Goal: Task Accomplishment & Management: Manage account settings

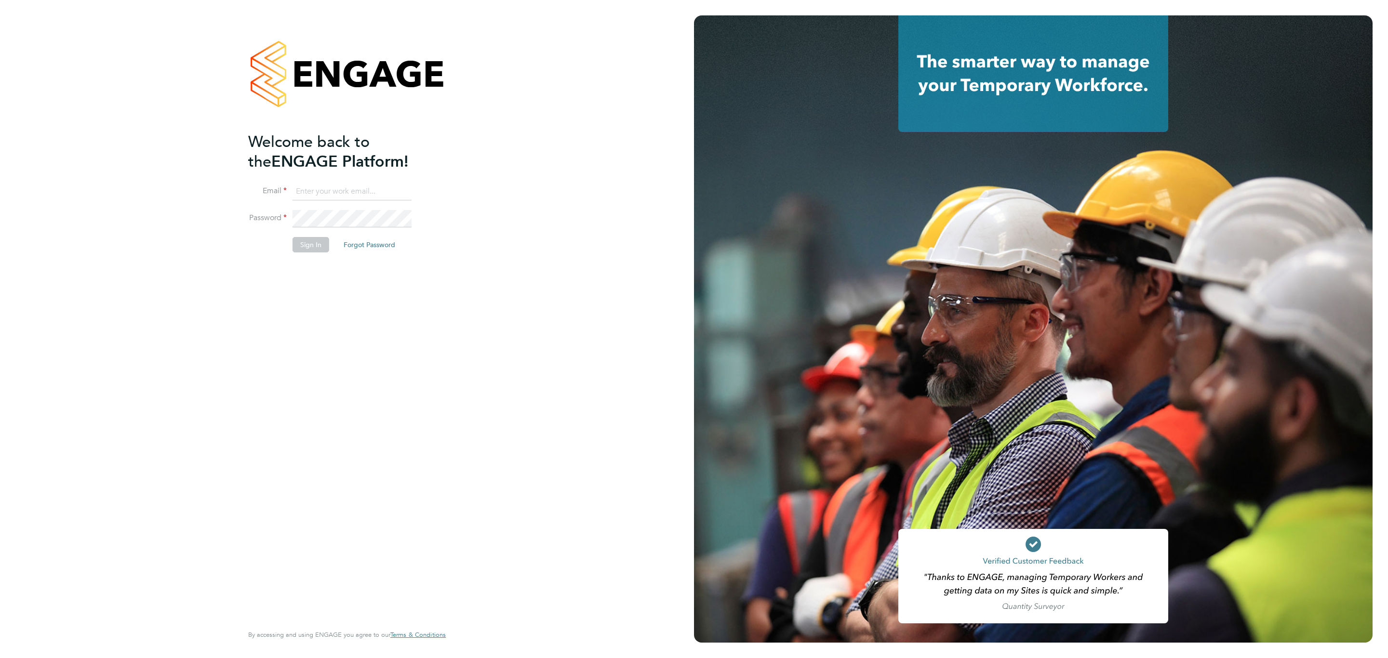
drag, startPoint x: 0, startPoint y: 0, endPoint x: 366, endPoint y: 188, distance: 411.3
click at [366, 188] on input at bounding box center [352, 191] width 119 height 17
type input "Sulaymaan.jashat@Hays.com"
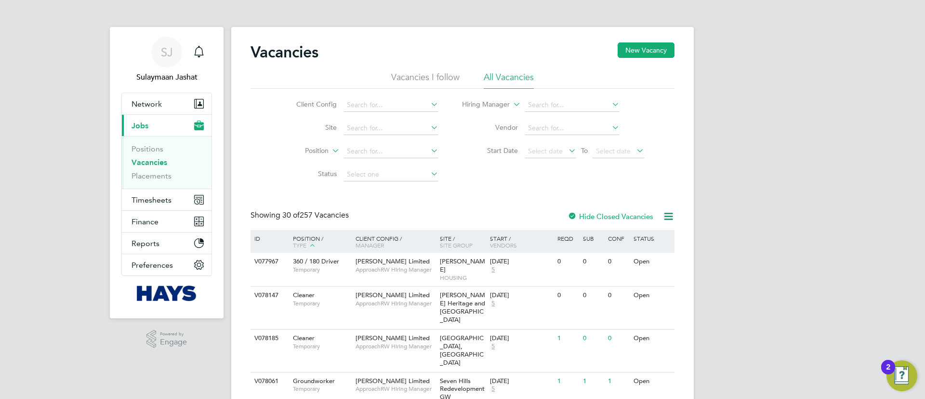
click at [166, 181] on ul "Positions Vacancies Placements" at bounding box center [167, 162] width 90 height 53
click at [165, 179] on link "Placements" at bounding box center [152, 175] width 40 height 9
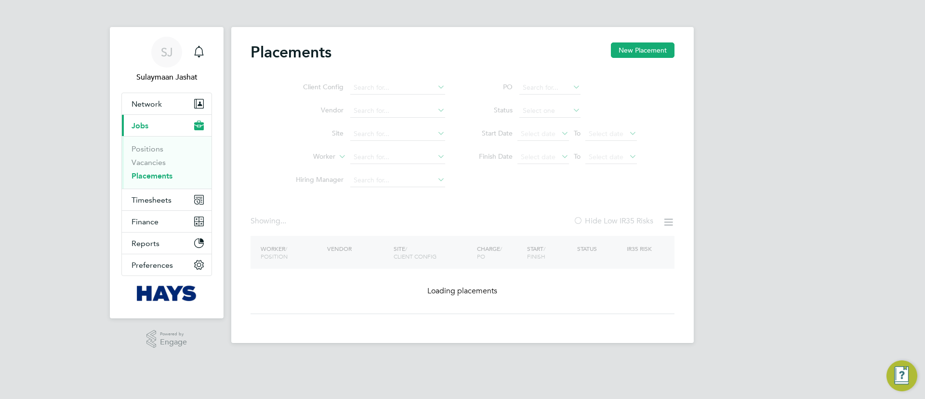
click at [391, 173] on ul "Client Config Vendor Site Worker Hiring Manager" at bounding box center [366, 134] width 181 height 116
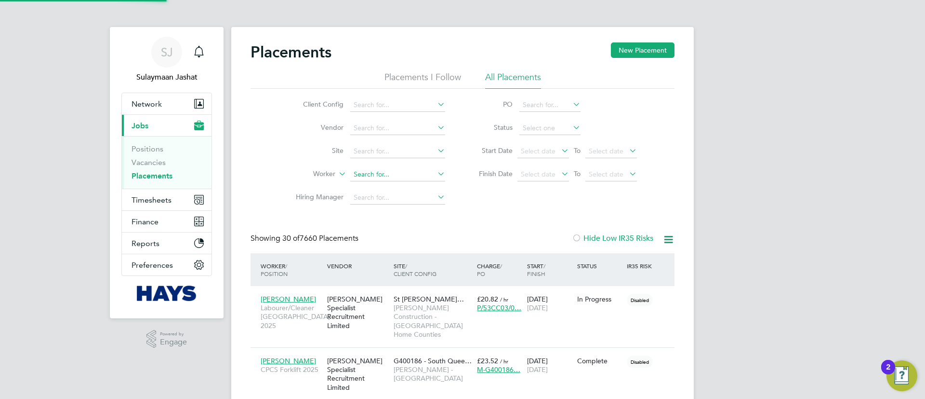
click at [380, 180] on input at bounding box center [397, 174] width 95 height 13
click at [380, 181] on li "Loading data" at bounding box center [398, 187] width 96 height 13
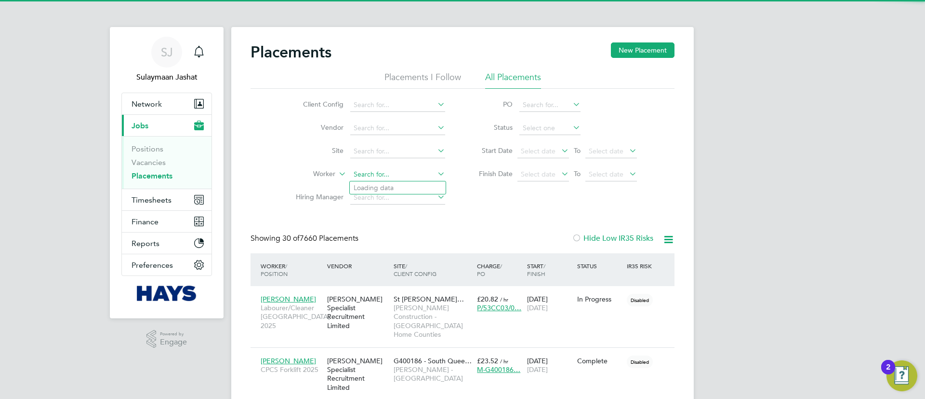
click at [402, 173] on input at bounding box center [397, 174] width 95 height 13
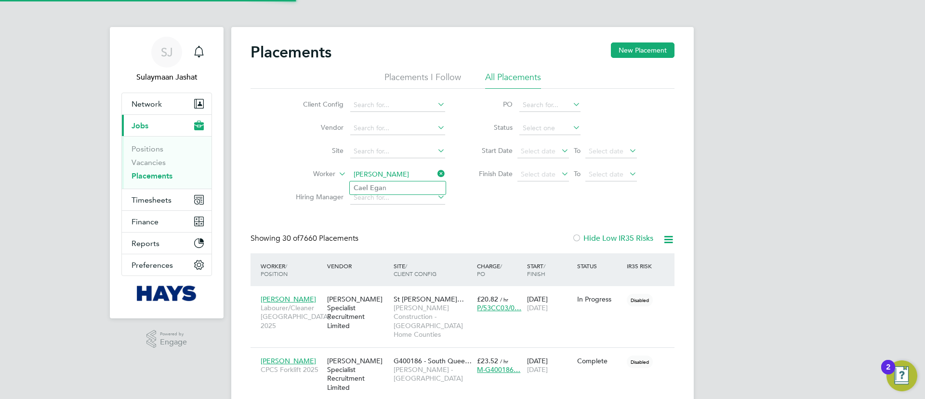
click at [395, 186] on li "Cael Ega n" at bounding box center [398, 187] width 96 height 13
type input "Cael Egan"
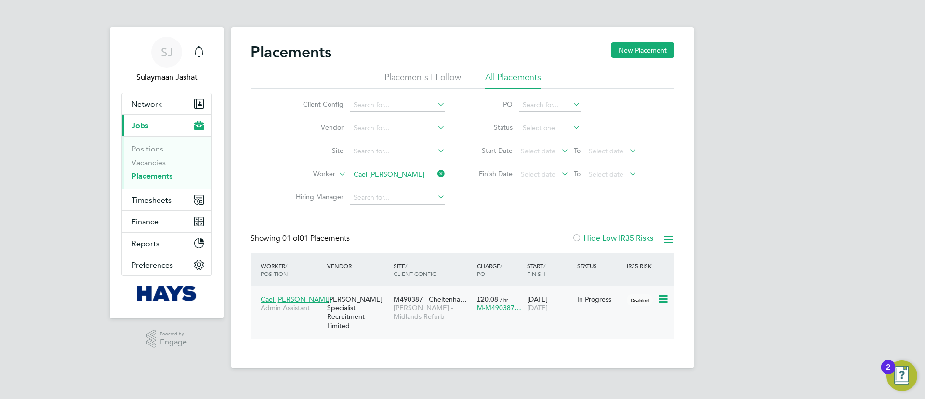
click at [400, 313] on div "M490387 - Cheltenha… Lovell - Midlands Refurb" at bounding box center [432, 308] width 83 height 36
click at [167, 101] on button "Network" at bounding box center [167, 103] width 90 height 21
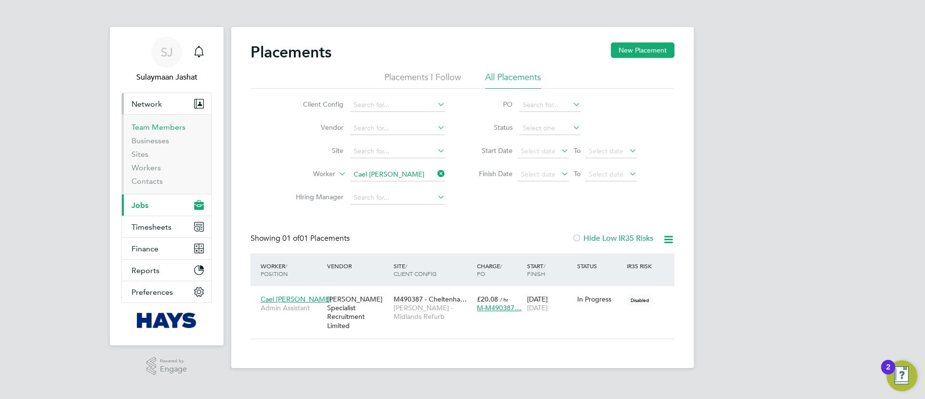
drag, startPoint x: 170, startPoint y: 130, endPoint x: 190, endPoint y: 131, distance: 19.8
click at [170, 130] on link "Team Members" at bounding box center [159, 126] width 54 height 9
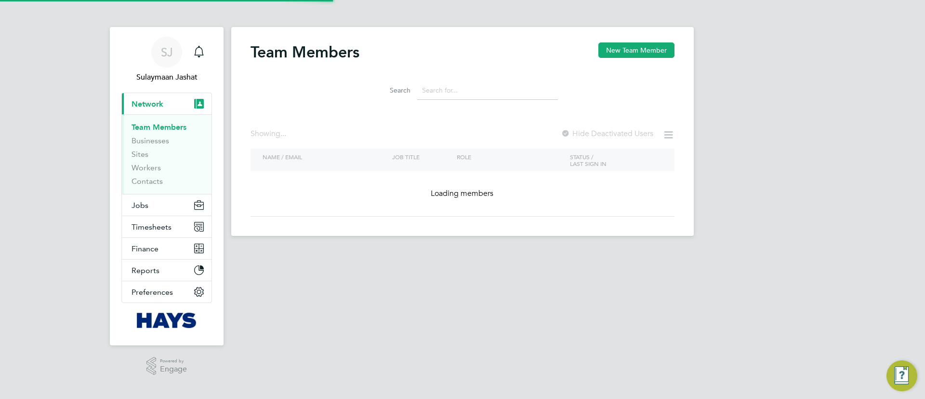
click at [455, 88] on input at bounding box center [487, 90] width 141 height 19
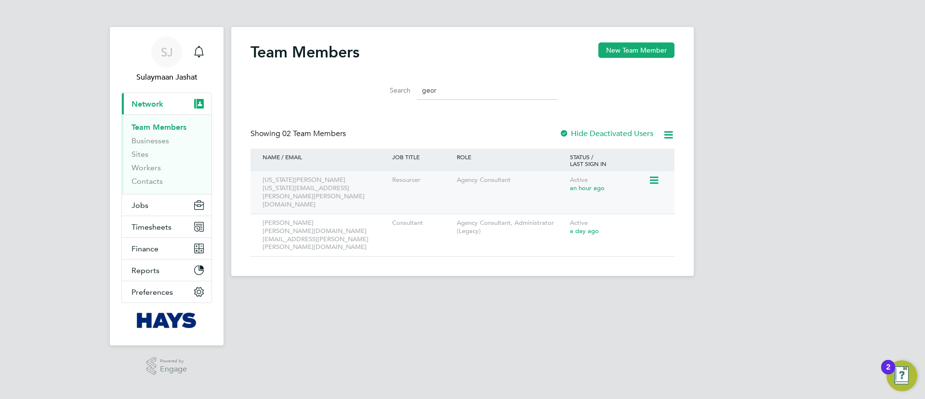
click at [658, 175] on icon at bounding box center [654, 180] width 10 height 12
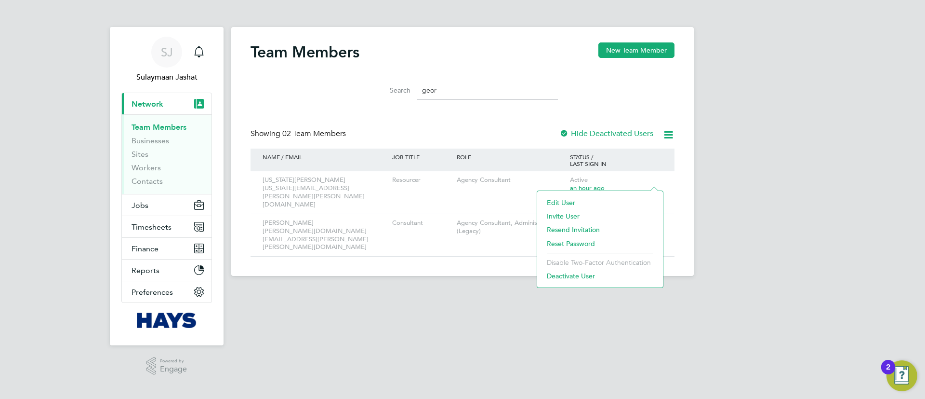
click at [553, 198] on li "Edit User" at bounding box center [600, 202] width 116 height 13
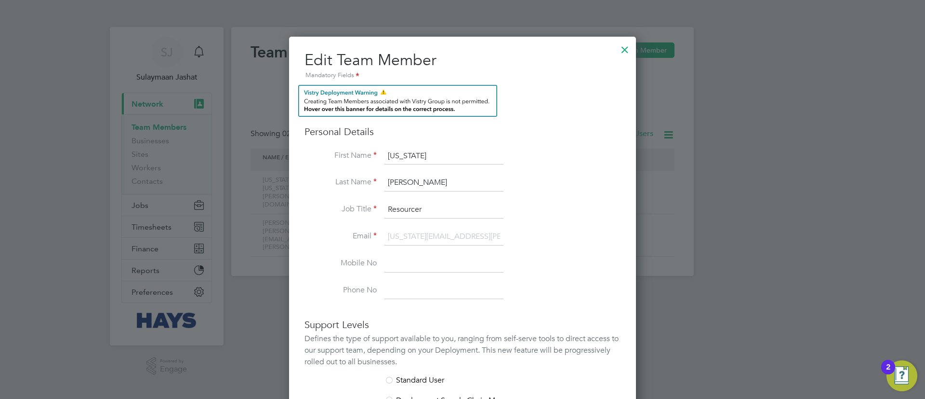
click at [622, 45] on div at bounding box center [624, 47] width 17 height 17
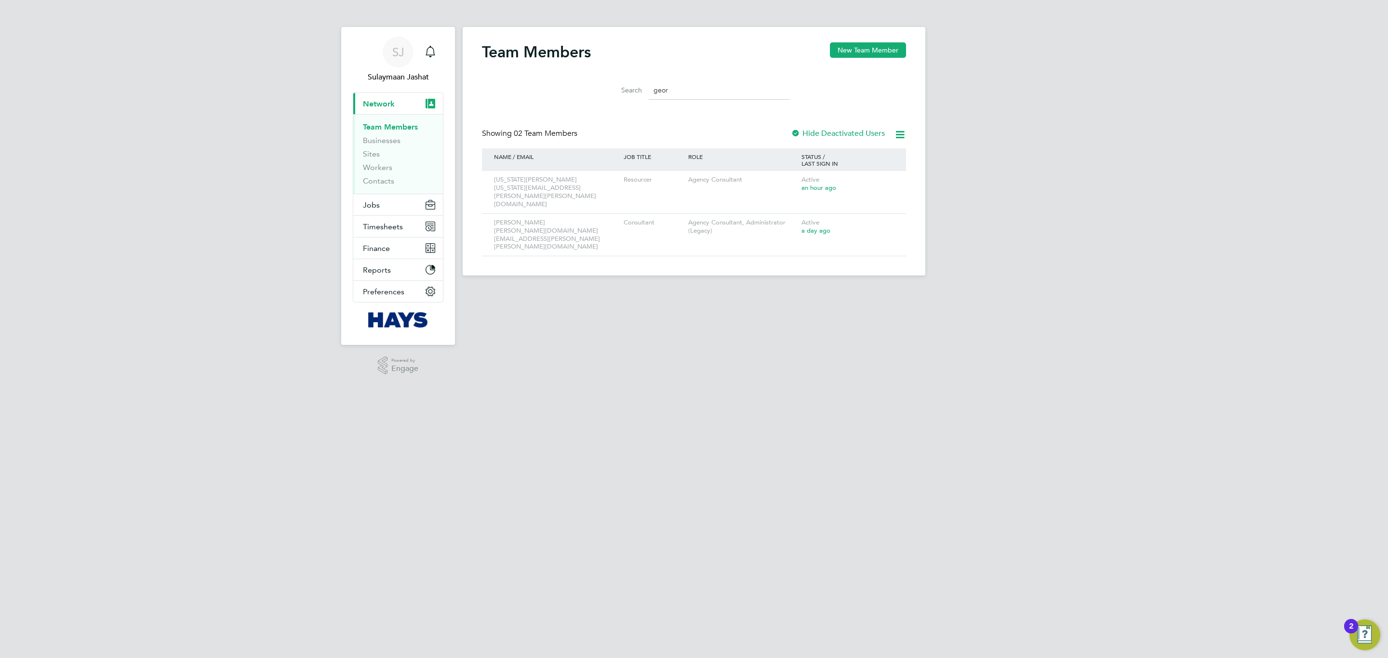
click at [717, 93] on input "geor" at bounding box center [719, 90] width 141 height 19
type input "g"
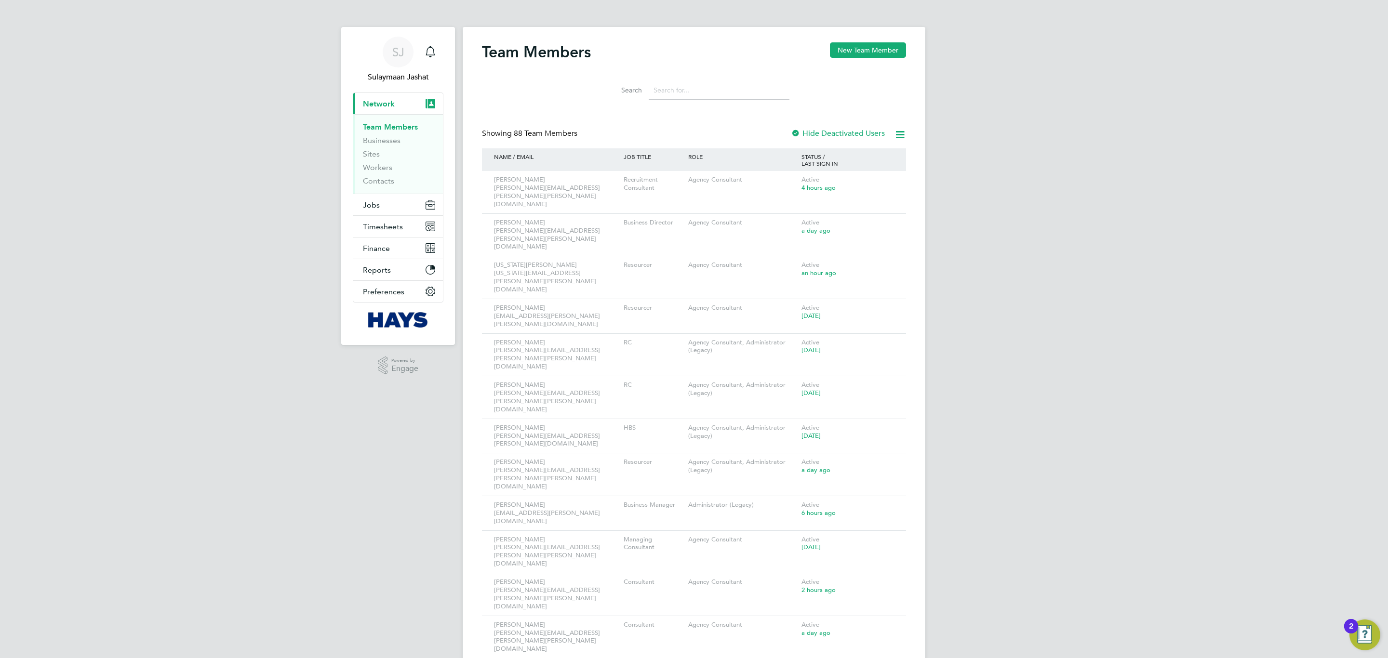
click at [657, 94] on input at bounding box center [719, 90] width 141 height 19
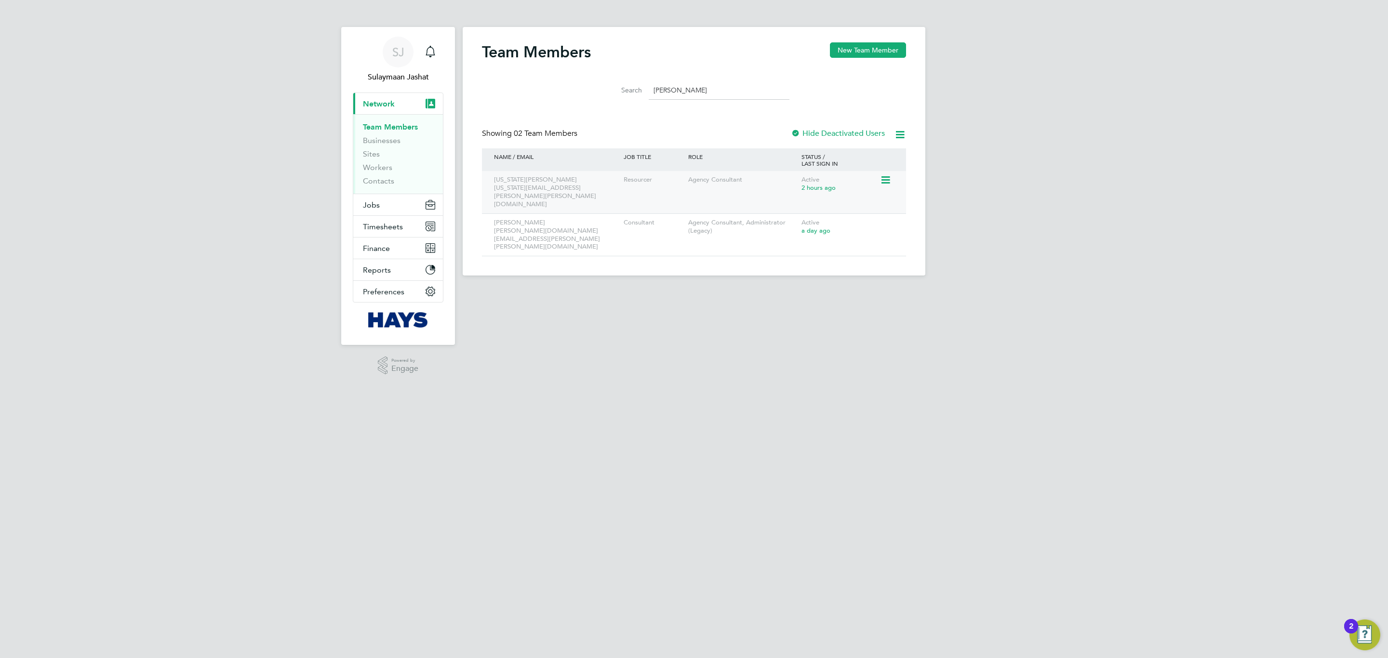
type input "georg"
click at [691, 184] on div "Agency Consultant" at bounding box center [742, 180] width 113 height 18
click at [890, 183] on icon at bounding box center [885, 180] width 10 height 12
click at [801, 203] on li "Edit User" at bounding box center [831, 202] width 116 height 13
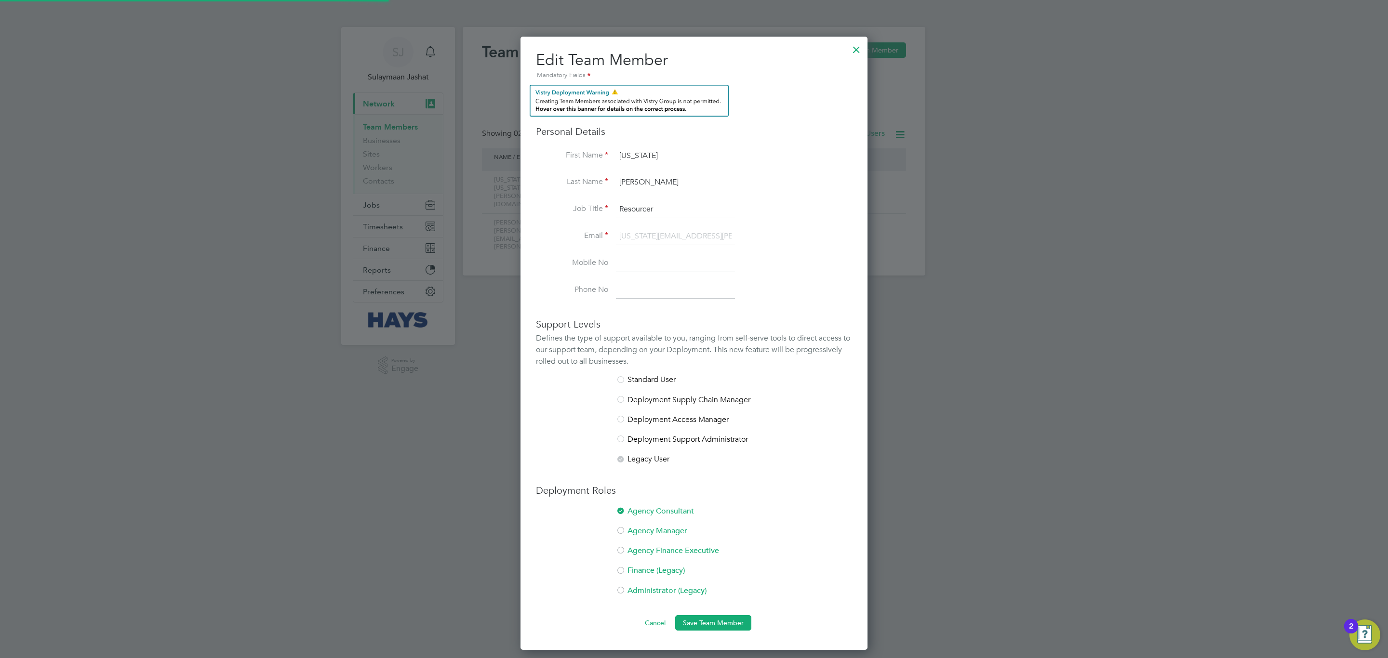
scroll to position [616, 347]
click at [656, 595] on li "Administrator (Legacy)" at bounding box center [694, 596] width 316 height 20
click at [728, 628] on button "Save Team Member" at bounding box center [713, 623] width 76 height 15
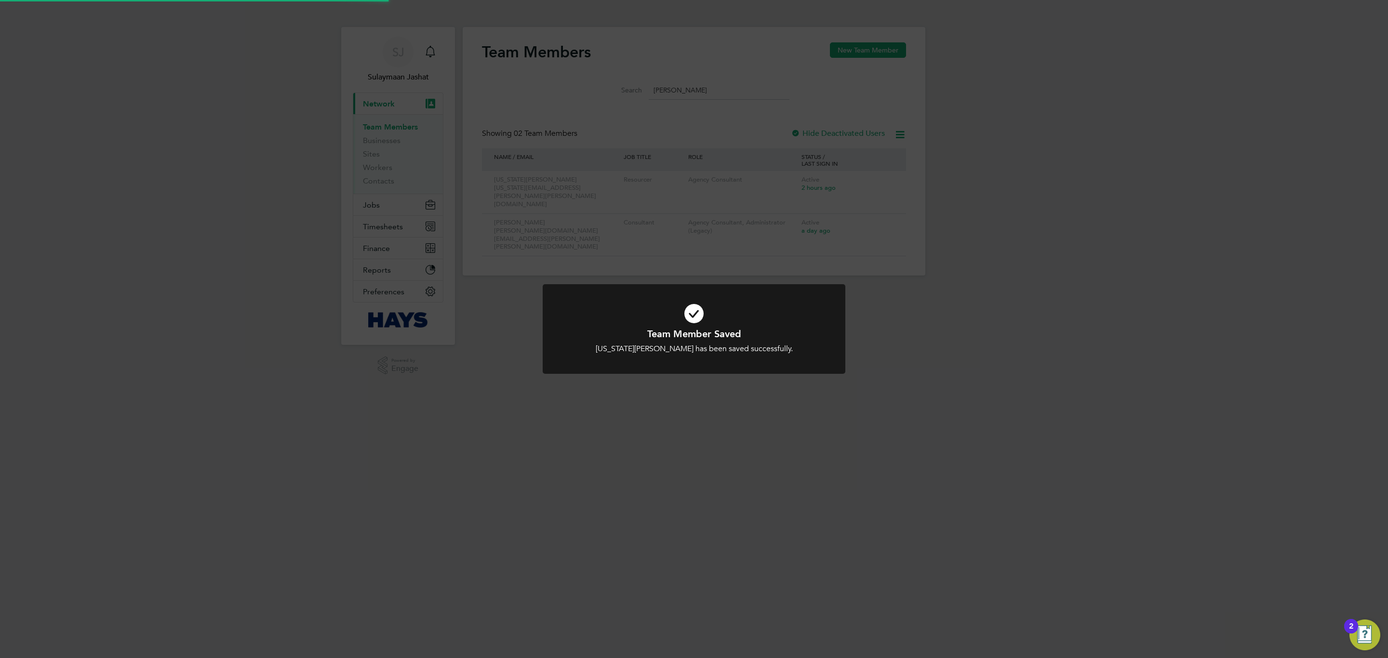
click at [815, 357] on div at bounding box center [694, 329] width 303 height 90
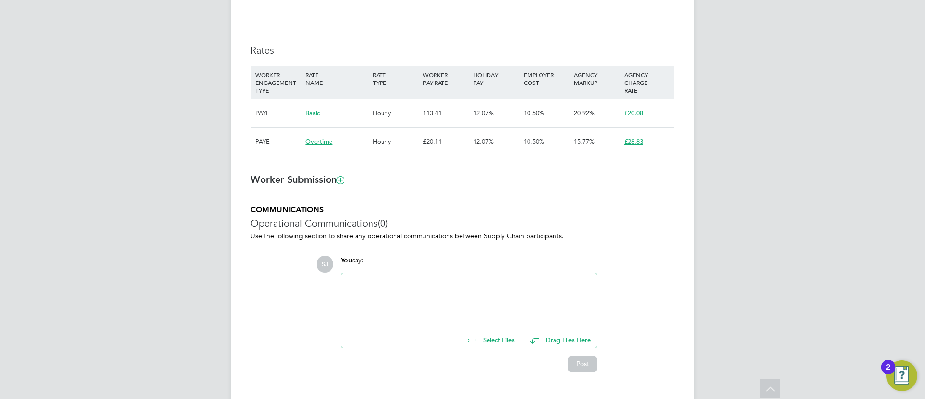
click at [478, 170] on ng-form "Placement IR35 Determination IR35 Status Disabled for this client. This feature…" at bounding box center [463, 5] width 424 height 732
type input "Bengie Harper-Pittman"
type input "Adrian Fry"
type input "[DATE]"
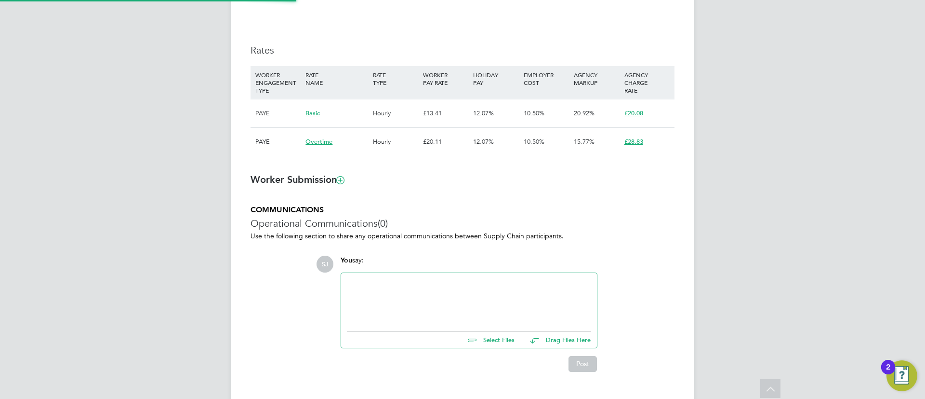
type input "07:30"
type input "18:00"
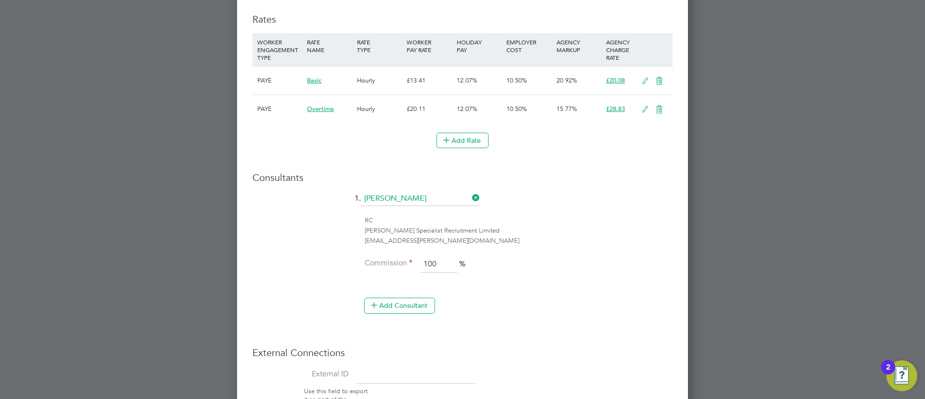
scroll to position [1231, 0]
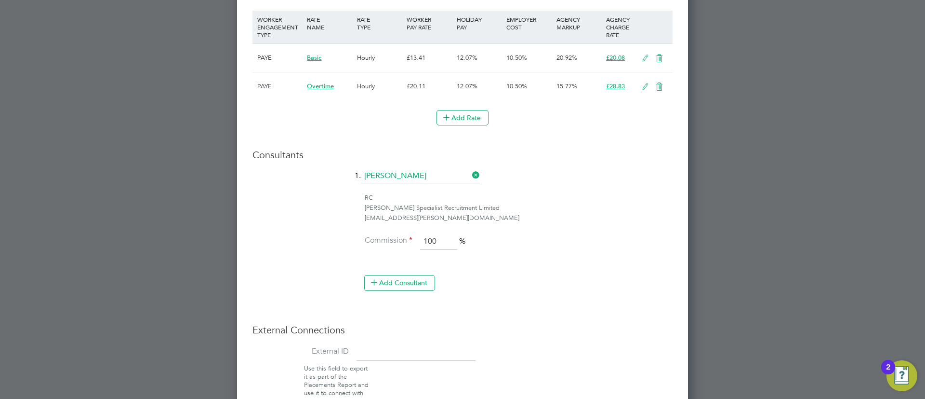
click at [487, 193] on div "RC" at bounding box center [519, 198] width 308 height 10
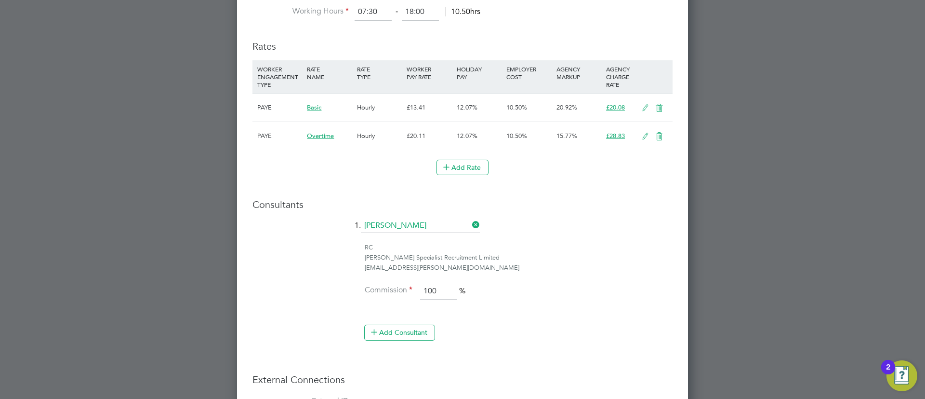
scroll to position [1158, 0]
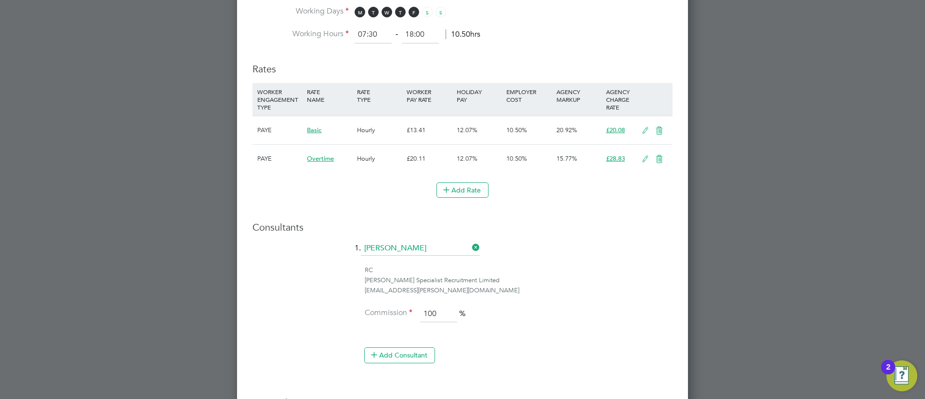
click at [658, 163] on icon at bounding box center [660, 159] width 12 height 8
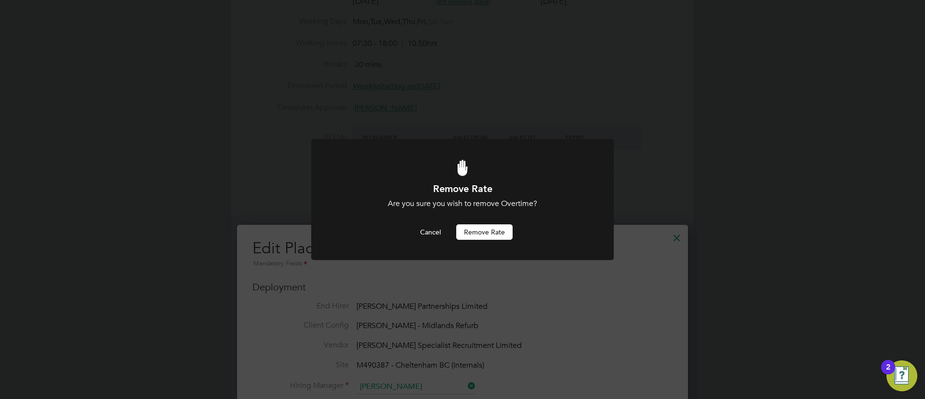
click at [480, 237] on button "Remove rate" at bounding box center [484, 231] width 56 height 15
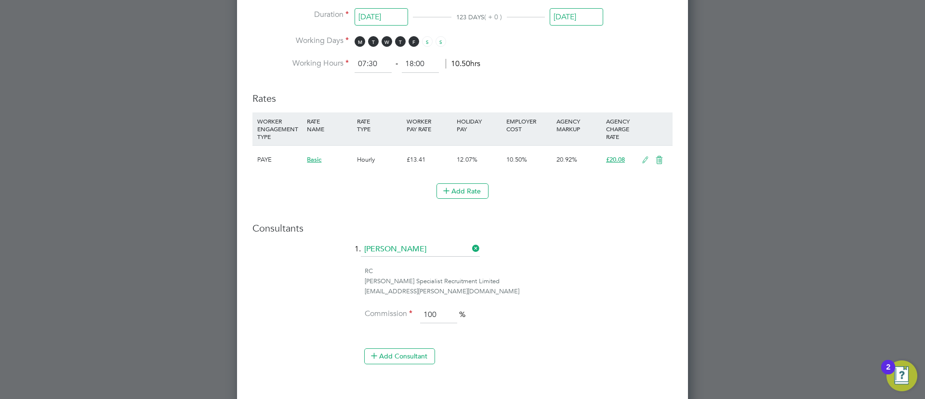
scroll to position [1130, 0]
click at [475, 192] on button "Add Rate" at bounding box center [463, 189] width 52 height 15
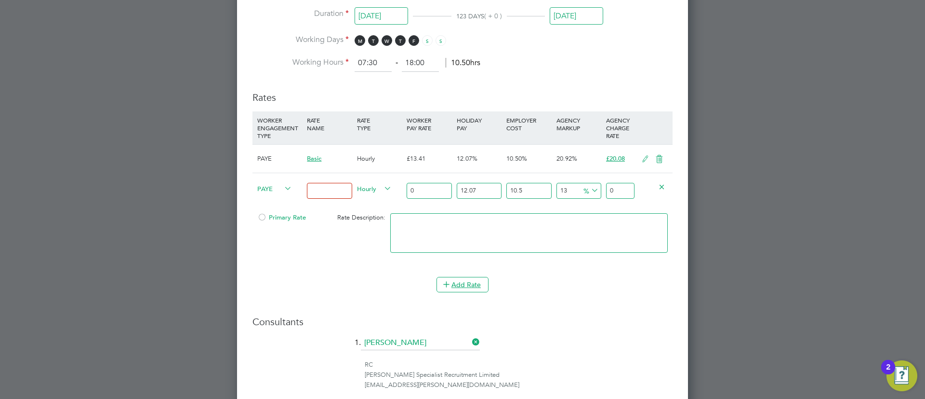
click at [328, 195] on input at bounding box center [329, 191] width 45 height 16
type input "Weekday OT 39h+"
click at [448, 284] on icon at bounding box center [446, 283] width 7 height 7
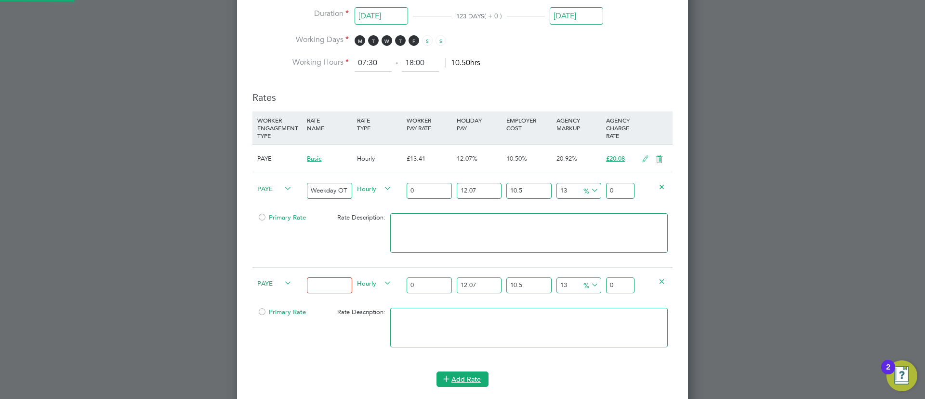
scroll to position [1239, 452]
click at [335, 290] on input at bounding box center [329, 285] width 45 height 16
type input "Sat first 4h"
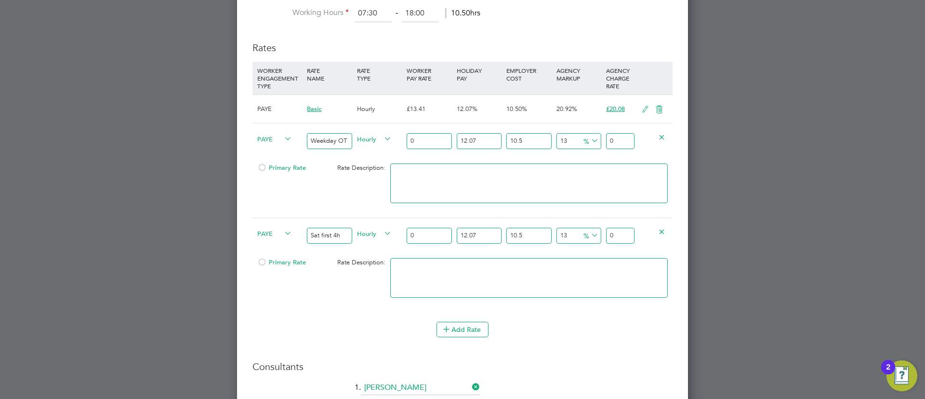
scroll to position [1202, 0]
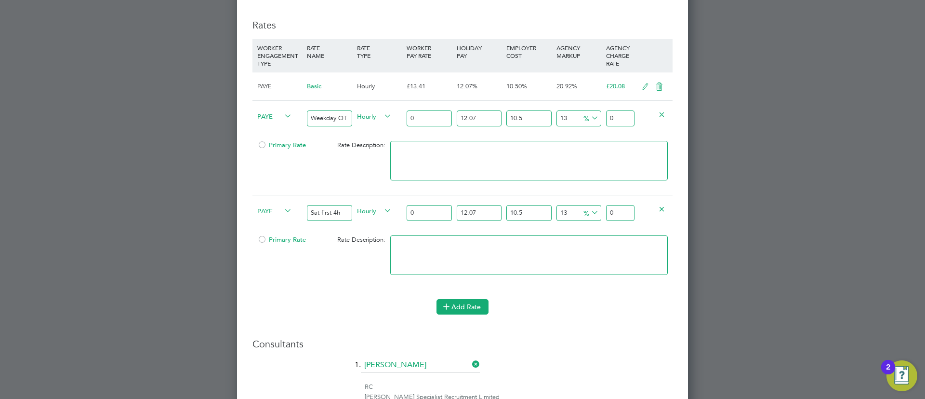
click at [477, 307] on button "Add Rate" at bounding box center [463, 306] width 52 height 15
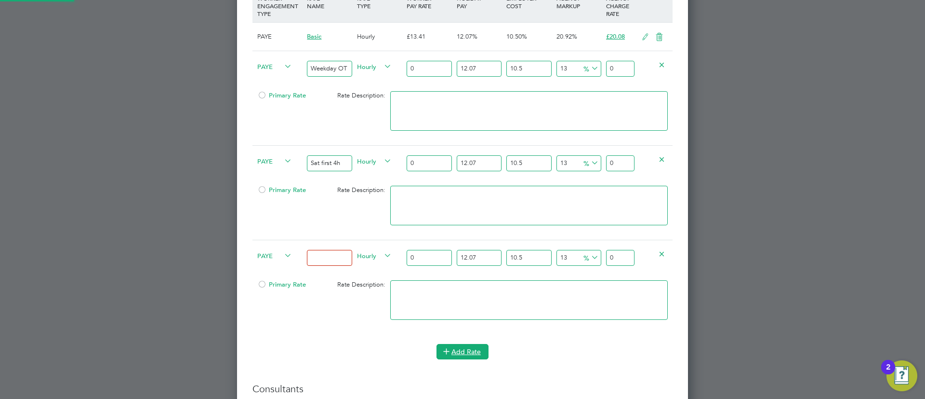
scroll to position [1274, 0]
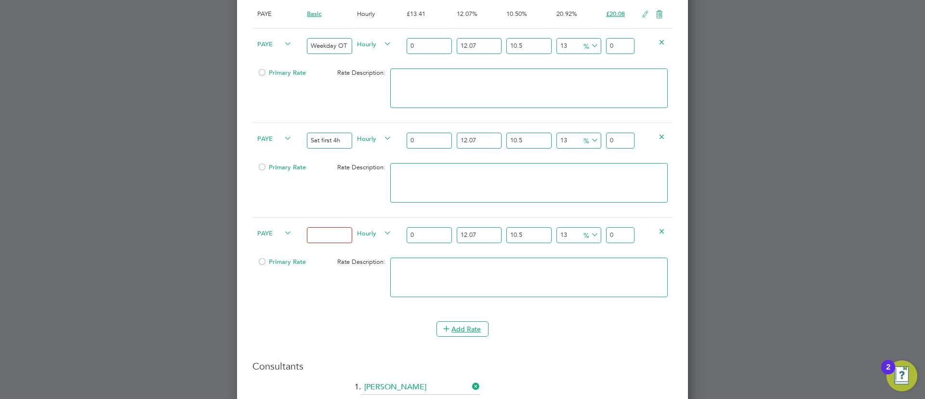
click at [335, 229] on input at bounding box center [329, 235] width 45 height 16
type input "Sat after 4h"
click at [402, 197] on textarea at bounding box center [529, 183] width 278 height 40
click at [574, 203] on li at bounding box center [529, 187] width 278 height 49
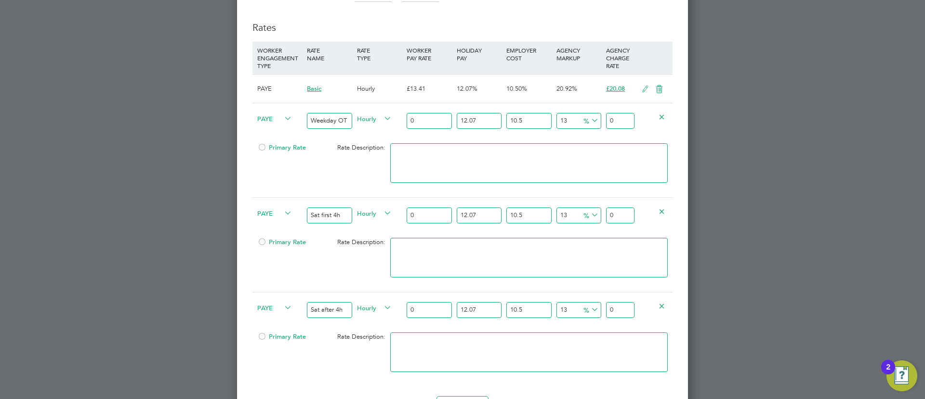
scroll to position [1130, 0]
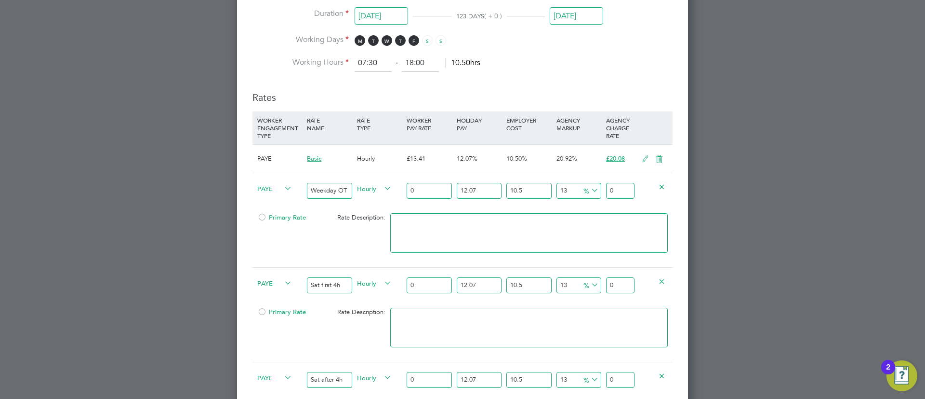
drag, startPoint x: 431, startPoint y: 191, endPoint x: 429, endPoint y: 198, distance: 6.6
click at [429, 198] on input "0" at bounding box center [429, 191] width 45 height 16
type input "2"
type input "2.79872411"
type input "20"
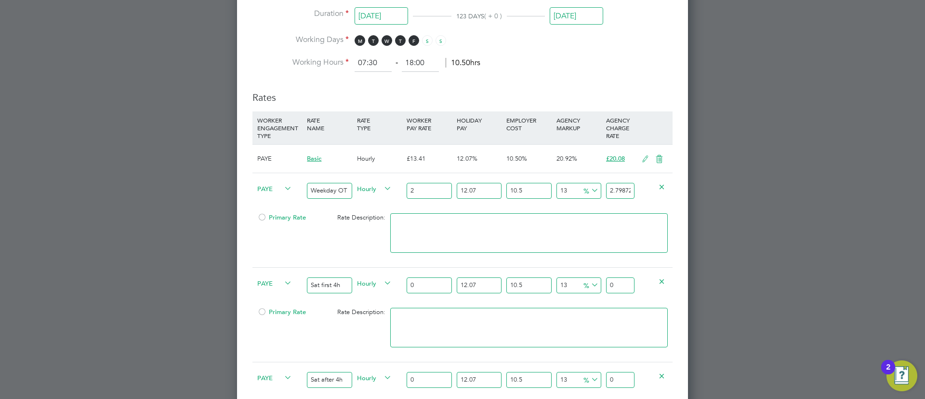
type input "27.9872411"
type input "20.1"
type input "28.1271773055"
type input "20.12"
type input "28.1551645466"
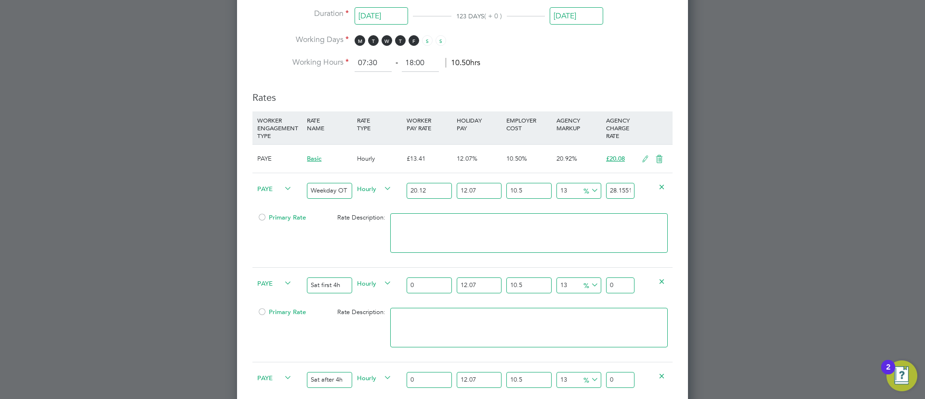
click at [439, 195] on input "20.12" at bounding box center [429, 191] width 45 height 16
type input "20.12"
click at [429, 280] on input "0" at bounding box center [429, 285] width 45 height 16
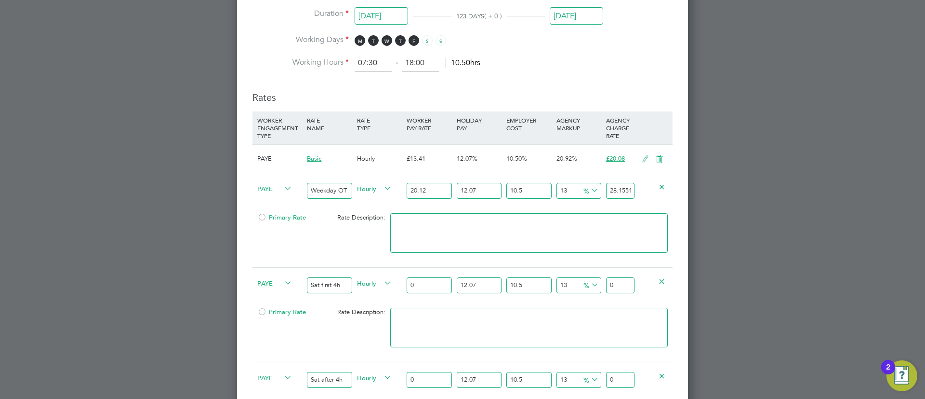
click at [429, 280] on input "0" at bounding box center [429, 285] width 45 height 16
paste input "20.12"
type input "20.12"
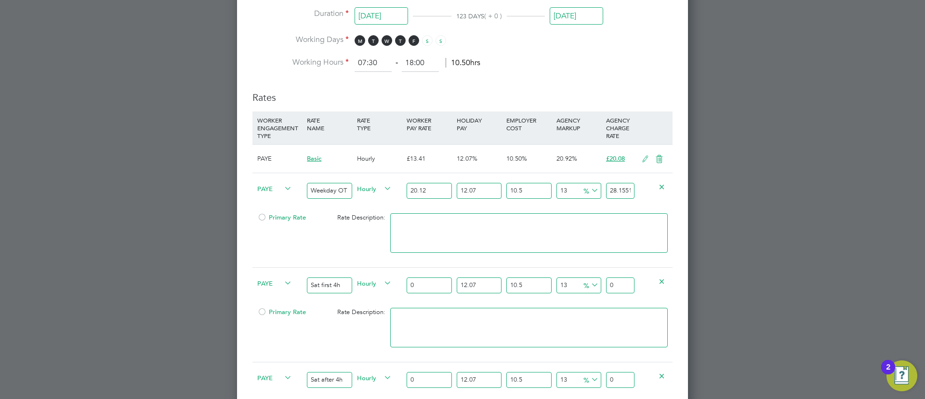
type input "28.1551645466"
type input "20.12"
click at [597, 208] on div at bounding box center [529, 237] width 282 height 59
click at [608, 187] on input "28.1551645466" at bounding box center [620, 191] width 28 height 16
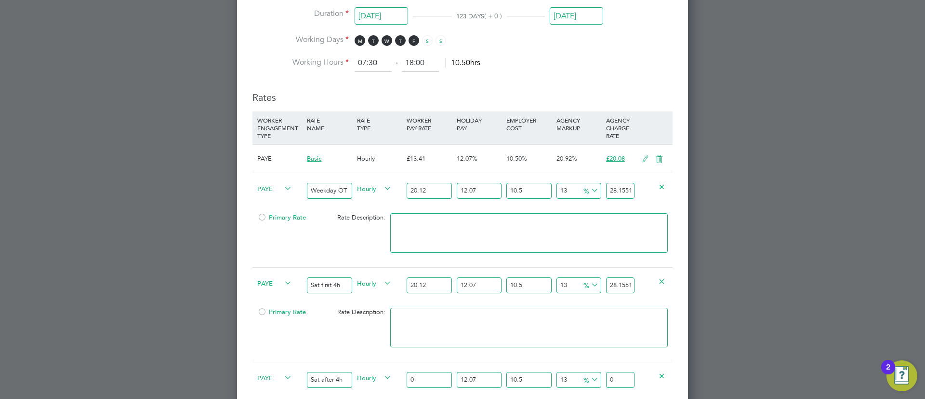
type input "-91.97305348274757"
type input "2"
type input "16.390724500160253"
type input "29"
type input "17.193419151885497"
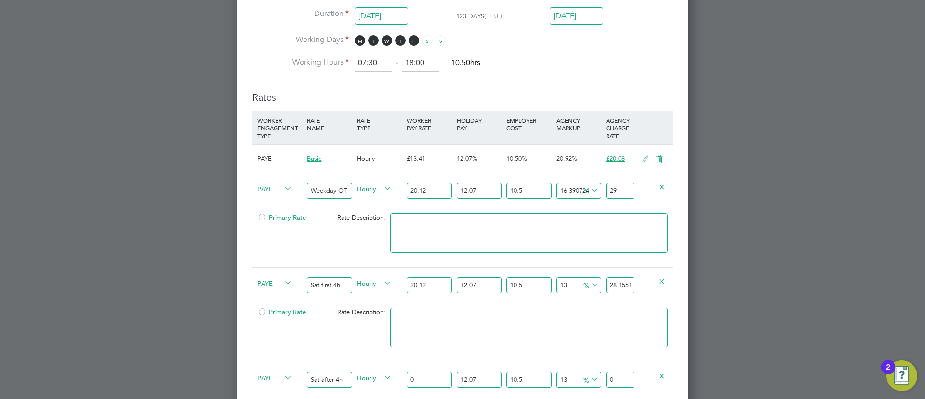
type input "29.2"
type input "17.27368861705802"
click at [625, 192] on input "29.22" at bounding box center [620, 191] width 28 height 16
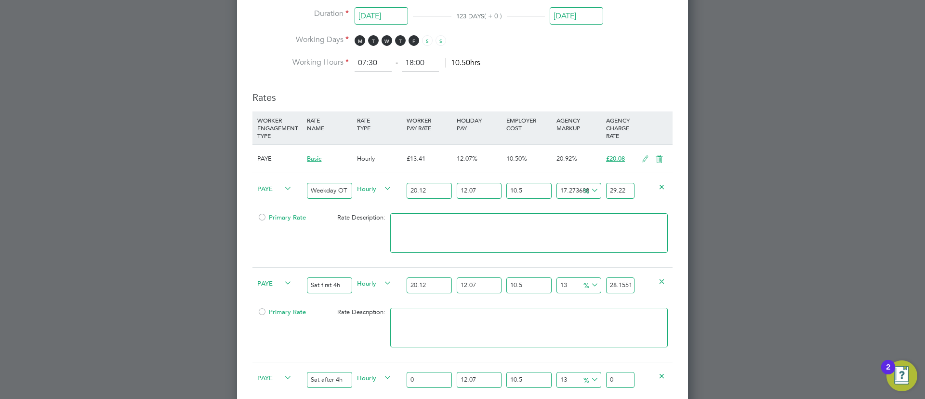
type input "29.22"
click at [609, 289] on input "28.1551645466" at bounding box center [620, 285] width 28 height 16
paste input "9.22"
type input "17.27368861705802"
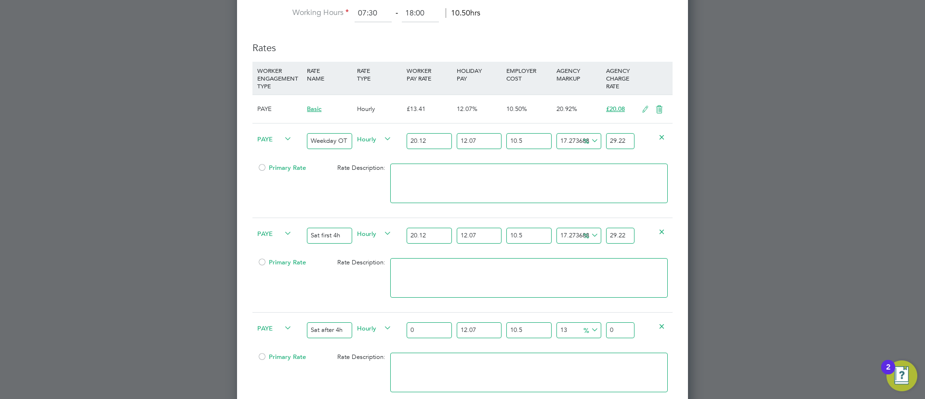
scroll to position [1202, 0]
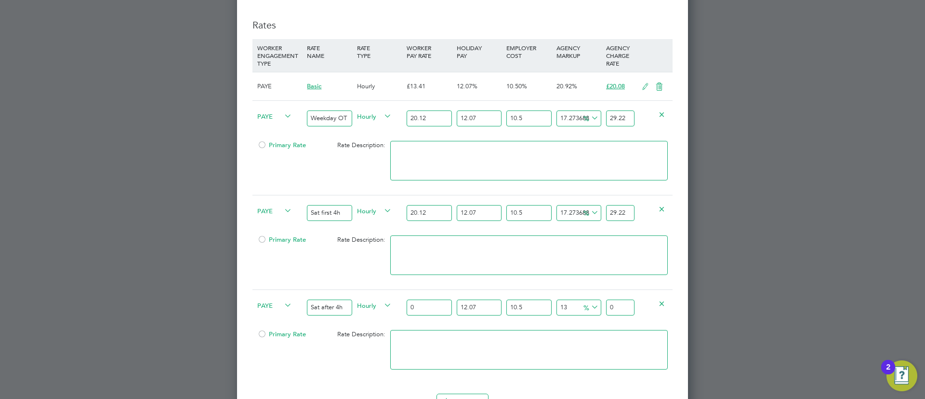
type input "29.22"
click at [428, 304] on input "0" at bounding box center [429, 307] width 45 height 16
type input "2"
type input "2.79872411"
type input "26"
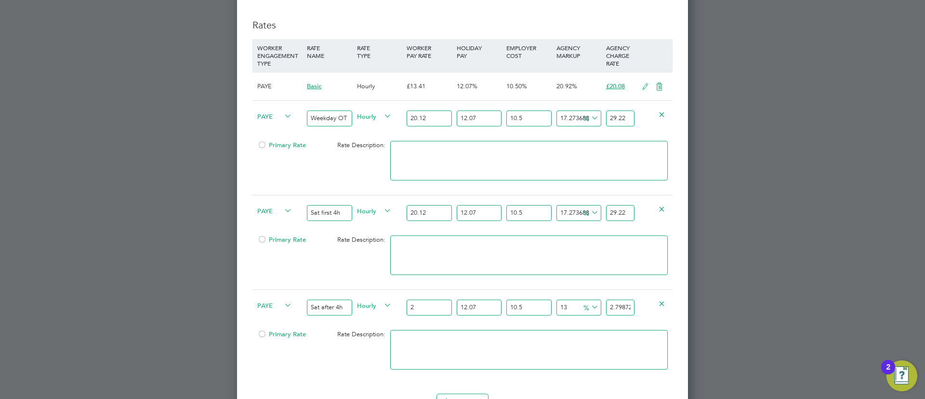
type input "36.38341343"
type input "26.8"
type input "37.502903074"
type input "26.82"
type input "37.5308903151"
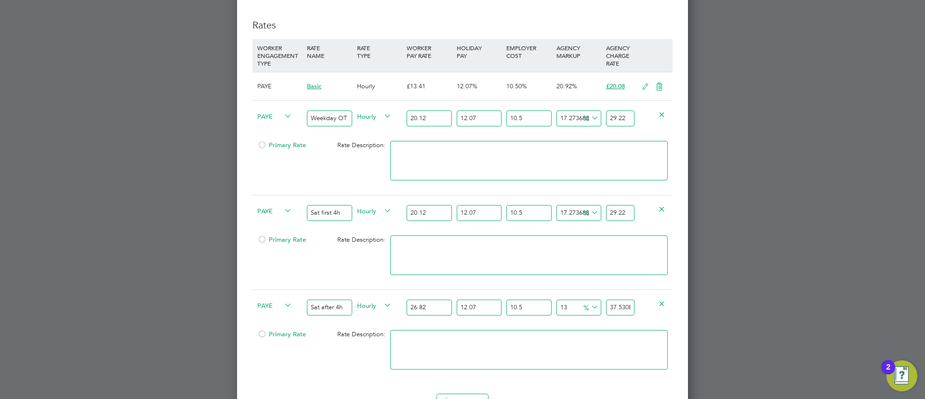
scroll to position [1347, 0]
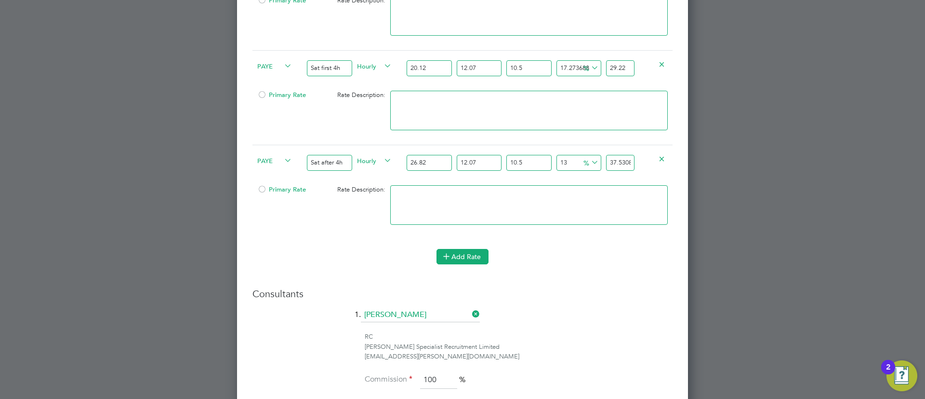
type input "26.82"
click at [444, 263] on button "Add Rate" at bounding box center [463, 256] width 52 height 15
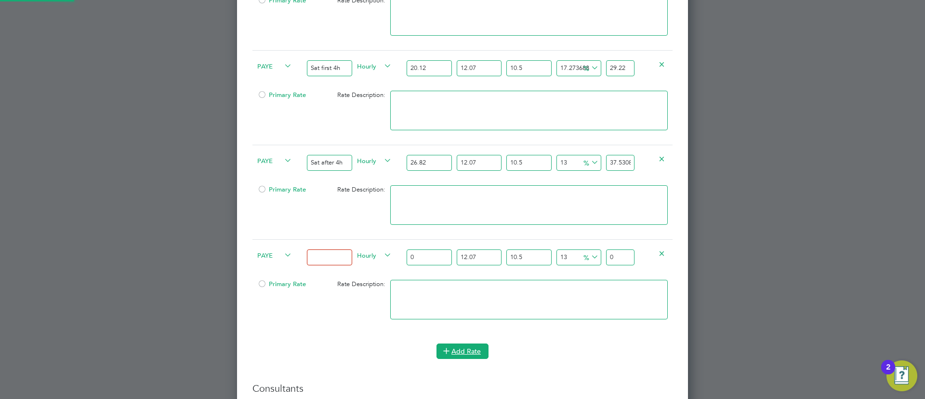
scroll to position [1428, 452]
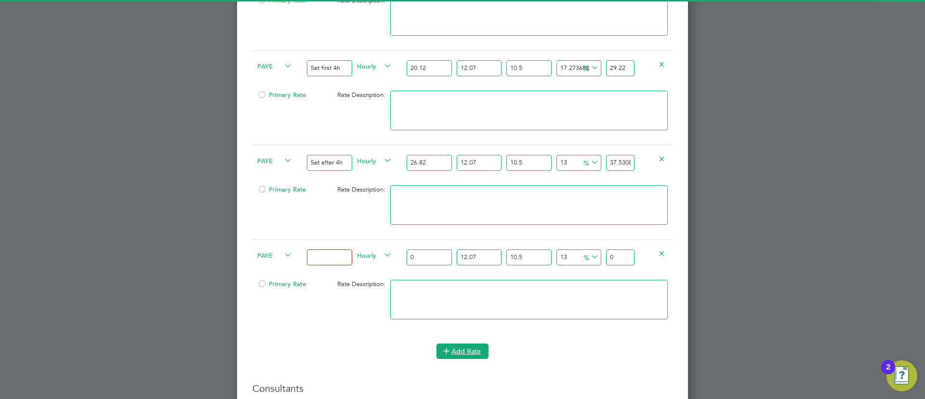
click at [447, 347] on icon at bounding box center [446, 350] width 7 height 7
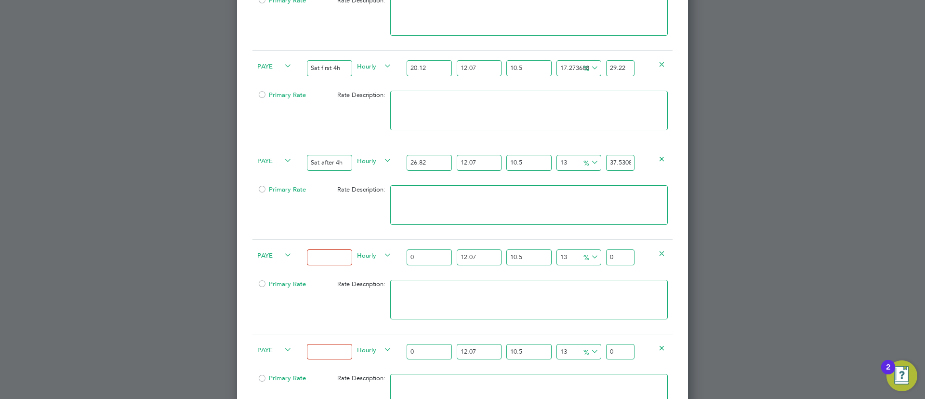
scroll to position [1523, 452]
click at [322, 255] on input at bounding box center [329, 257] width 45 height 16
type input "Sunday"
click at [328, 354] on input at bounding box center [329, 352] width 45 height 16
type input "Bank Holiday"
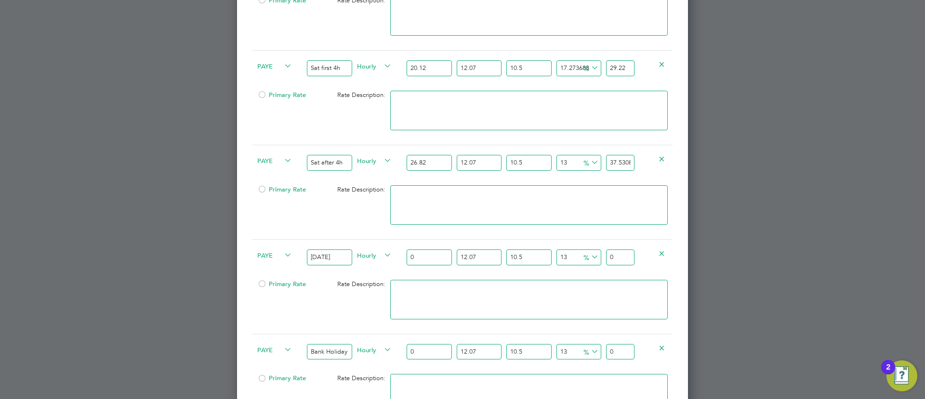
click at [365, 346] on span "Hourly" at bounding box center [374, 349] width 35 height 11
click at [334, 307] on div "Primary Rate Rate Description:" at bounding box center [463, 304] width 420 height 59
click at [418, 165] on input "26.82" at bounding box center [429, 163] width 45 height 16
click at [423, 254] on input "0" at bounding box center [429, 257] width 45 height 16
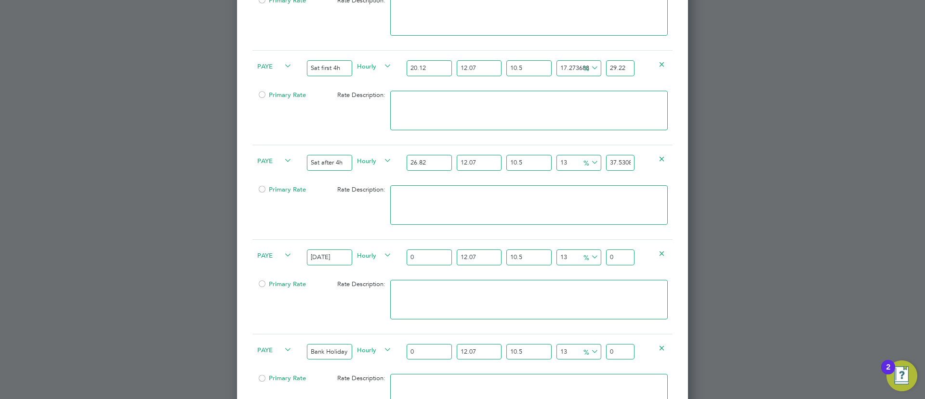
click at [423, 254] on input "0" at bounding box center [429, 257] width 45 height 16
paste input "26.82"
type input "26.82"
type input "37.5308903151"
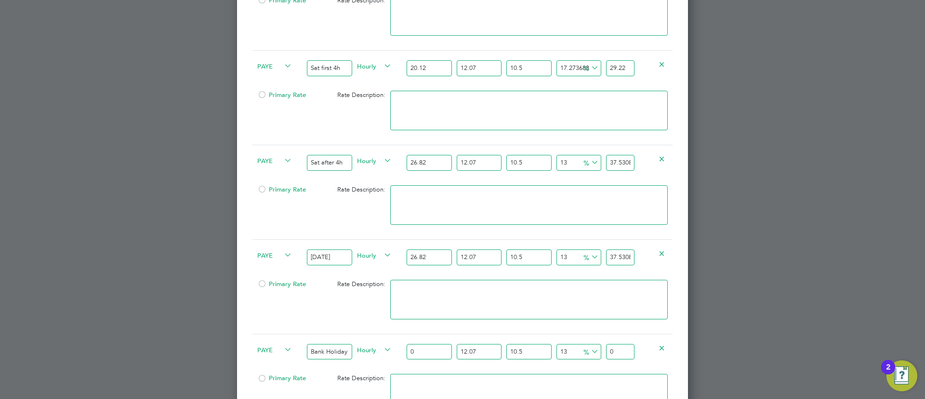
type input "26.82"
click at [422, 357] on input "0" at bounding box center [429, 352] width 45 height 16
paste input "26.82"
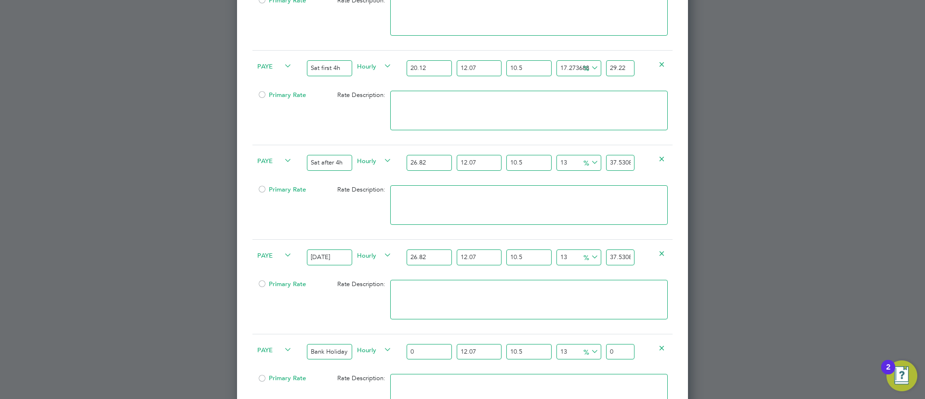
type input "26.82"
type input "37.5308903151"
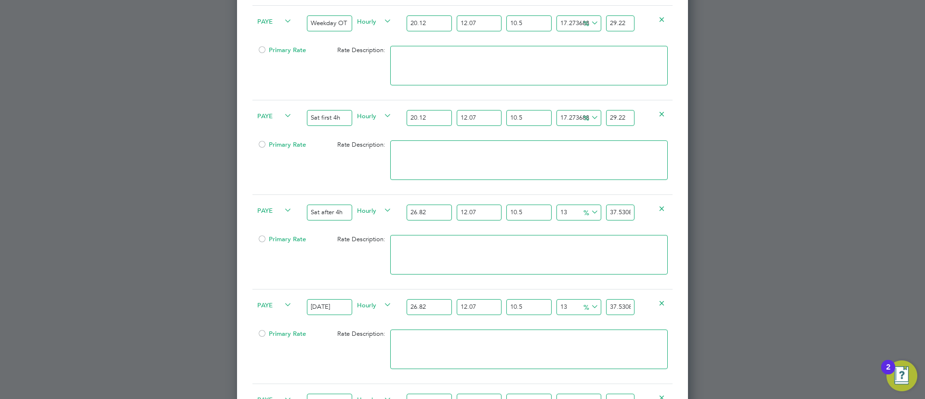
scroll to position [1274, 0]
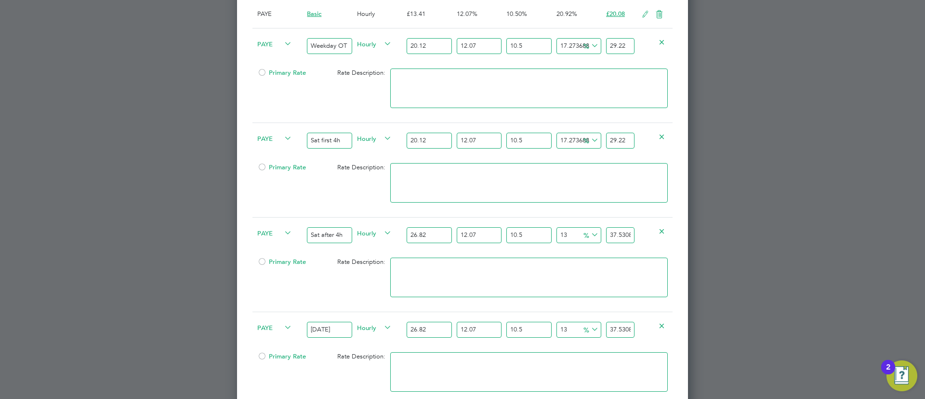
type input "26.82"
click at [621, 231] on input "37.5308903151" at bounding box center [620, 235] width 28 height 16
type input "-90.96744049624614"
type input "3"
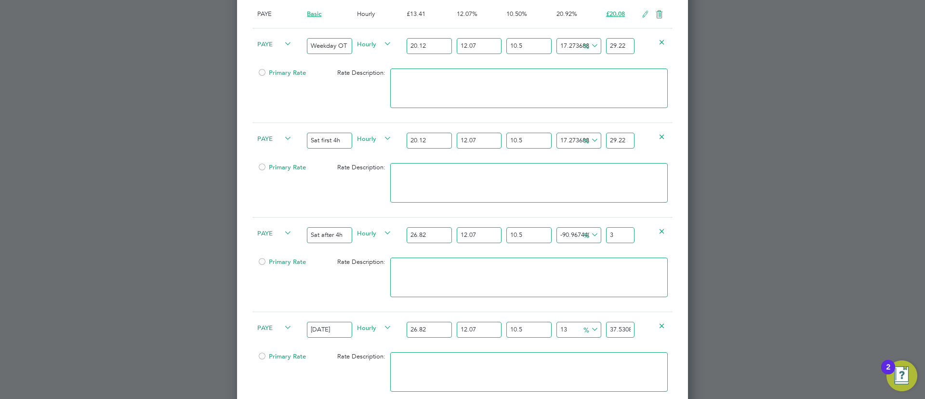
type input "14.412420380882157"
type input "38"
type input "15.014591014465747"
type input "38.2"
type input "15.044699546144926"
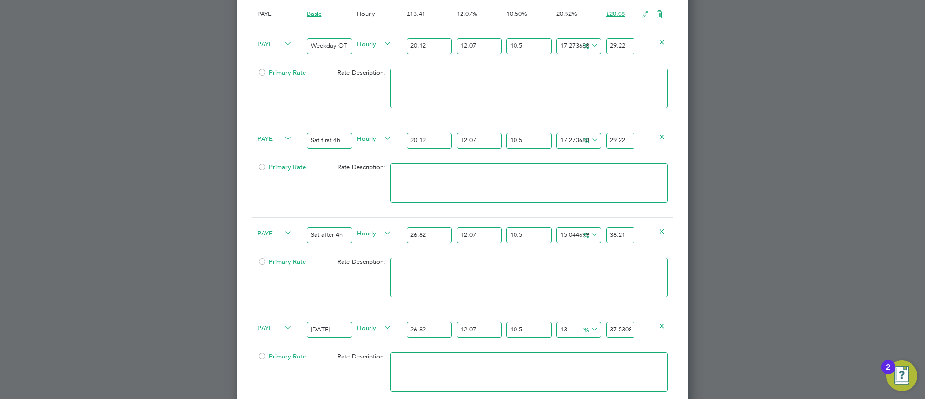
click at [626, 234] on input "38.21" at bounding box center [620, 235] width 28 height 16
type input "38.21"
click at [611, 332] on input "37.5308903151" at bounding box center [620, 329] width 28 height 16
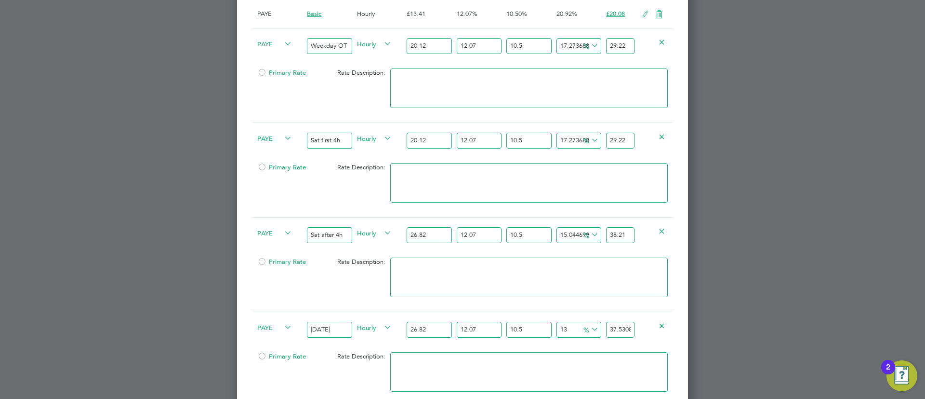
click at [611, 332] on input "37.5308903151" at bounding box center [620, 329] width 28 height 16
paste input "8.2"
type input "15.044699546144926"
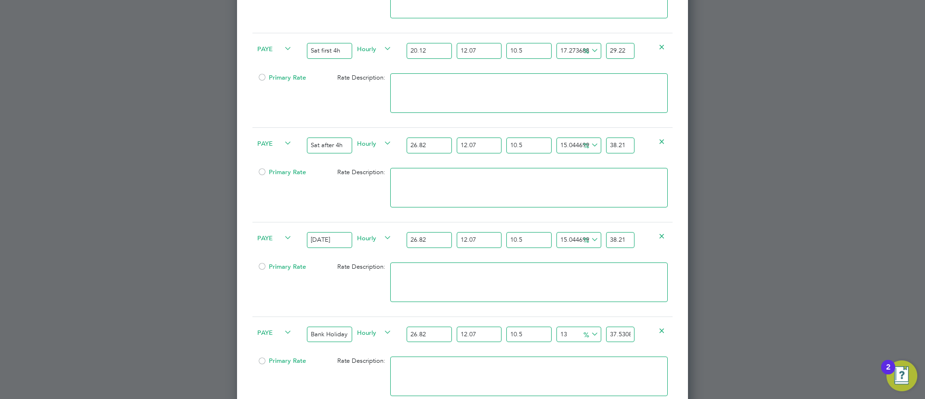
scroll to position [1491, 0]
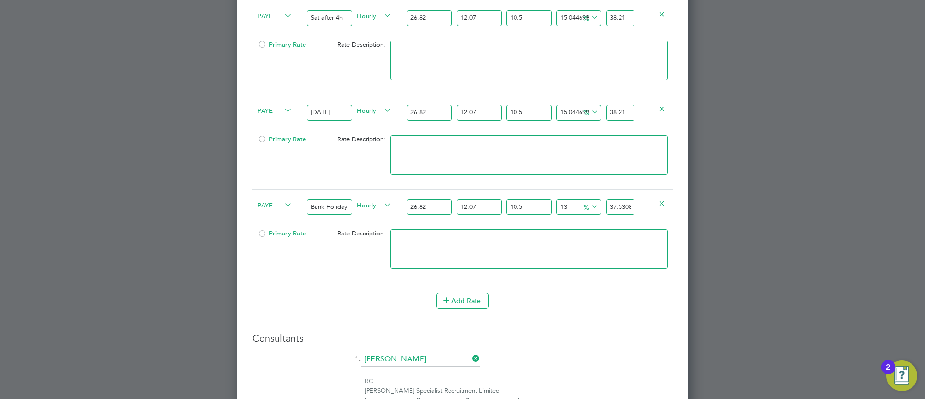
type input "38.21"
click at [616, 207] on input "37.5308903151" at bounding box center [620, 207] width 28 height 16
paste input "8.2"
type input "15.044699546144926"
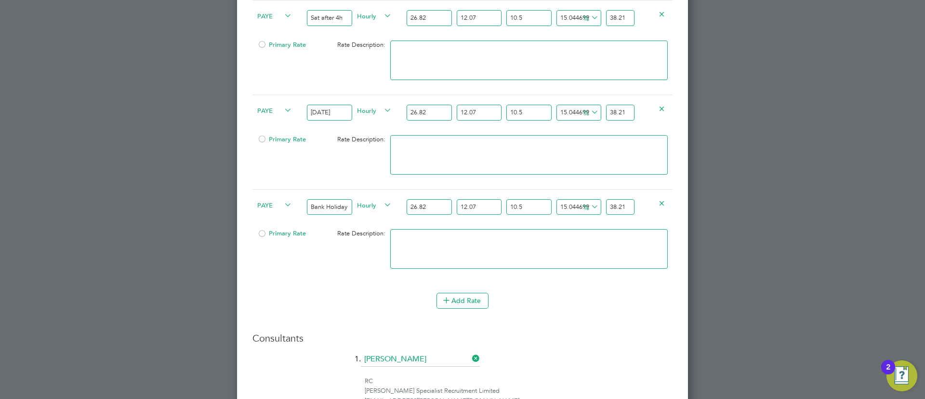
type input "38.21"
click at [543, 266] on textarea at bounding box center [529, 249] width 278 height 40
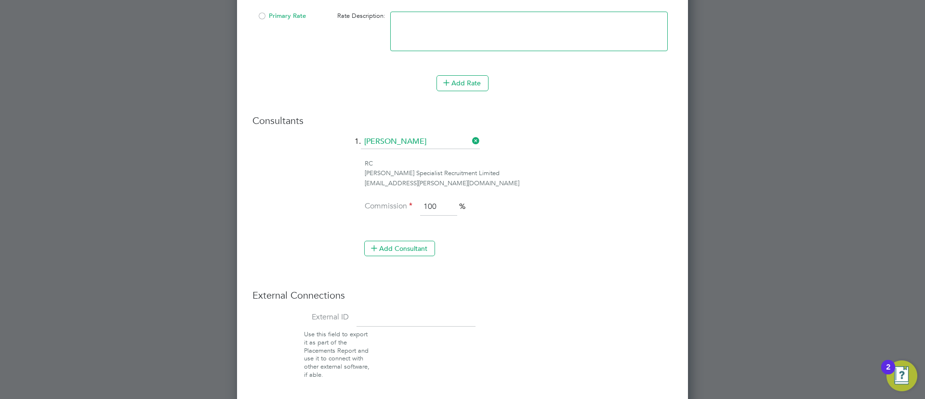
scroll to position [1746, 0]
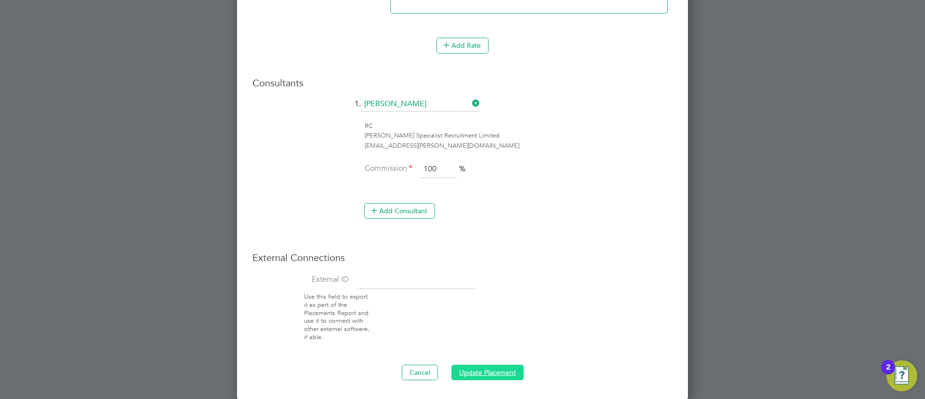
click at [479, 368] on button "Update Placement" at bounding box center [488, 371] width 72 height 15
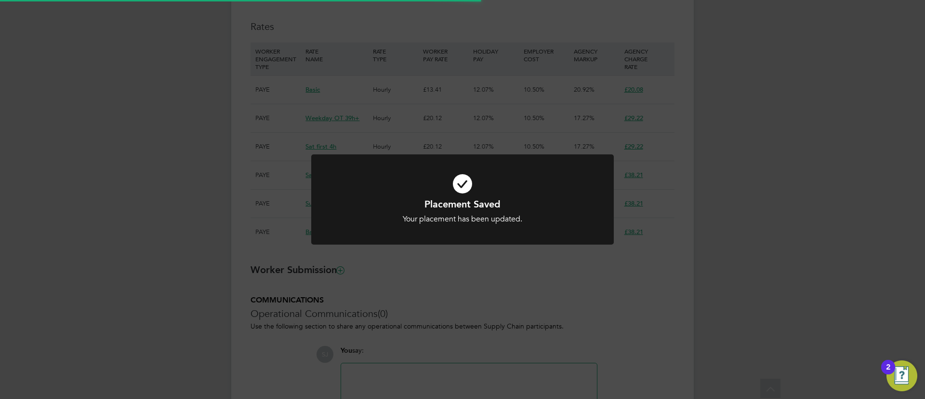
scroll to position [0, 0]
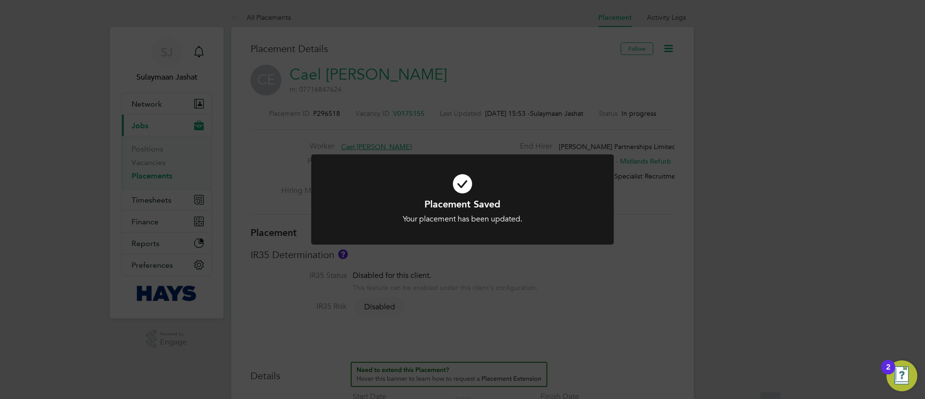
click at [515, 312] on div "Placement Saved Your placement has been updated. Cancel Okay" at bounding box center [462, 199] width 925 height 399
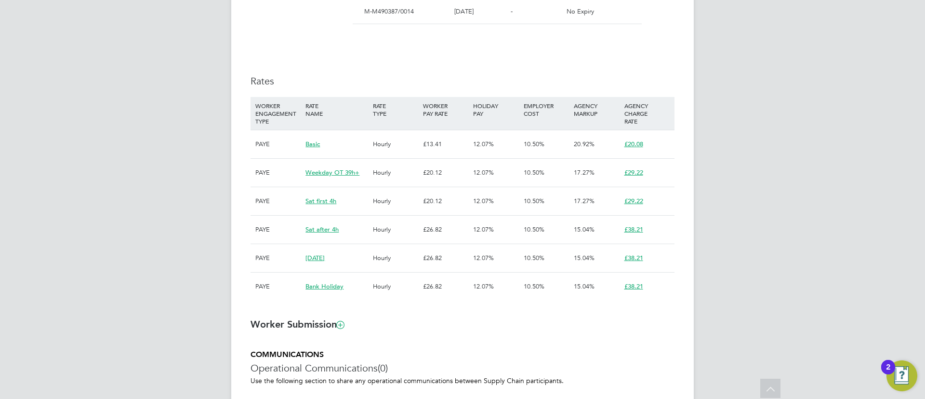
scroll to position [578, 0]
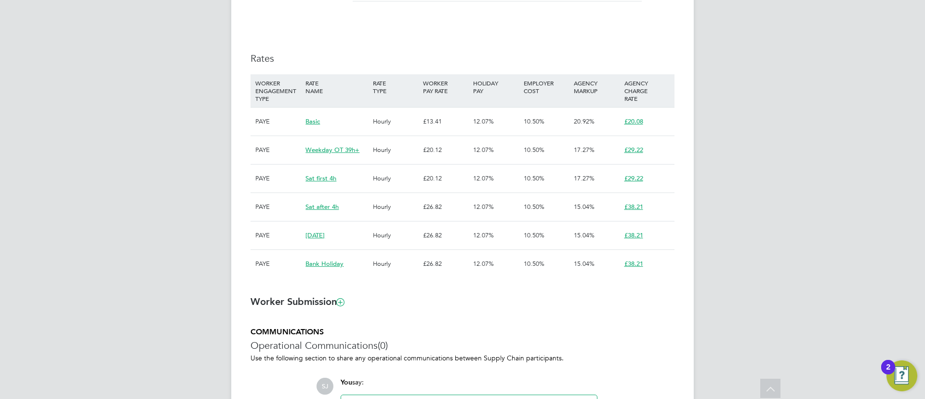
click at [517, 302] on h3 "Worker Submission" at bounding box center [463, 301] width 424 height 13
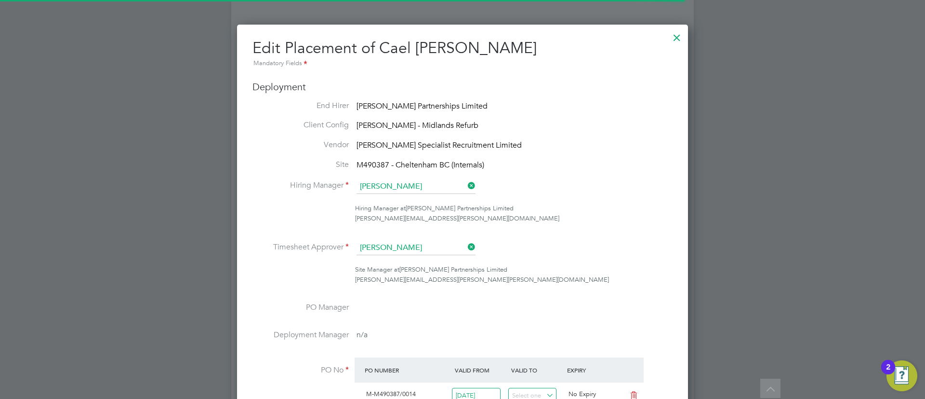
scroll to position [5, 5]
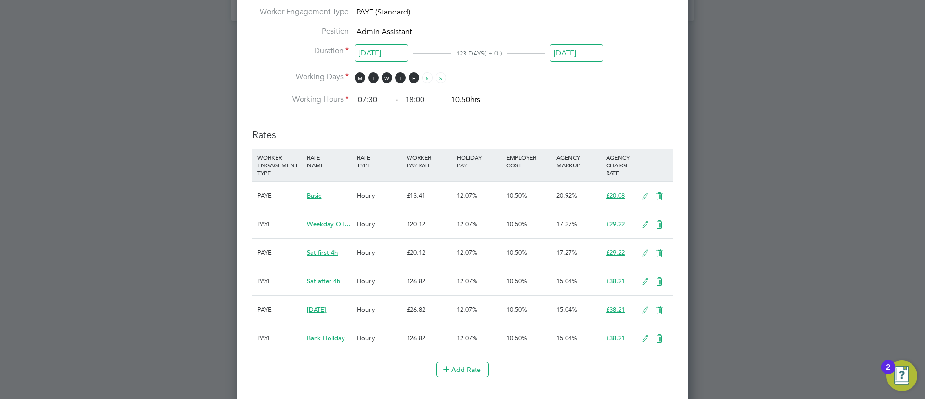
click at [644, 192] on icon at bounding box center [646, 196] width 12 height 8
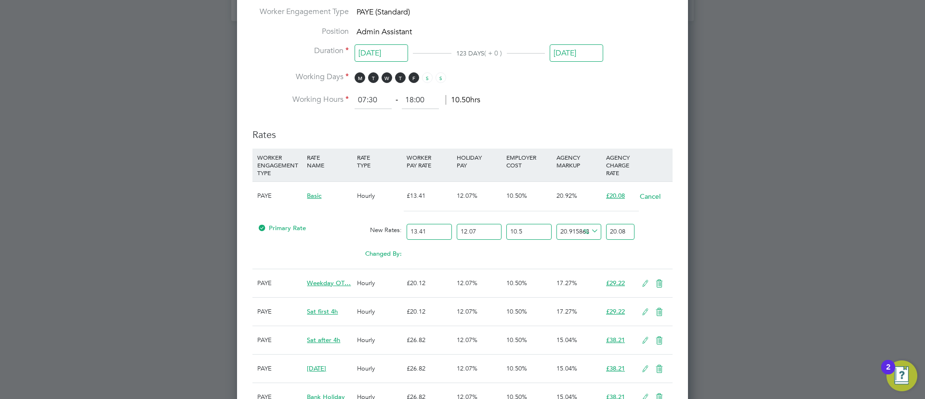
click at [623, 228] on input "20.08" at bounding box center [620, 232] width 28 height 16
type input "-87.9565873283282"
type input "2"
type input "20.43412671671806"
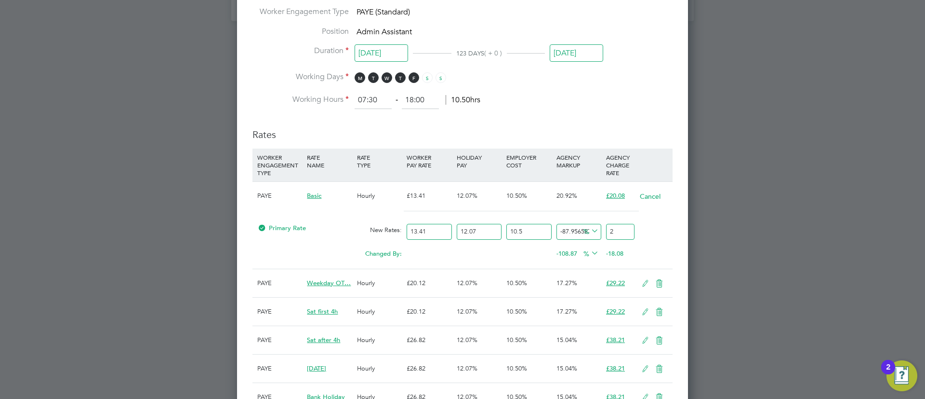
type input "20"
type input "1116.3846798388524"
type input "202"
type input "12087.933623731868"
type input "2024"
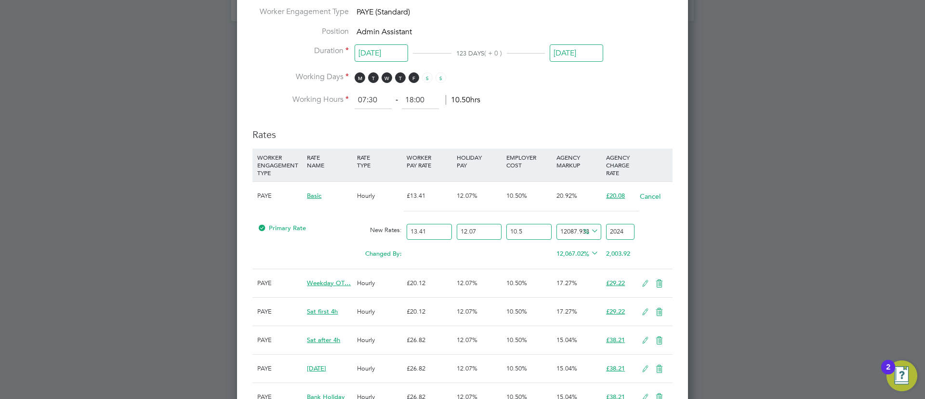
click at [616, 230] on input "2024" at bounding box center [620, 232] width 28 height 16
type input "21.879336237318675"
type input "20.24"
click at [433, 263] on div "Changed By: 0.00 0.00 0.00 0.96 0.16 % 0.16" at bounding box center [463, 256] width 420 height 24
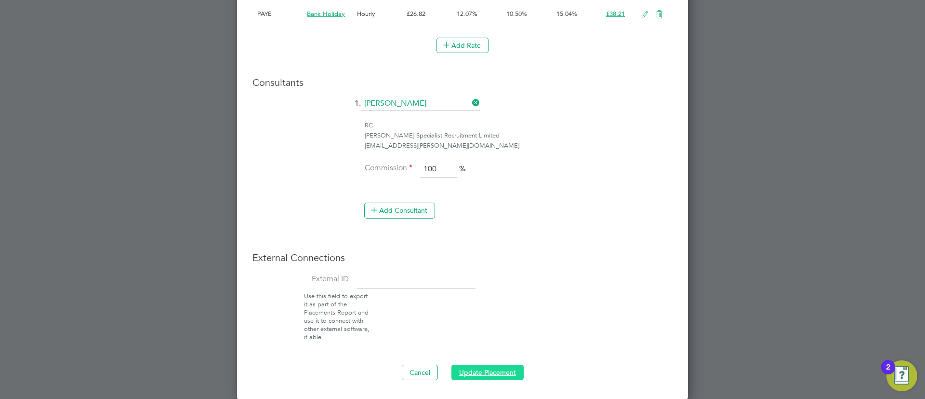
click at [472, 371] on button "Update Placement" at bounding box center [488, 371] width 72 height 15
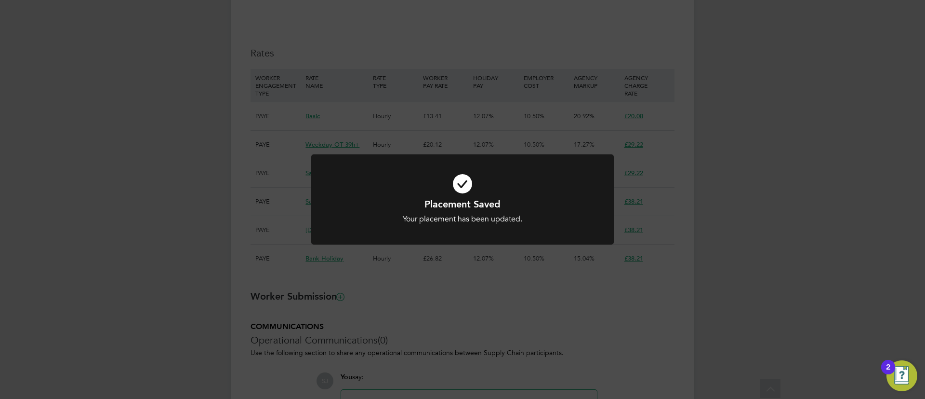
click at [535, 289] on div "Placement Saved Your placement has been updated. Cancel Okay" at bounding box center [462, 199] width 925 height 399
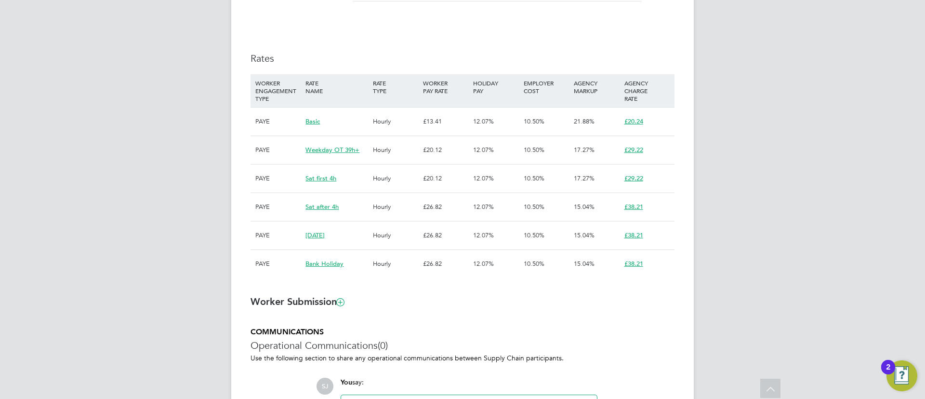
click at [539, 336] on h5 "COMMUNICATIONS" at bounding box center [463, 332] width 424 height 10
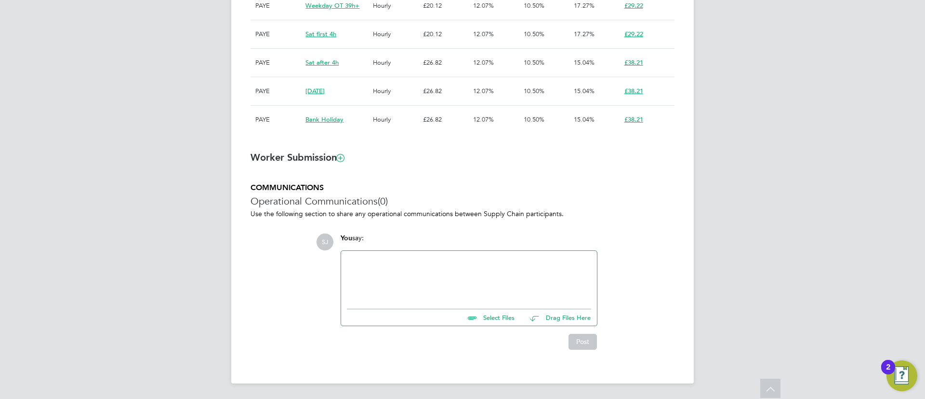
click at [397, 283] on div at bounding box center [469, 276] width 244 height 41
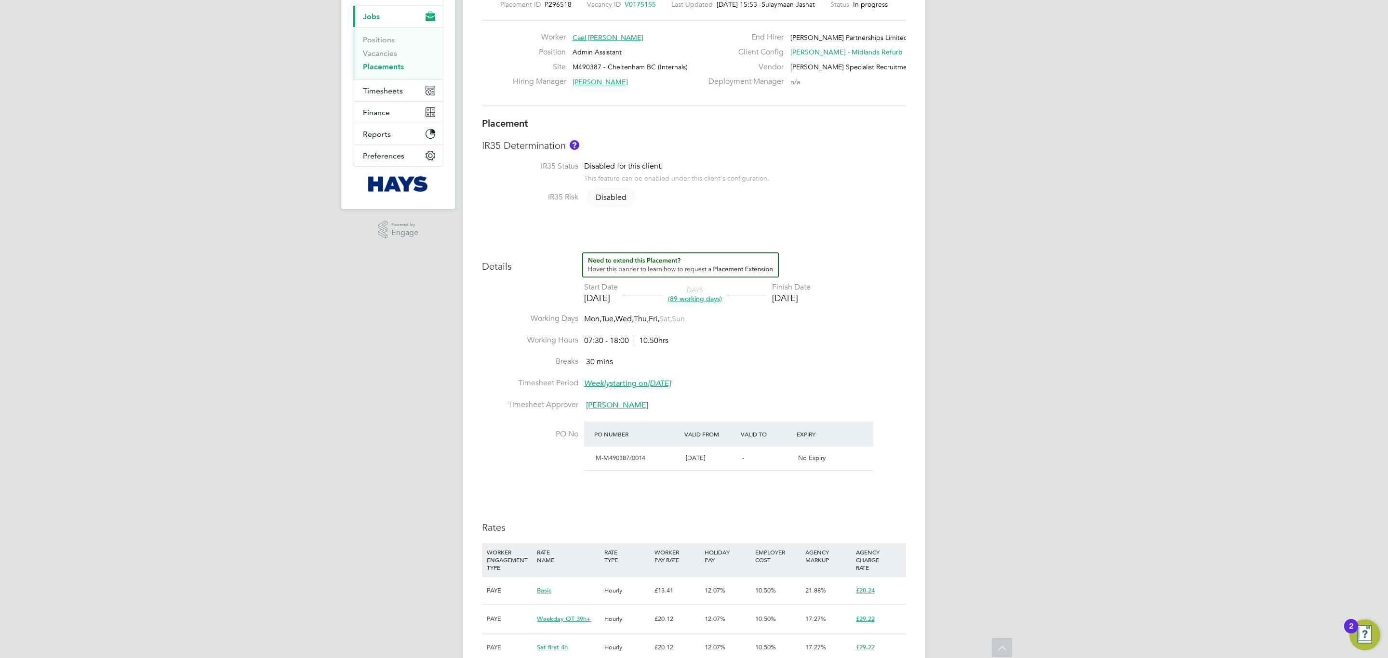
scroll to position [395, 0]
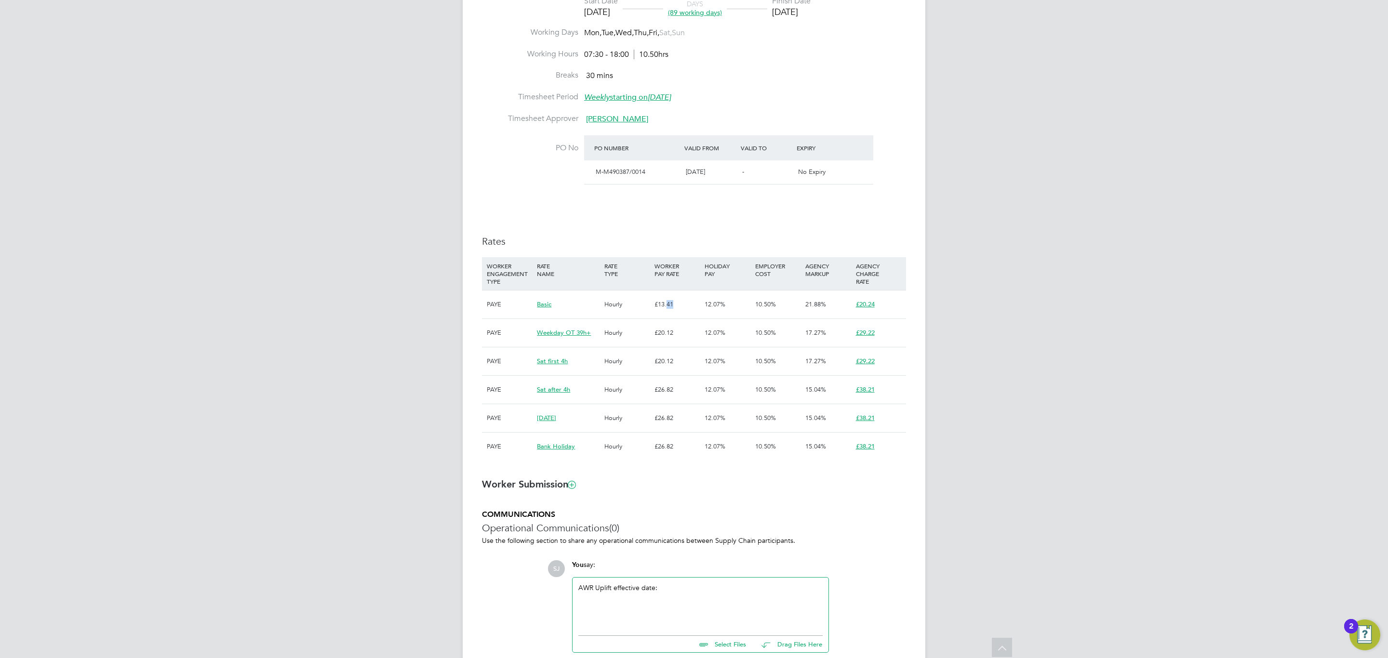
drag, startPoint x: 673, startPoint y: 307, endPoint x: 662, endPoint y: 307, distance: 10.6
click at [662, 307] on div "£13.41" at bounding box center [677, 305] width 50 height 28
click at [664, 268] on div "WORKER PAY RATE" at bounding box center [677, 269] width 50 height 25
drag, startPoint x: 662, startPoint y: 309, endPoint x: 678, endPoint y: 311, distance: 16.0
click at [678, 311] on div "£13.41" at bounding box center [677, 305] width 50 height 28
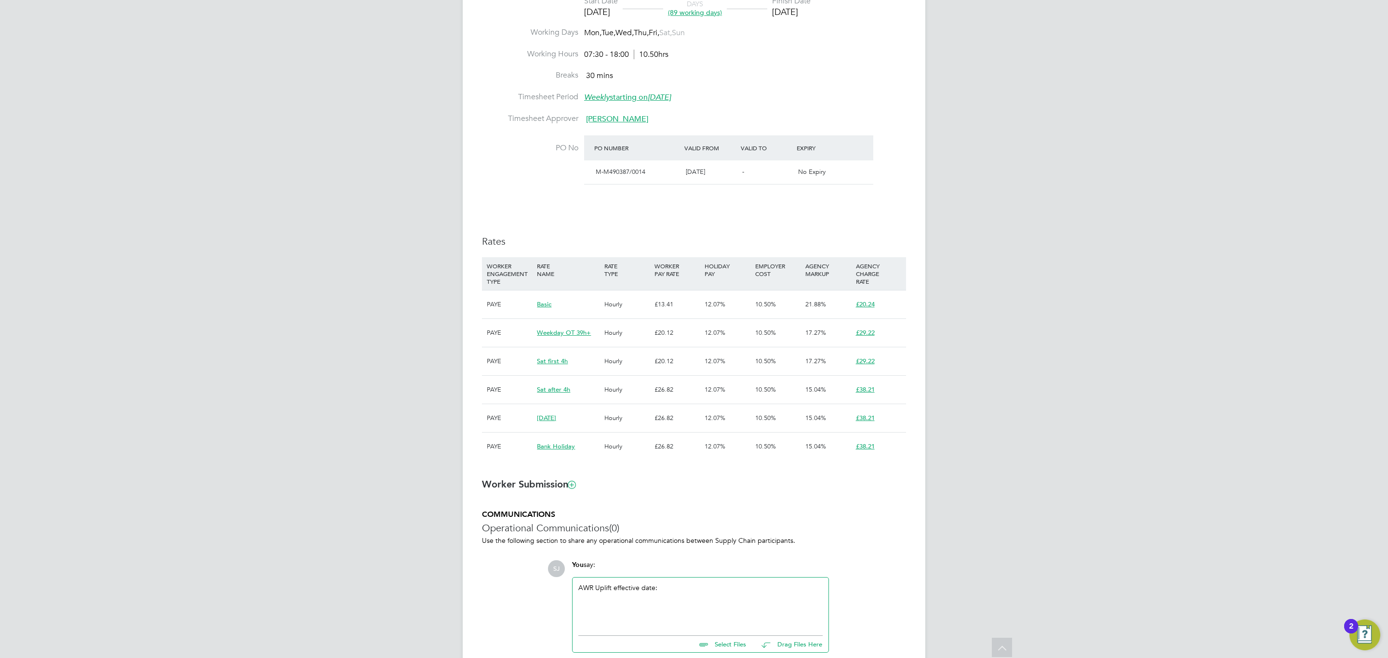
click at [777, 246] on h3 "Rates" at bounding box center [694, 241] width 424 height 13
click at [774, 245] on h3 "Rates" at bounding box center [694, 241] width 424 height 13
type input "Bengie Harper-Pittman"
type input "Adrian Fry"
type input "01 Jul 2025"
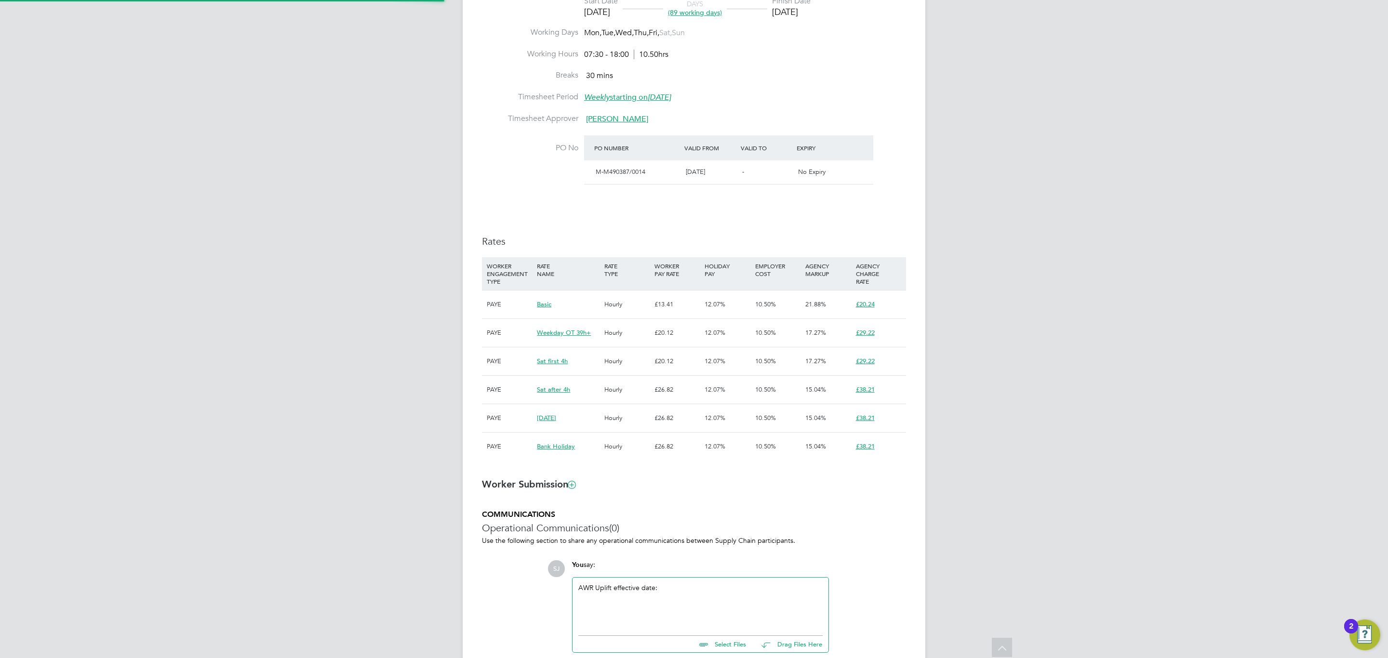
type input "31 Oct 2025"
type input "07:30"
type input "18:00"
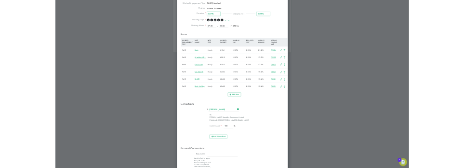
scroll to position [28, 54]
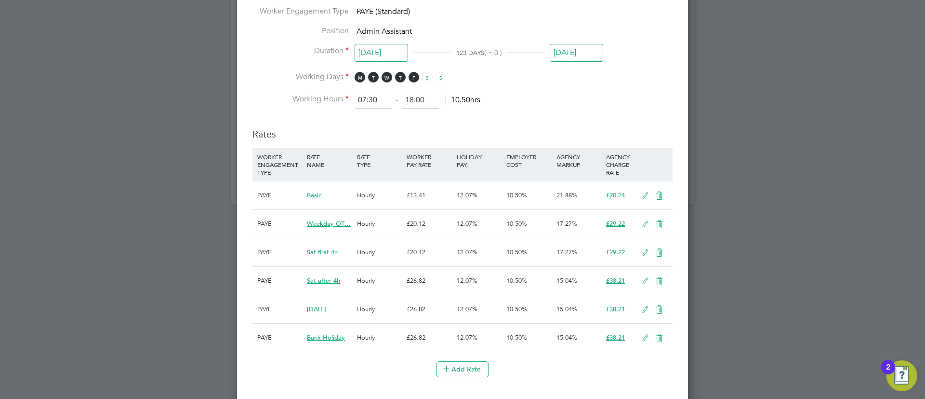
click at [643, 192] on icon at bounding box center [646, 196] width 12 height 8
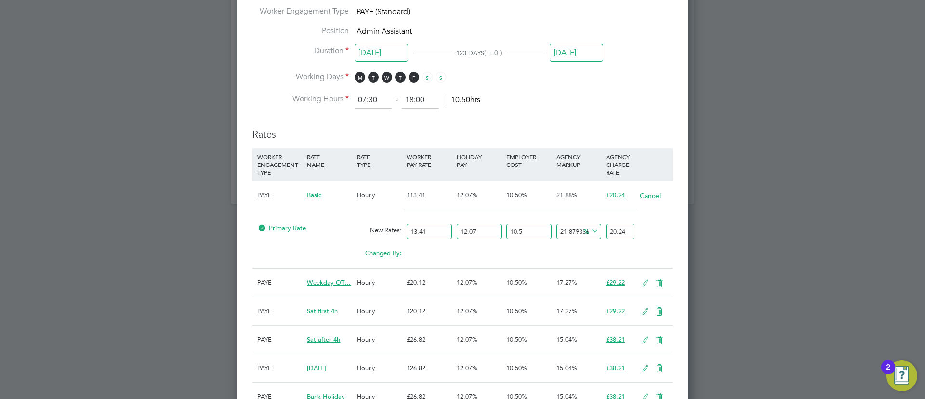
click at [619, 235] on input "20.24" at bounding box center [620, 232] width 28 height 16
type input "-87.9565873283282"
type input "2"
type input "20.43412671671806"
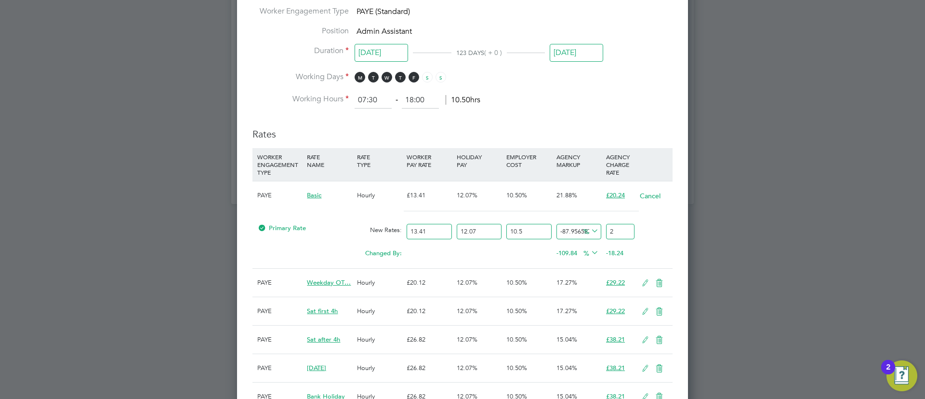
type input "20"
type input "23.444979884636012"
type input "20.5"
type input "23.806282264786166"
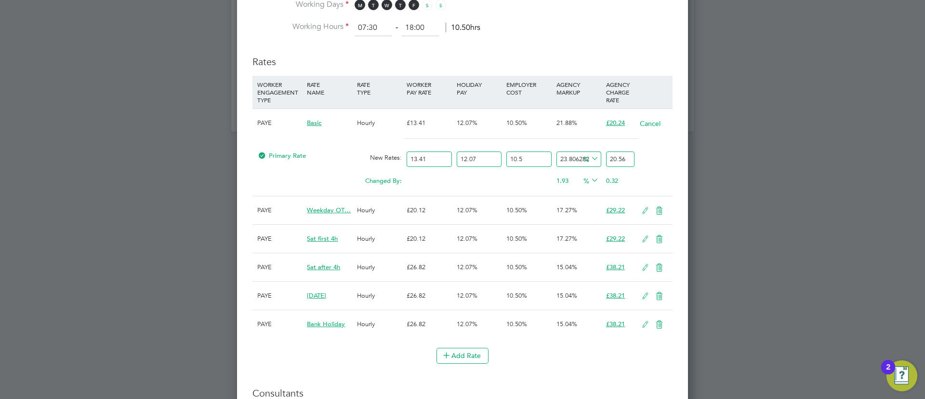
type input "20.56"
click at [644, 207] on icon at bounding box center [646, 211] width 12 height 8
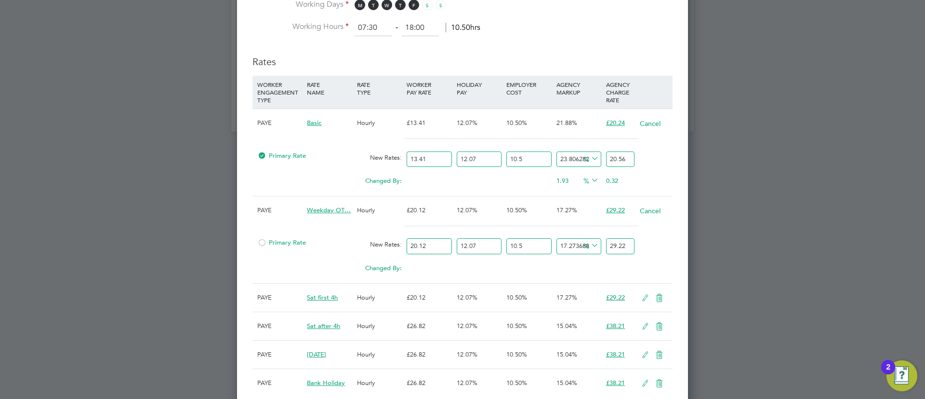
click at [622, 245] on input "29.22" at bounding box center [620, 246] width 28 height 16
type input "-91.97305348274757"
type input "2"
type input "16.390724500160253"
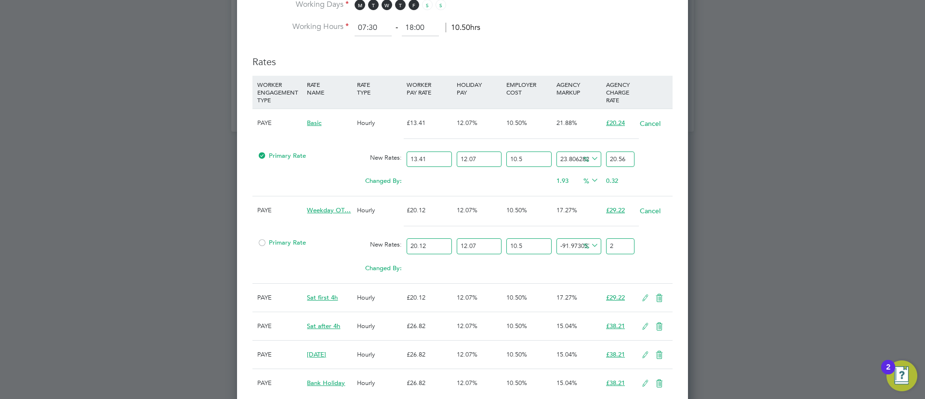
type input "29"
type input "19.200155781198607"
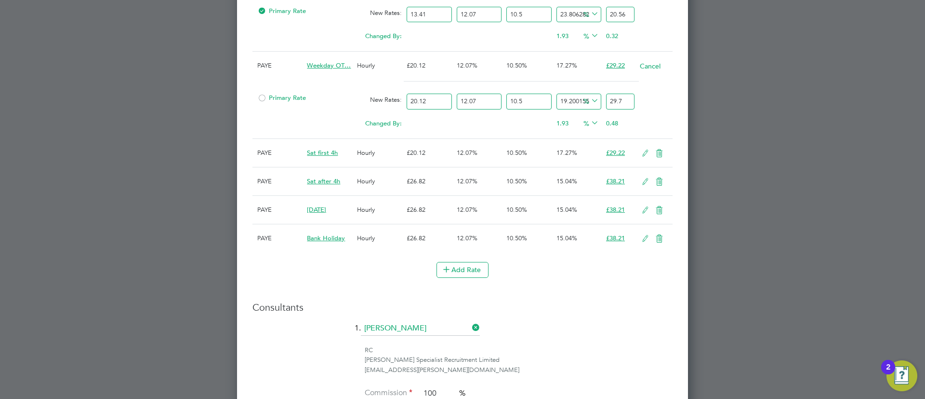
type input "29.7"
click at [644, 157] on icon at bounding box center [646, 153] width 12 height 8
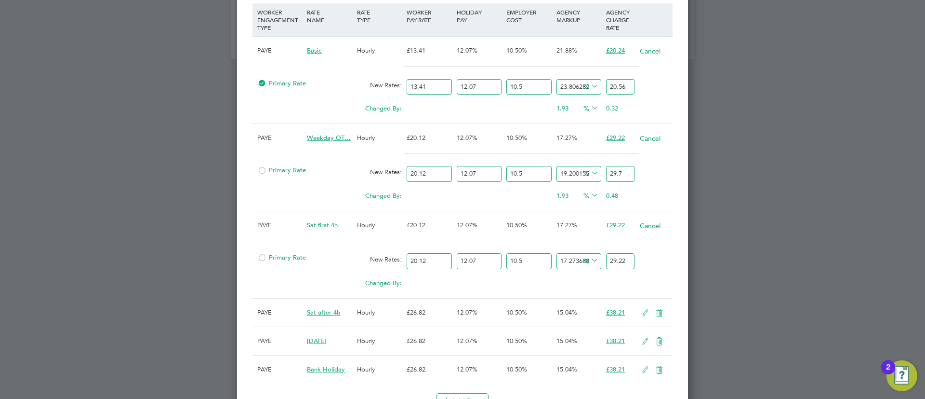
click at [620, 172] on input "29.7" at bounding box center [620, 174] width 28 height 16
click at [619, 261] on input "29.22" at bounding box center [620, 261] width 28 height 16
paste input "7"
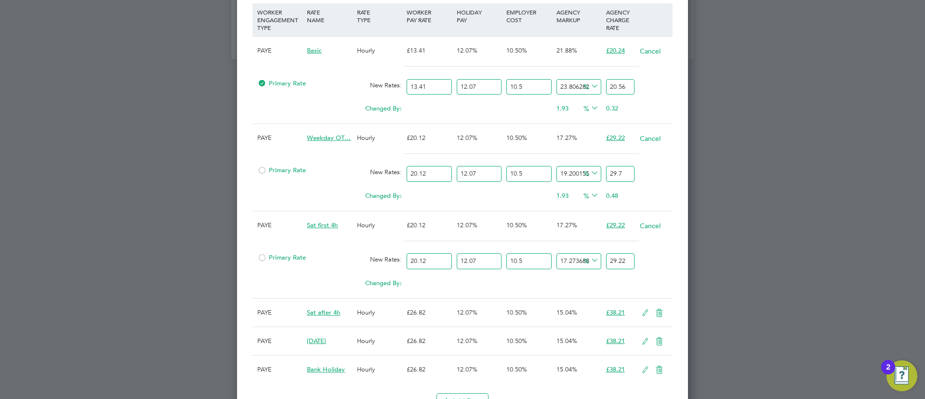
type input "19.200155781198607"
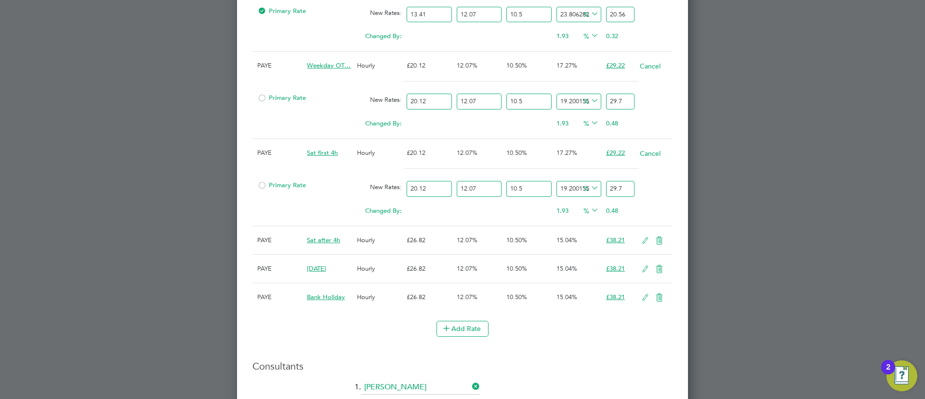
type input "29.7"
click at [645, 241] on icon at bounding box center [646, 241] width 12 height 8
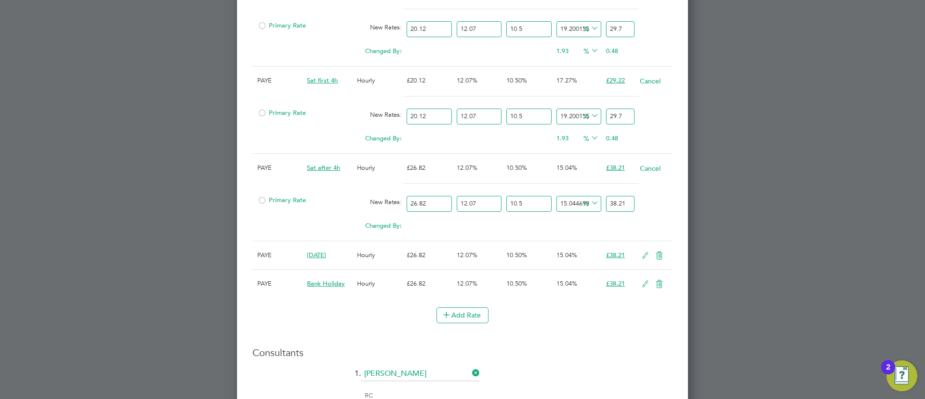
click at [627, 207] on input "38.21" at bounding box center [620, 204] width 28 height 16
click at [627, 208] on input "38.21" at bounding box center [620, 204] width 28 height 16
type input "-90.96744049624614"
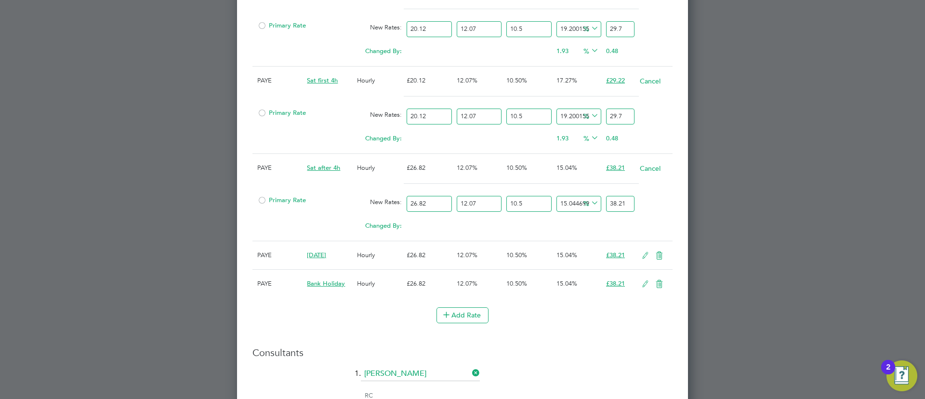
type input "3"
type input "14.412420380882157"
type input "38"
type input "16.821102915216517"
type input "38.8"
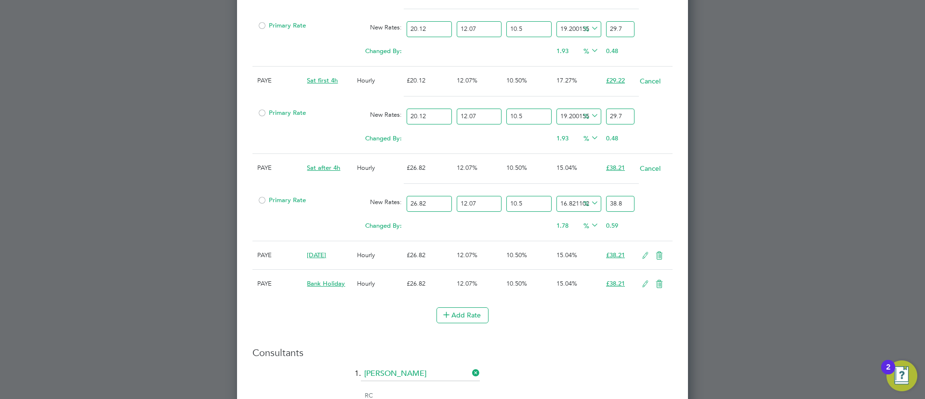
type input "16.941537041933238"
click at [626, 209] on input "38.84" at bounding box center [620, 204] width 28 height 16
type input "38.84"
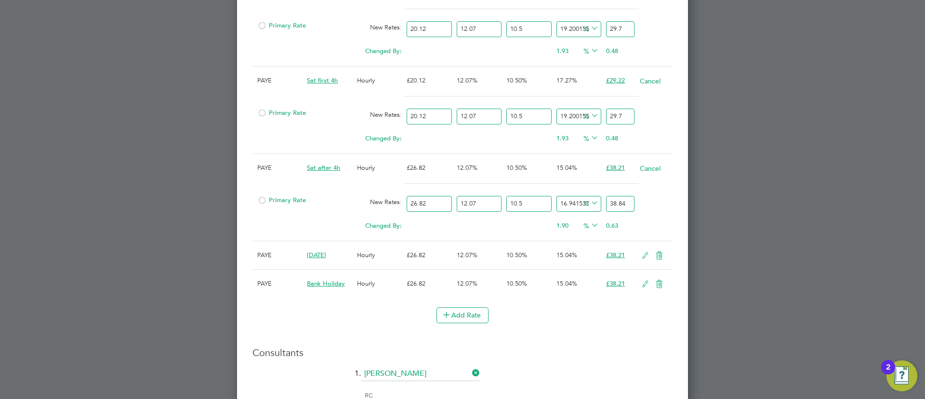
click at [649, 254] on icon at bounding box center [646, 256] width 12 height 8
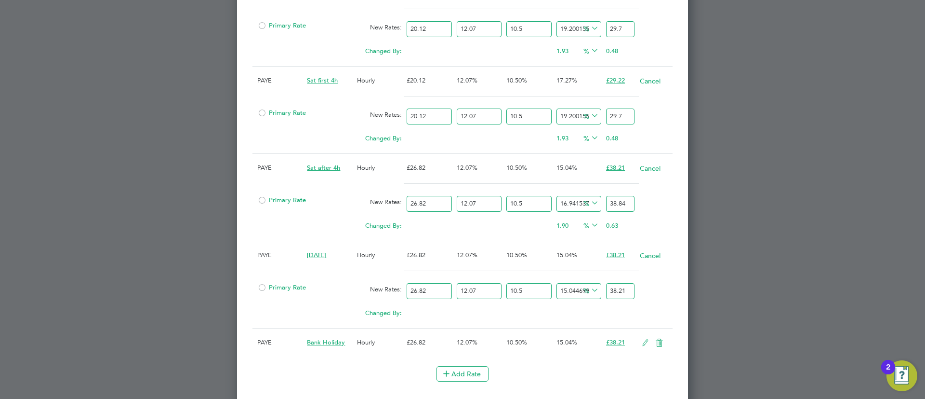
click at [615, 288] on input "38.21" at bounding box center [620, 291] width 28 height 16
paste input "84"
type input "16.941537041933238"
type input "38.84"
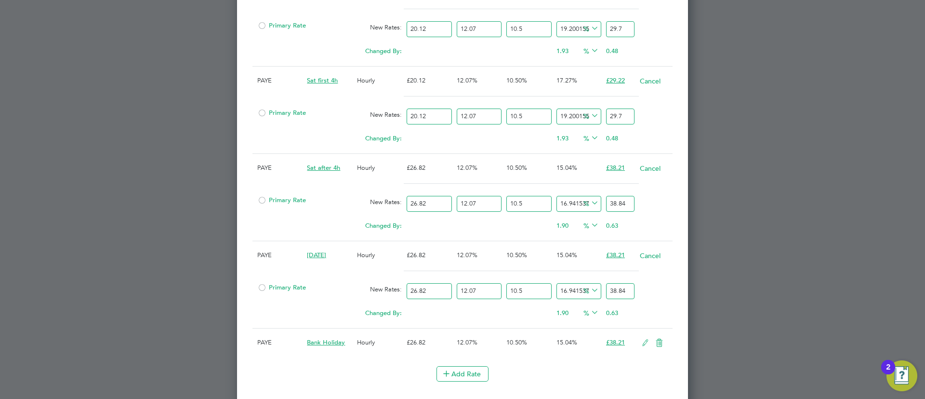
click at [640, 339] on icon at bounding box center [646, 343] width 12 height 8
click at [628, 384] on input "38.21" at bounding box center [620, 378] width 28 height 16
click at [625, 375] on input "38.21" at bounding box center [620, 378] width 28 height 16
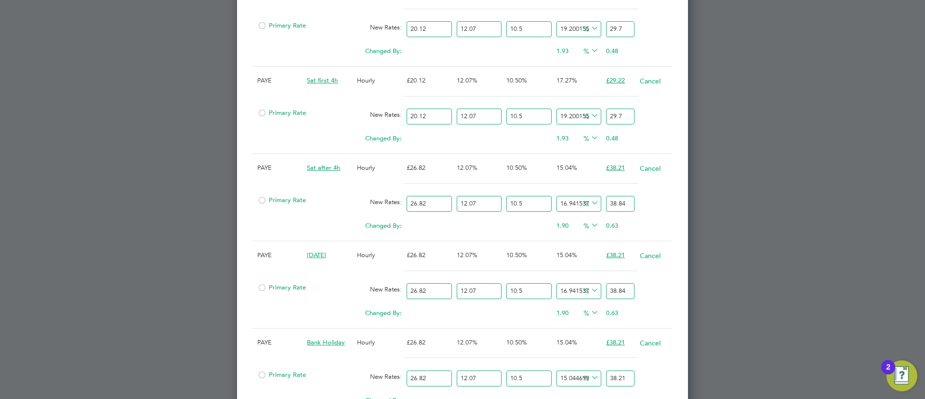
paste input "3884"
type input "15.05639369984912"
type input "38.213884"
click at [616, 371] on input "38.213884" at bounding box center [620, 378] width 28 height 16
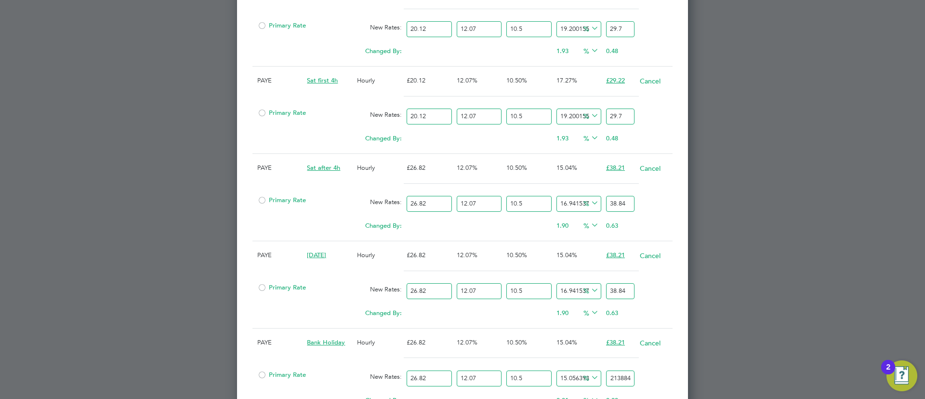
paste input "number"
type input "16.941537041933238"
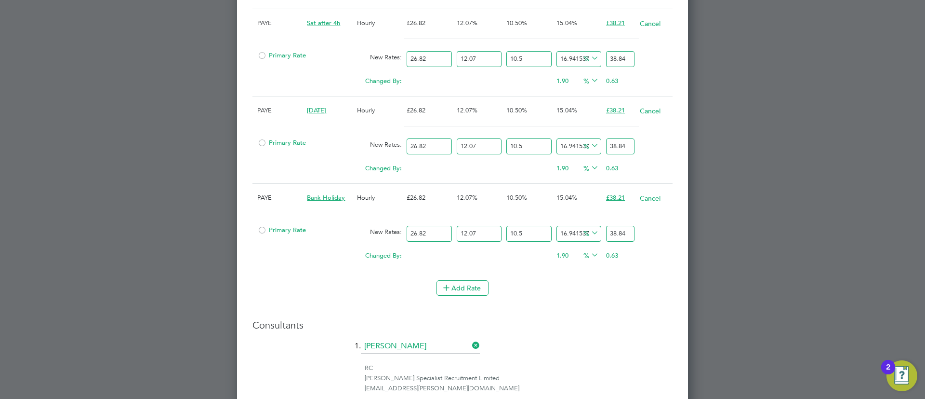
type input "38.84"
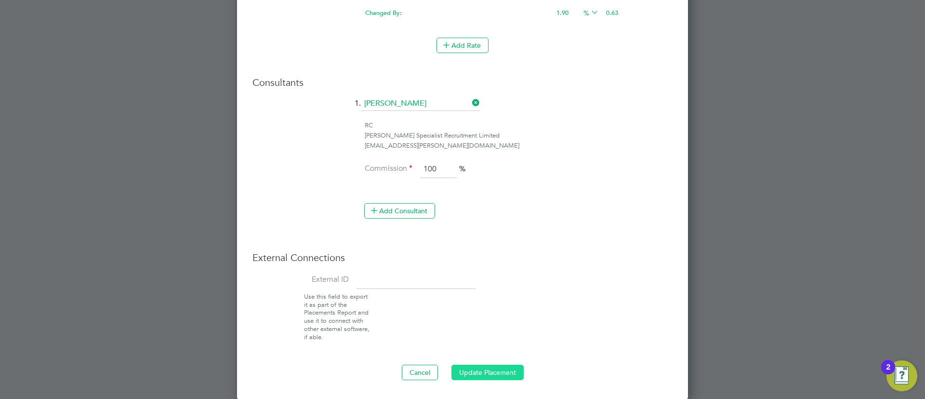
click at [485, 369] on button "Update Placement" at bounding box center [488, 371] width 72 height 15
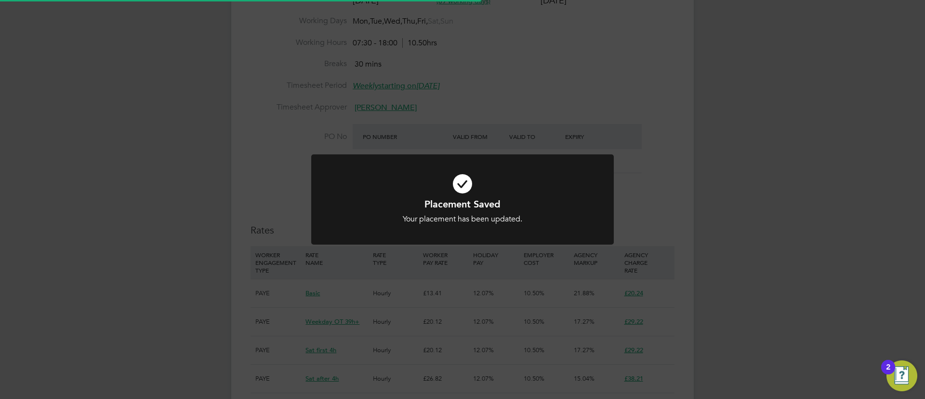
click at [511, 319] on div "Placement Saved Your placement has been updated. Cancel Okay" at bounding box center [462, 199] width 925 height 399
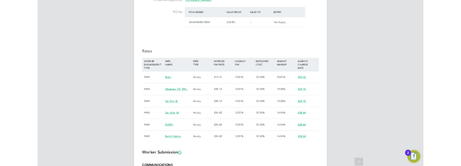
scroll to position [578, 0]
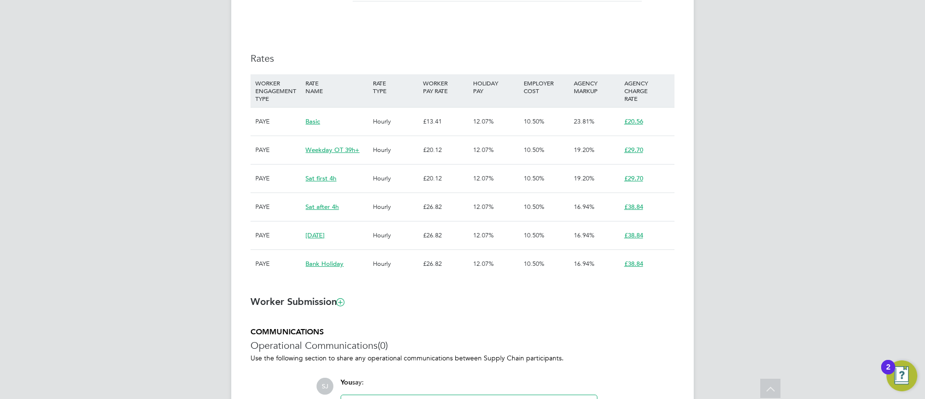
click at [651, 105] on div "AGENCY CHARGE RATE" at bounding box center [647, 90] width 50 height 33
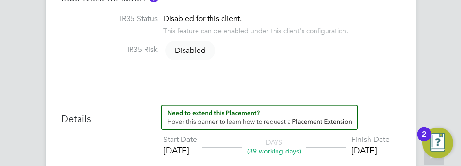
scroll to position [28, 54]
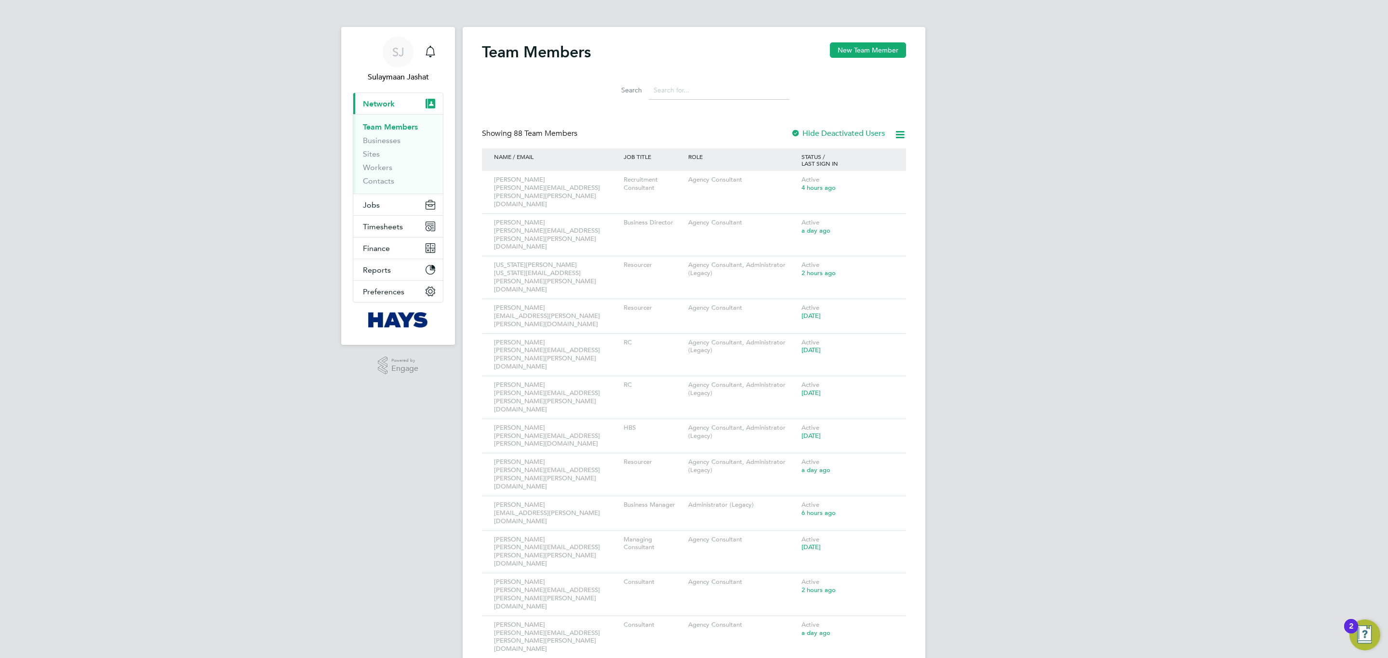
click at [717, 94] on input at bounding box center [719, 90] width 141 height 19
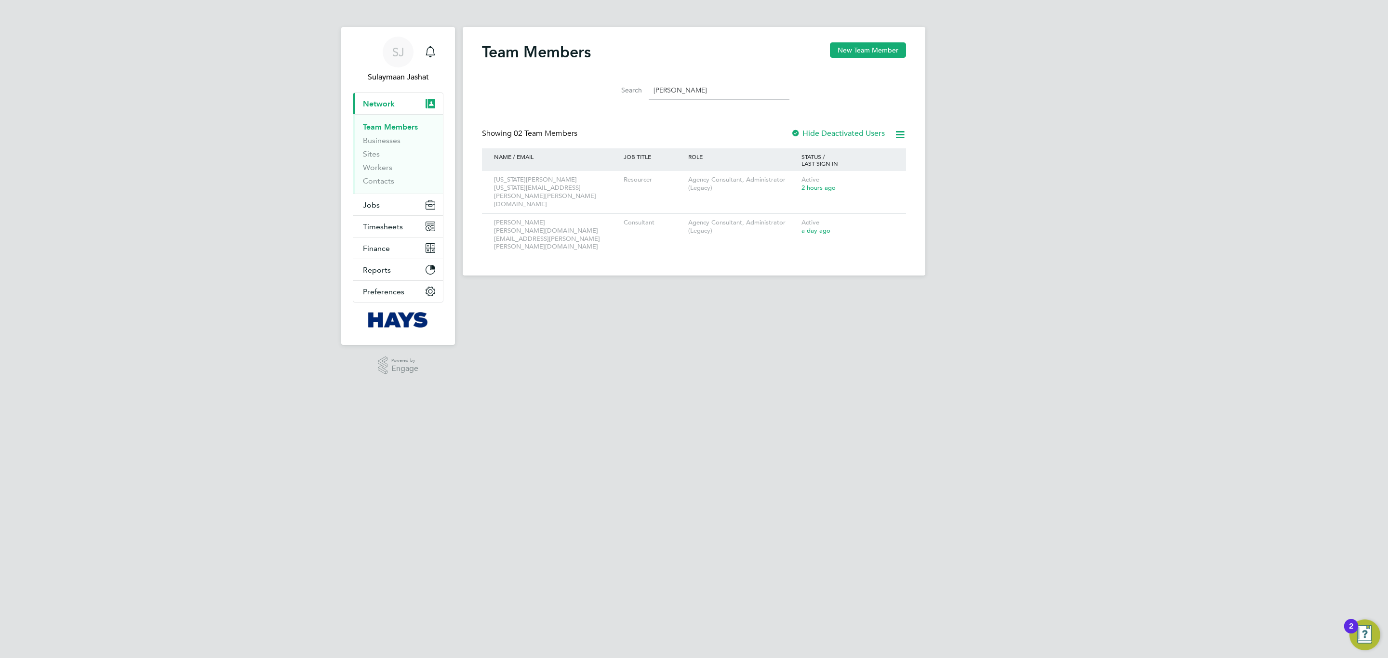
type input "georg"
click at [808, 291] on html "SJ Sulaymaan Jashat Notifications Applications: Current page: Network Team Memb…" at bounding box center [694, 145] width 1388 height 291
click at [895, 178] on div at bounding box center [888, 179] width 16 height 17
click at [377, 199] on button "Jobs" at bounding box center [398, 204] width 90 height 21
click at [393, 177] on link "Placements" at bounding box center [383, 175] width 40 height 9
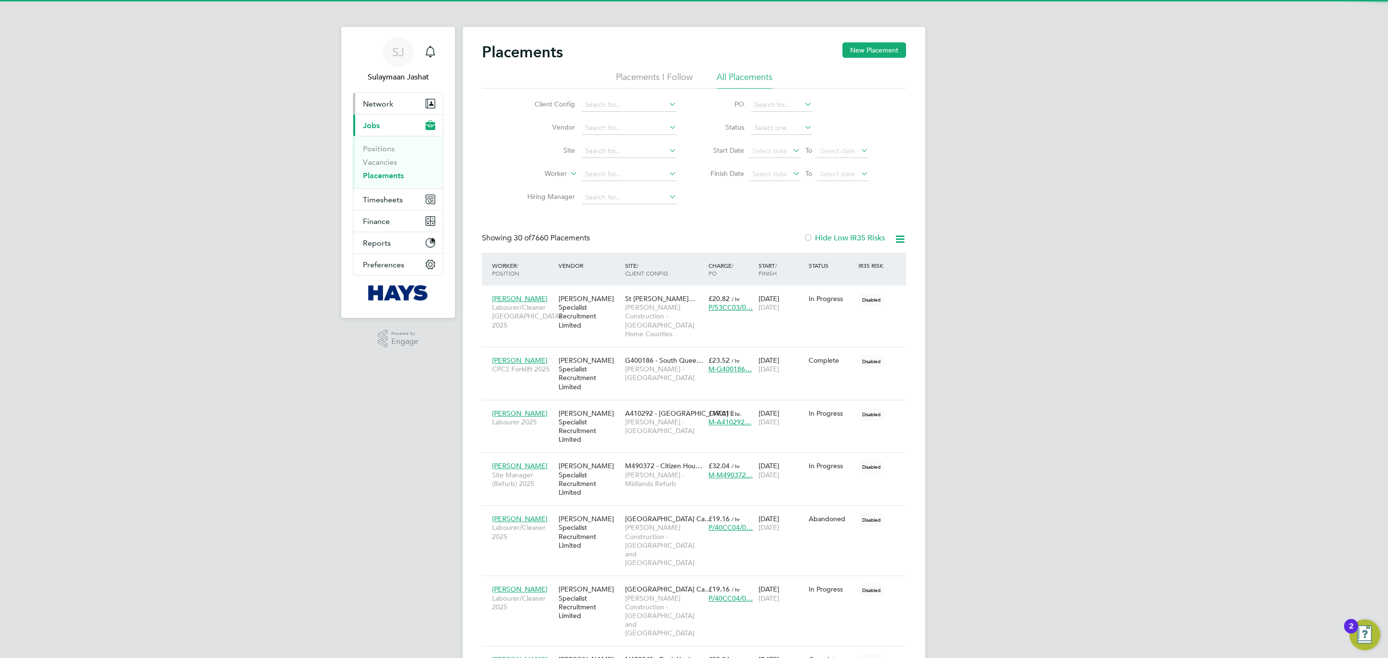
click at [390, 110] on button "Network" at bounding box center [398, 103] width 90 height 21
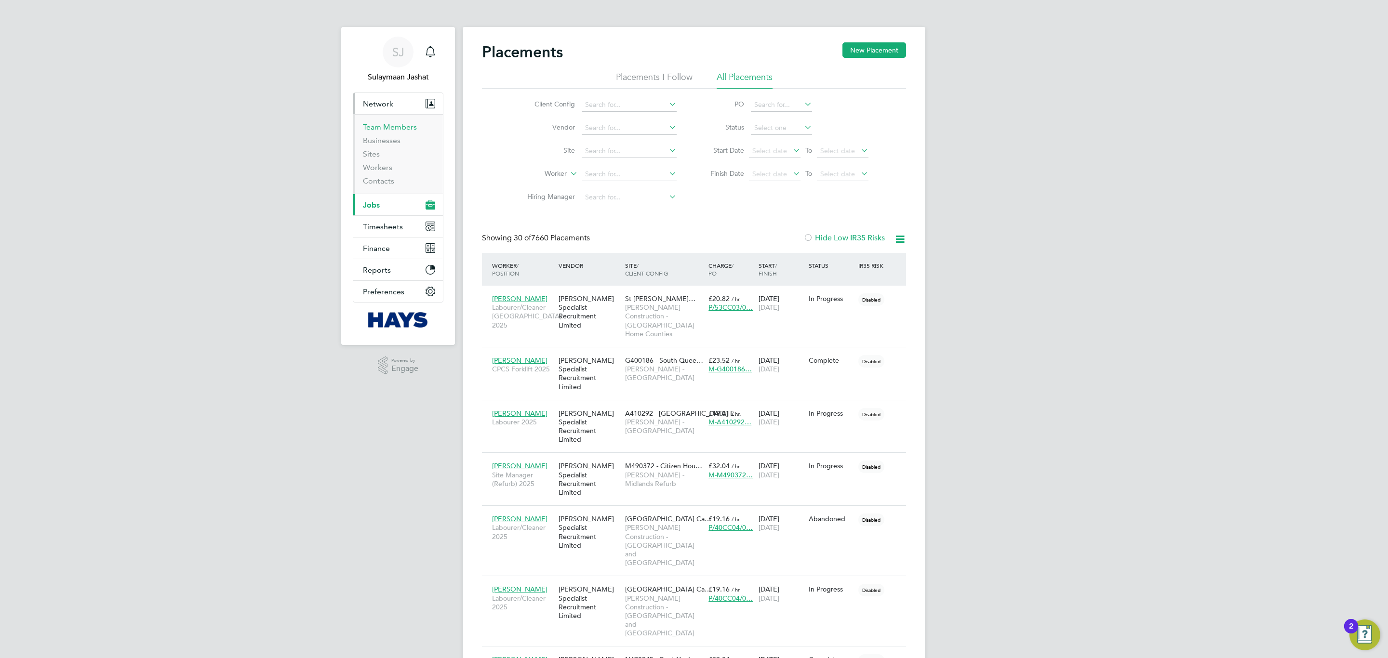
click at [383, 128] on link "Team Members" at bounding box center [390, 126] width 54 height 9
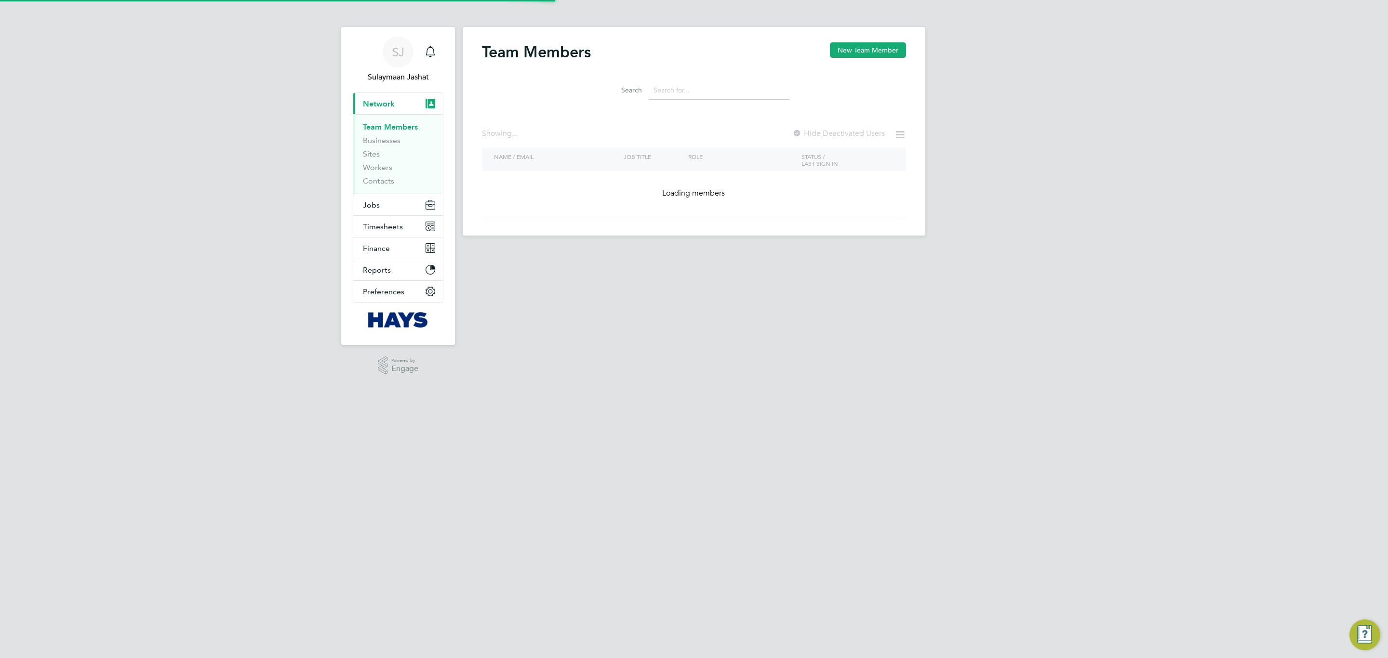
click at [661, 99] on input at bounding box center [719, 90] width 141 height 19
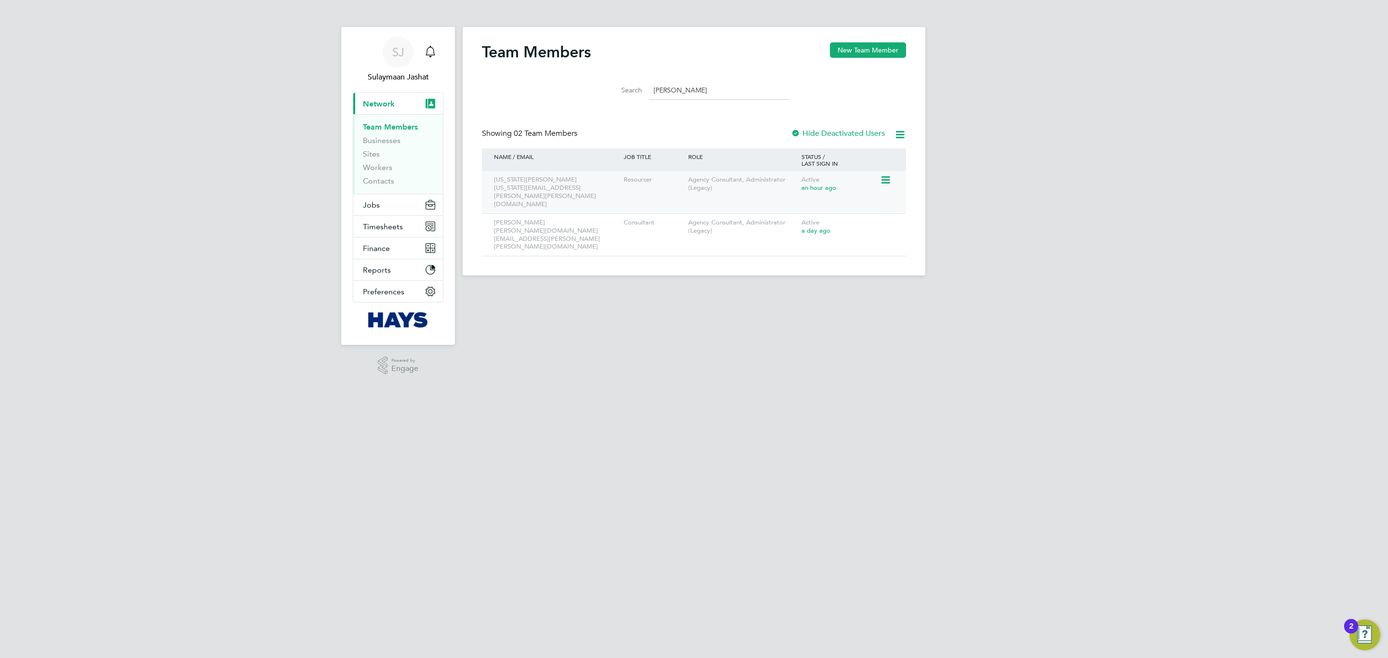
click at [887, 175] on icon at bounding box center [885, 180] width 10 height 12
click at [817, 203] on li "Edit User" at bounding box center [831, 202] width 116 height 13
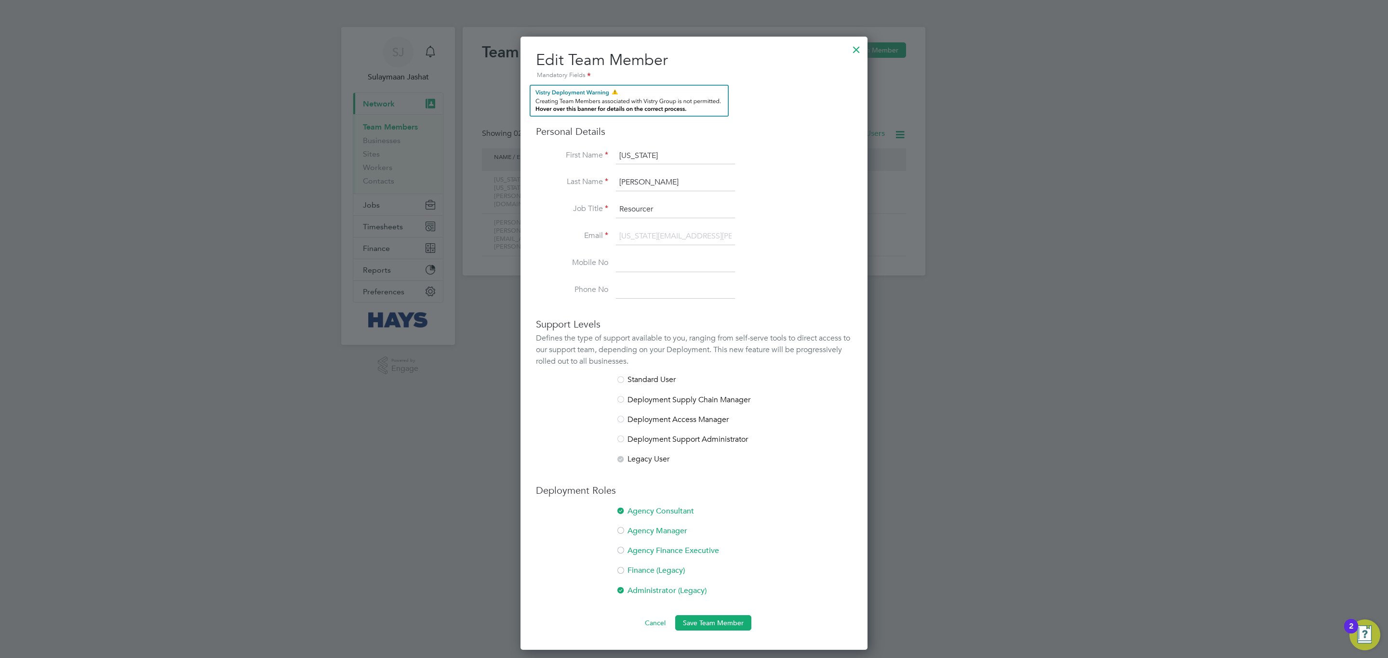
click at [648, 378] on li "Standard User" at bounding box center [694, 385] width 316 height 20
click at [765, 475] on ng-form "Personal Details First Name Georgia Last Name Doherty Job Title Resourcer Email…" at bounding box center [694, 358] width 316 height 546
click at [729, 616] on ng-form "Personal Details First Name Georgia Last Name Doherty Job Title Resourcer Email…" at bounding box center [694, 358] width 316 height 546
click at [728, 622] on button "Save Team Member" at bounding box center [713, 623] width 76 height 15
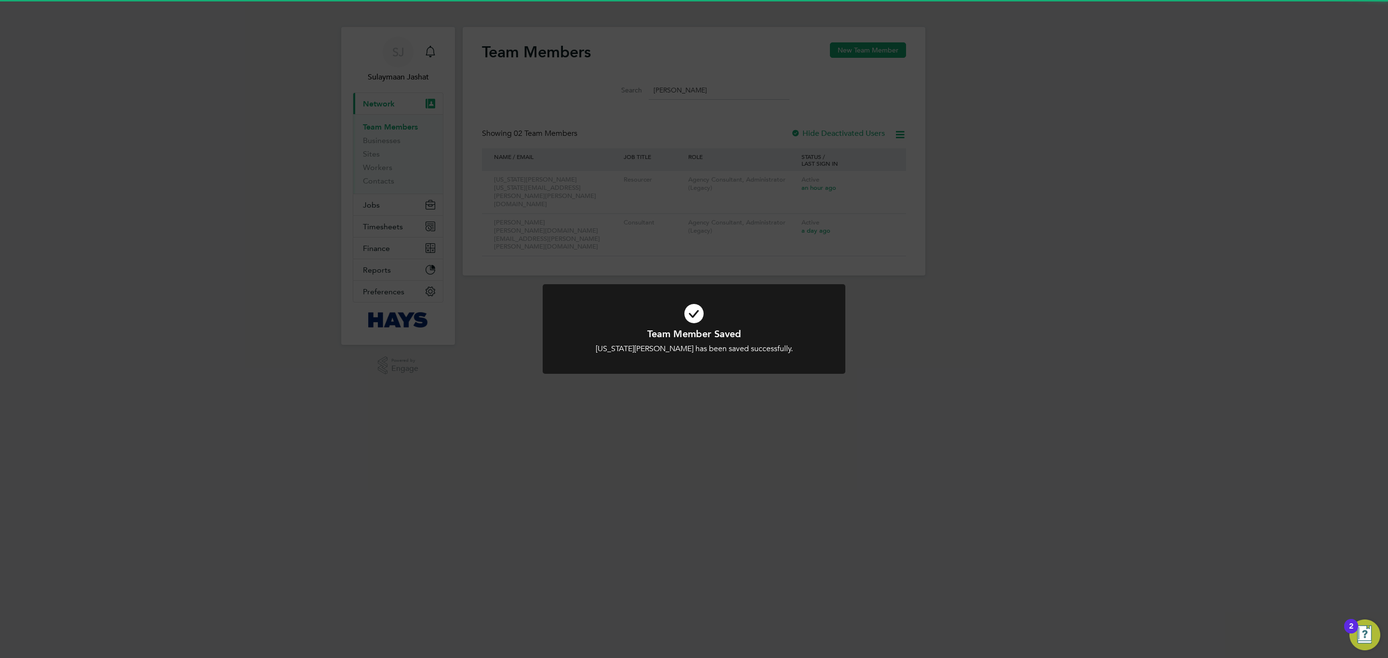
click at [810, 259] on div "Team Member Saved Georgia Doherty has been saved successfully. Cancel Okay" at bounding box center [694, 329] width 1388 height 658
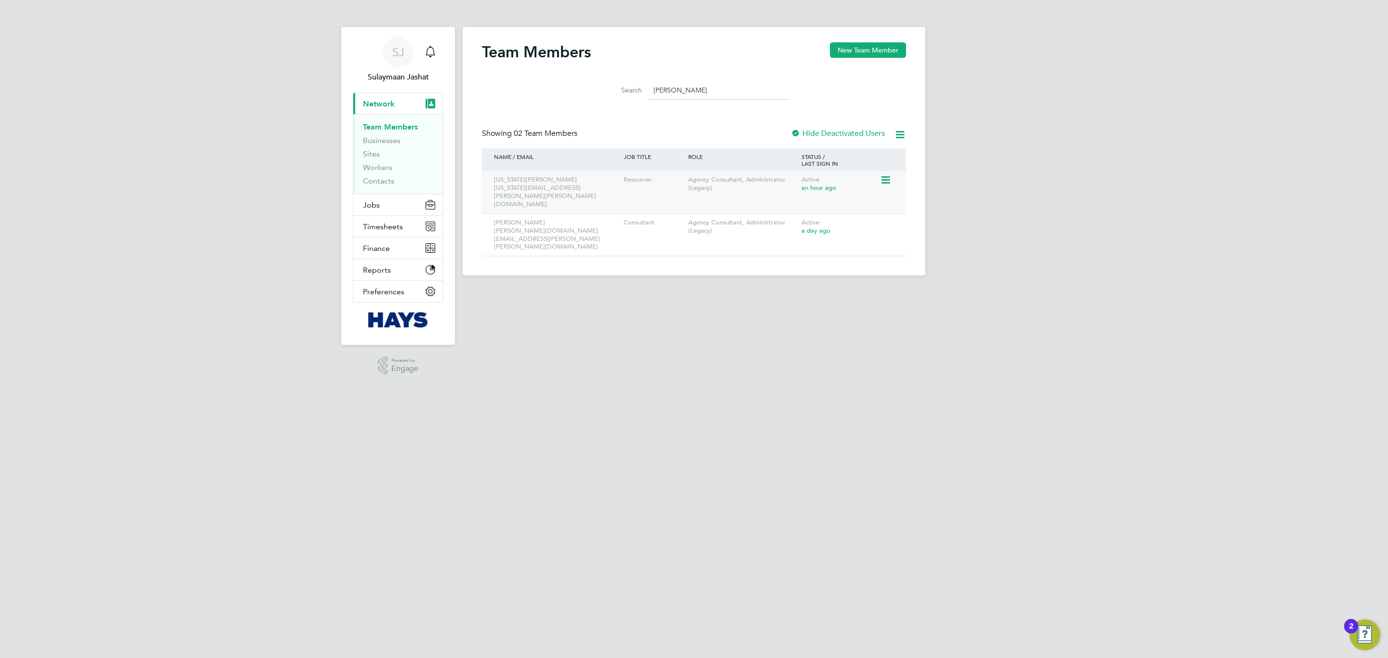
click at [895, 181] on div at bounding box center [888, 179] width 16 height 17
click at [886, 179] on icon at bounding box center [885, 180] width 10 height 12
click at [859, 200] on li "Edit User" at bounding box center [831, 202] width 116 height 13
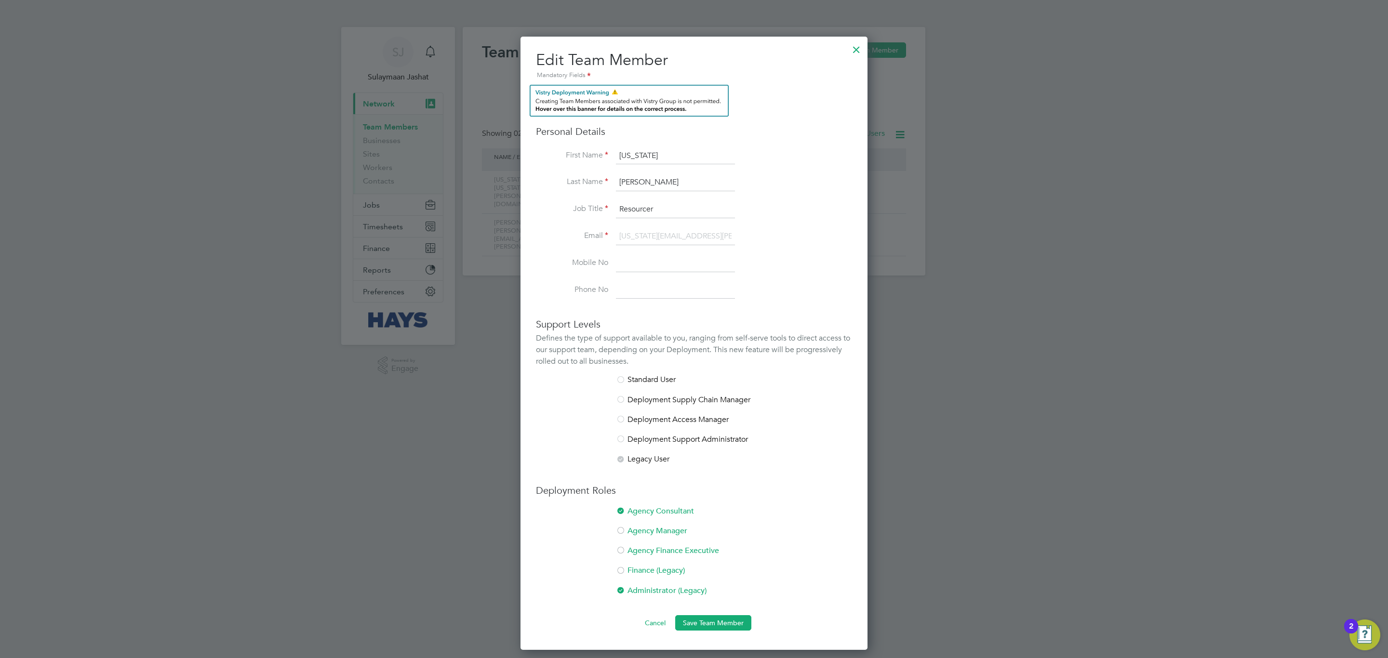
click at [719, 210] on input "Resourcer" at bounding box center [675, 209] width 119 height 17
click at [787, 200] on li "Last Name Doherty" at bounding box center [694, 187] width 316 height 27
click at [656, 212] on input "Resourcer" at bounding box center [675, 209] width 119 height 17
drag, startPoint x: 643, startPoint y: 212, endPoint x: 778, endPoint y: 183, distance: 139.0
click at [773, 191] on li "Last Name Doherty" at bounding box center [694, 187] width 316 height 27
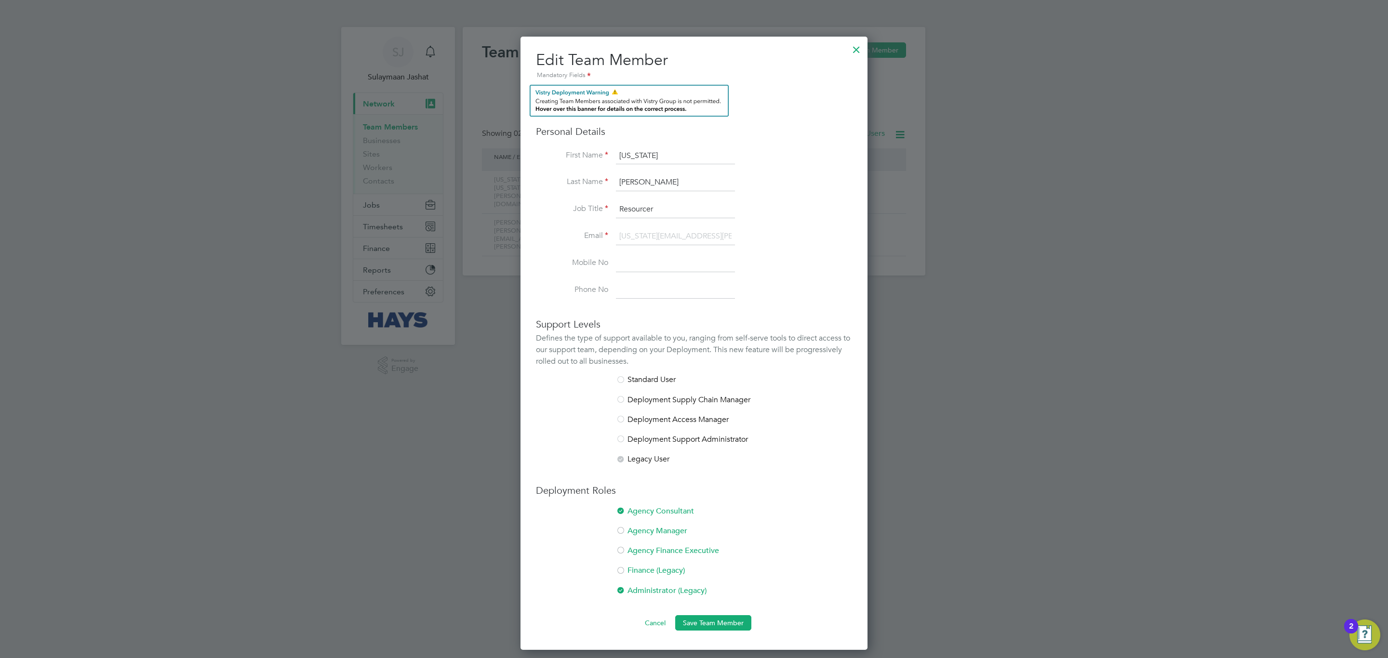
click at [857, 52] on div at bounding box center [856, 47] width 17 height 17
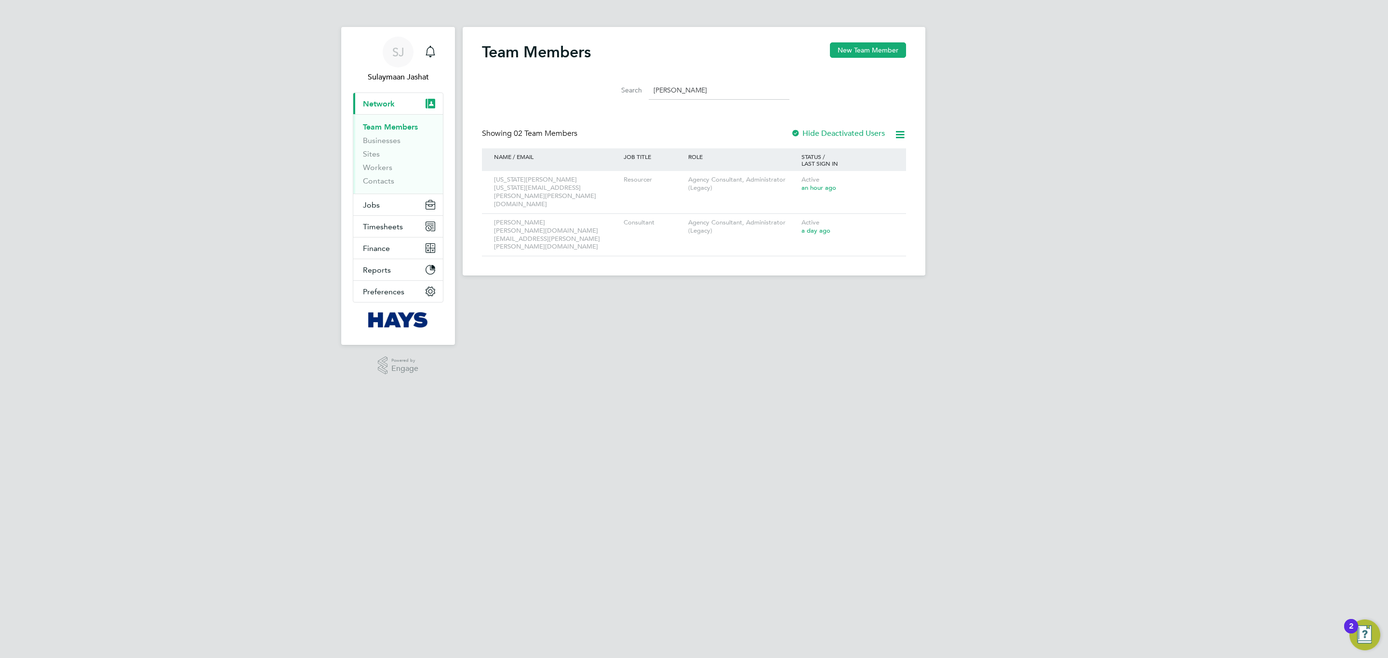
click at [716, 98] on input "georg" at bounding box center [719, 90] width 141 height 19
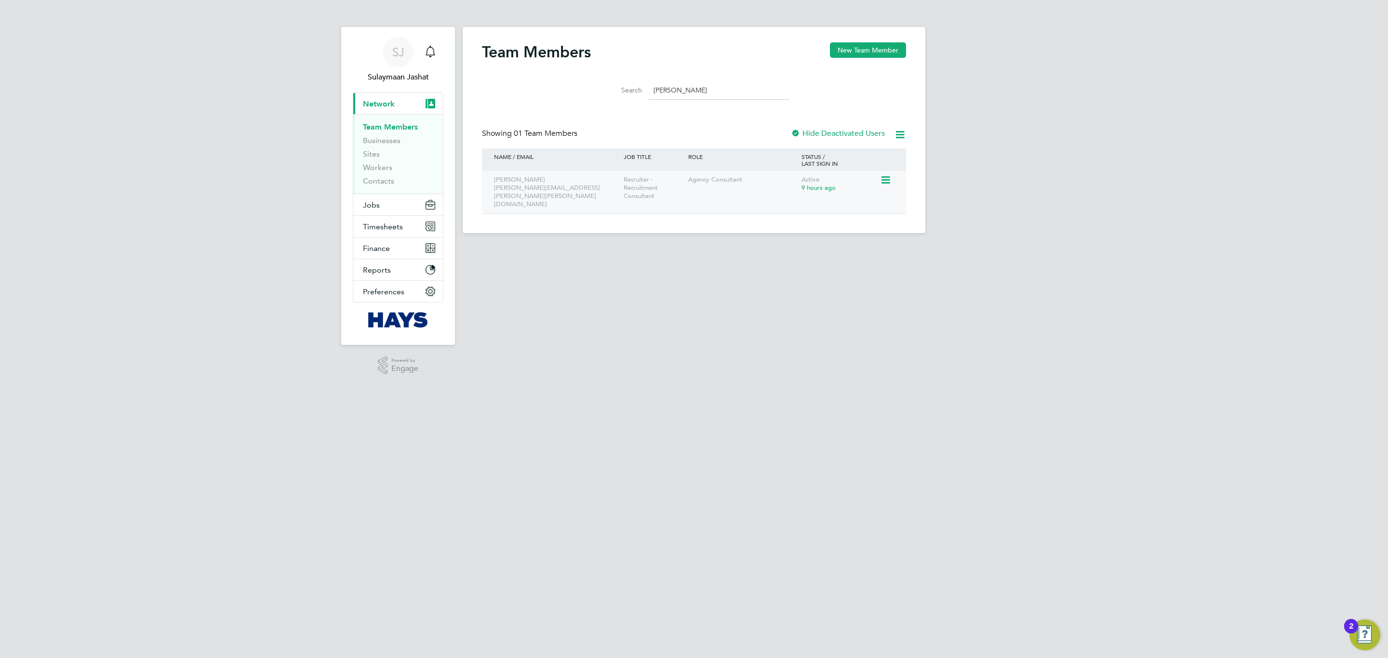
type input "amelia"
click at [894, 176] on div at bounding box center [888, 179] width 16 height 17
click at [888, 177] on icon at bounding box center [885, 180] width 10 height 12
click at [834, 196] on li "Edit User" at bounding box center [831, 202] width 116 height 13
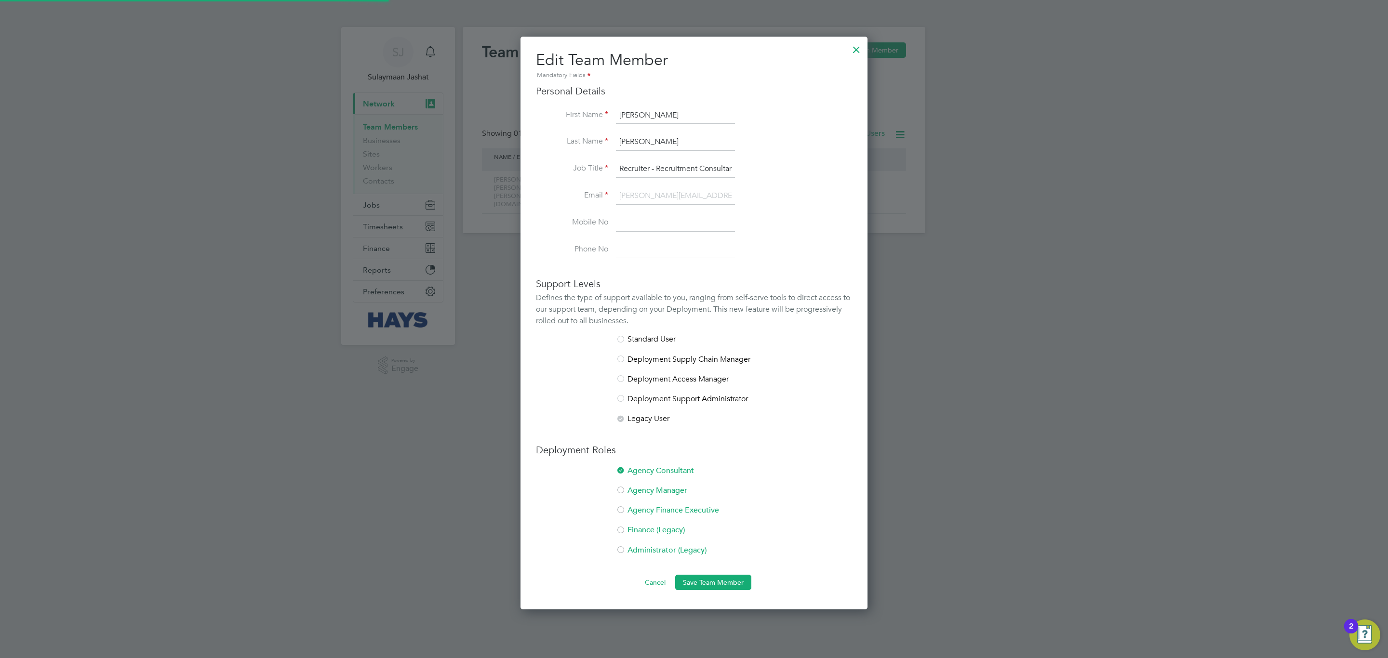
scroll to position [616, 347]
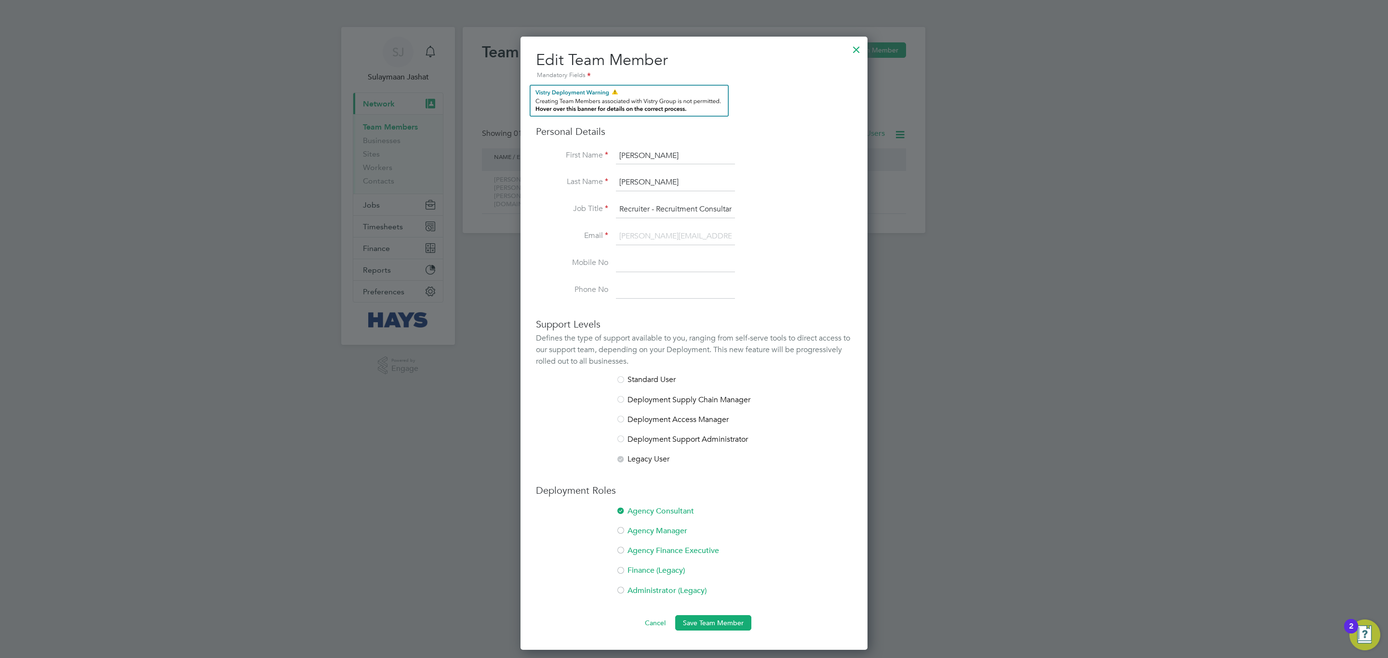
click at [857, 54] on div at bounding box center [856, 47] width 17 height 17
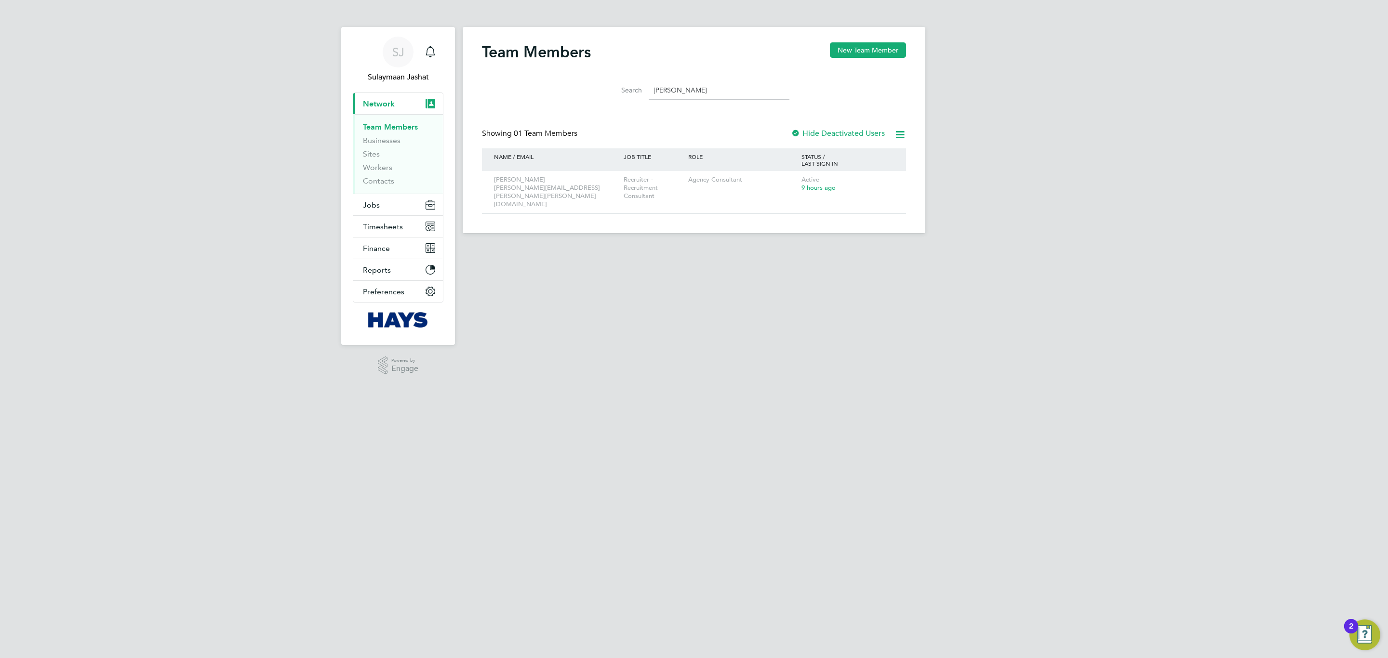
click at [710, 94] on input "amelia" at bounding box center [719, 90] width 141 height 19
click at [389, 205] on button "Jobs" at bounding box center [398, 204] width 90 height 21
click at [392, 200] on span "Timesheets" at bounding box center [383, 199] width 40 height 9
click at [554, 249] on html "SJ Sulaymaan Jashat Notifications Applications: Current page: Network Team Memb…" at bounding box center [694, 124] width 1388 height 249
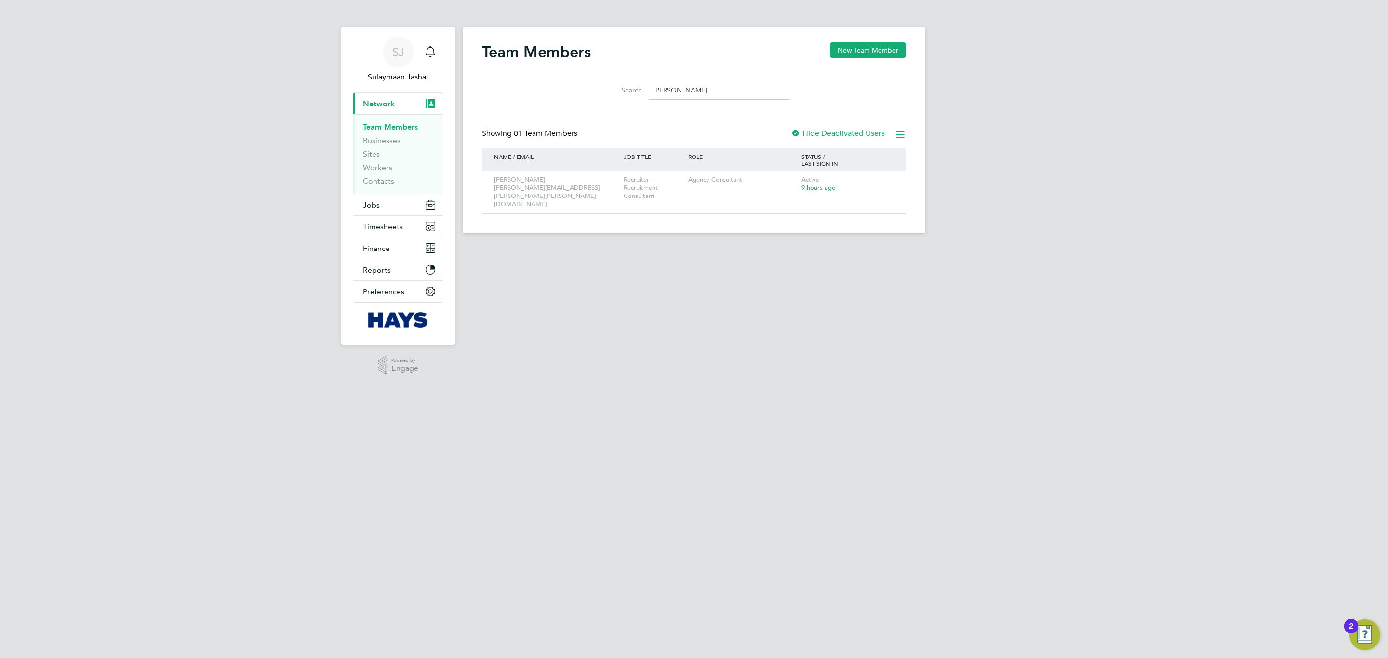
click at [725, 249] on html "SJ Sulaymaan Jashat Notifications Applications: Current page: Network Team Memb…" at bounding box center [694, 124] width 1388 height 249
click at [403, 204] on button "Jobs" at bounding box center [398, 204] width 90 height 21
click at [395, 179] on link "Placements" at bounding box center [383, 175] width 40 height 9
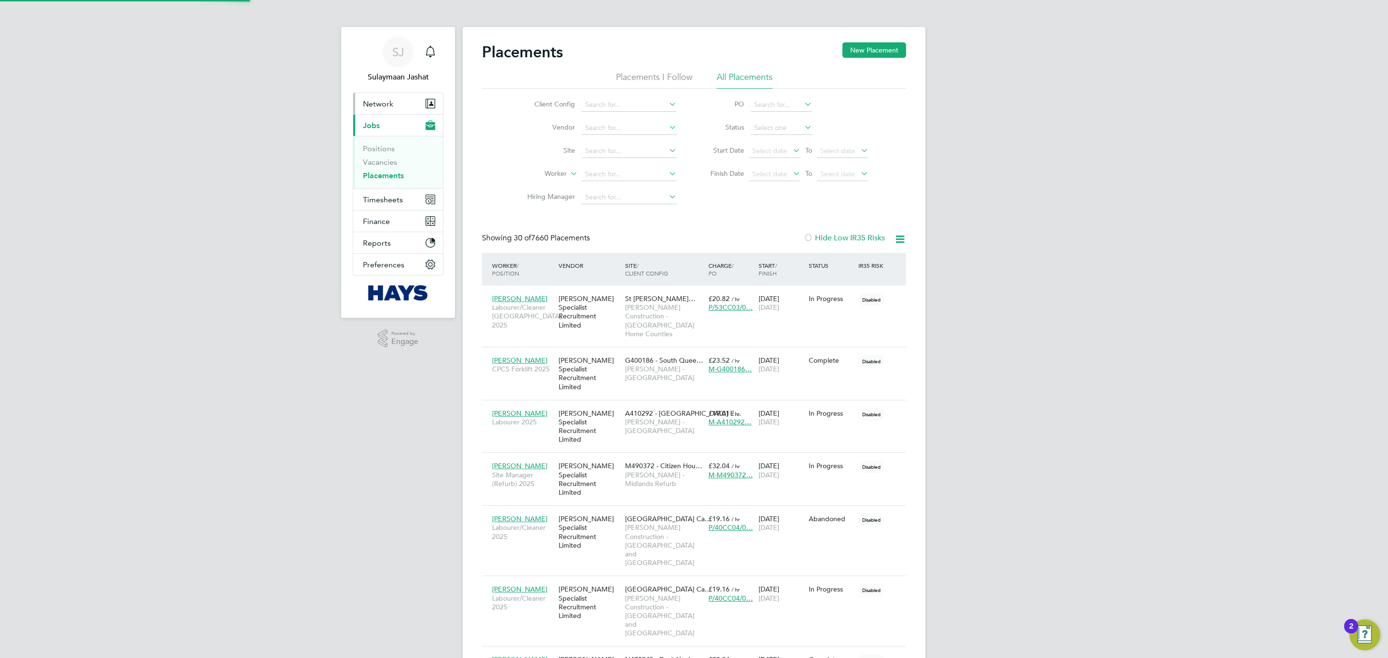
scroll to position [27, 84]
click at [386, 106] on span "Network" at bounding box center [378, 103] width 30 height 9
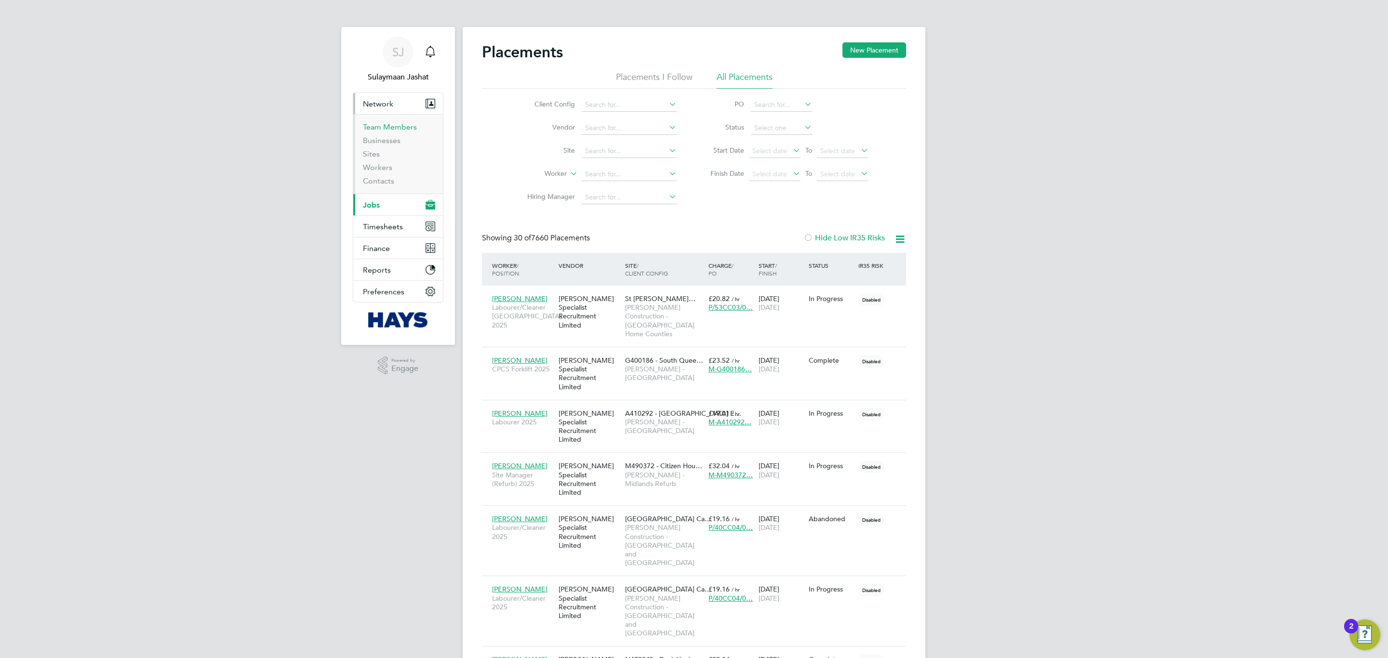
click at [384, 127] on link "Team Members" at bounding box center [390, 126] width 54 height 9
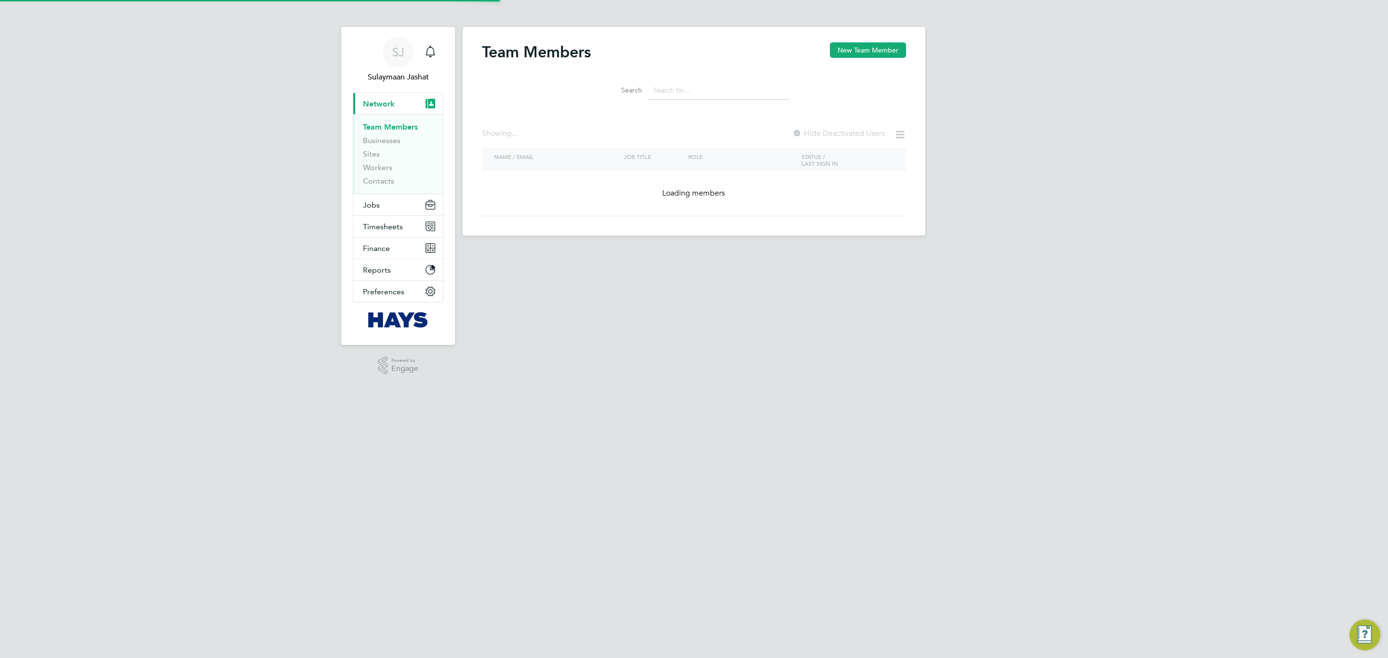
click at [701, 95] on input at bounding box center [719, 90] width 141 height 19
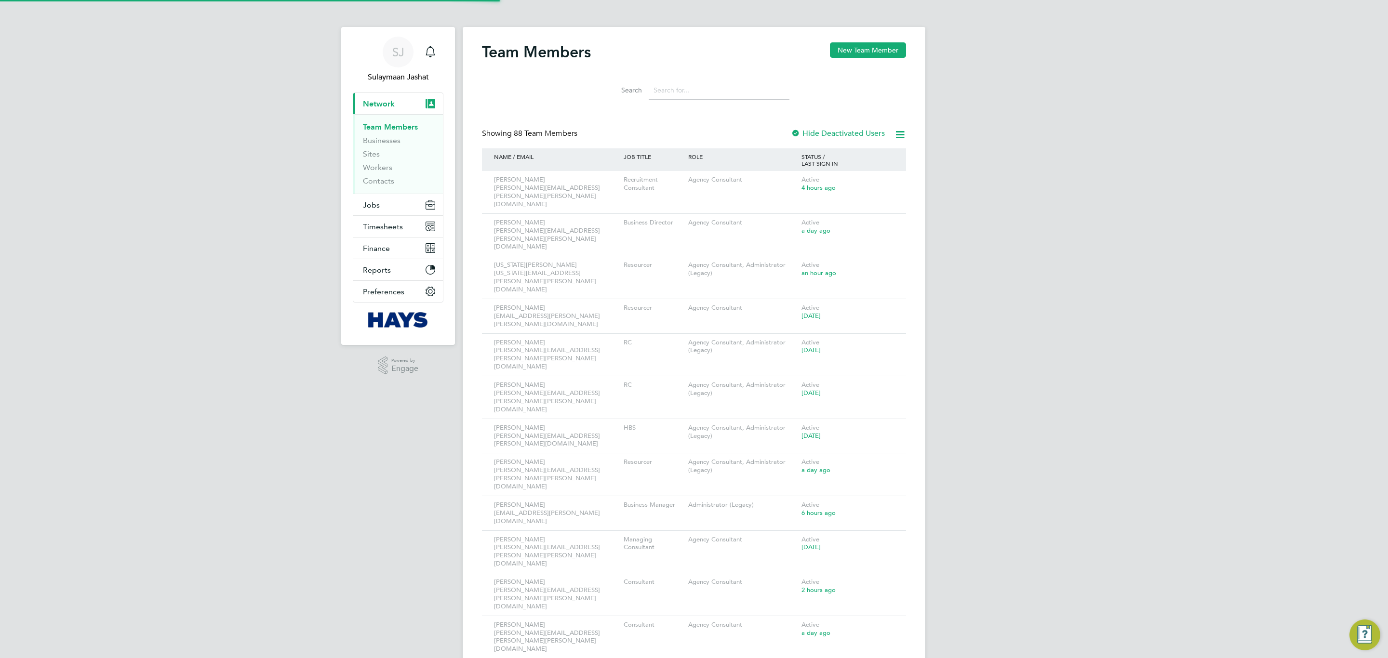
click at [701, 90] on input at bounding box center [719, 90] width 141 height 19
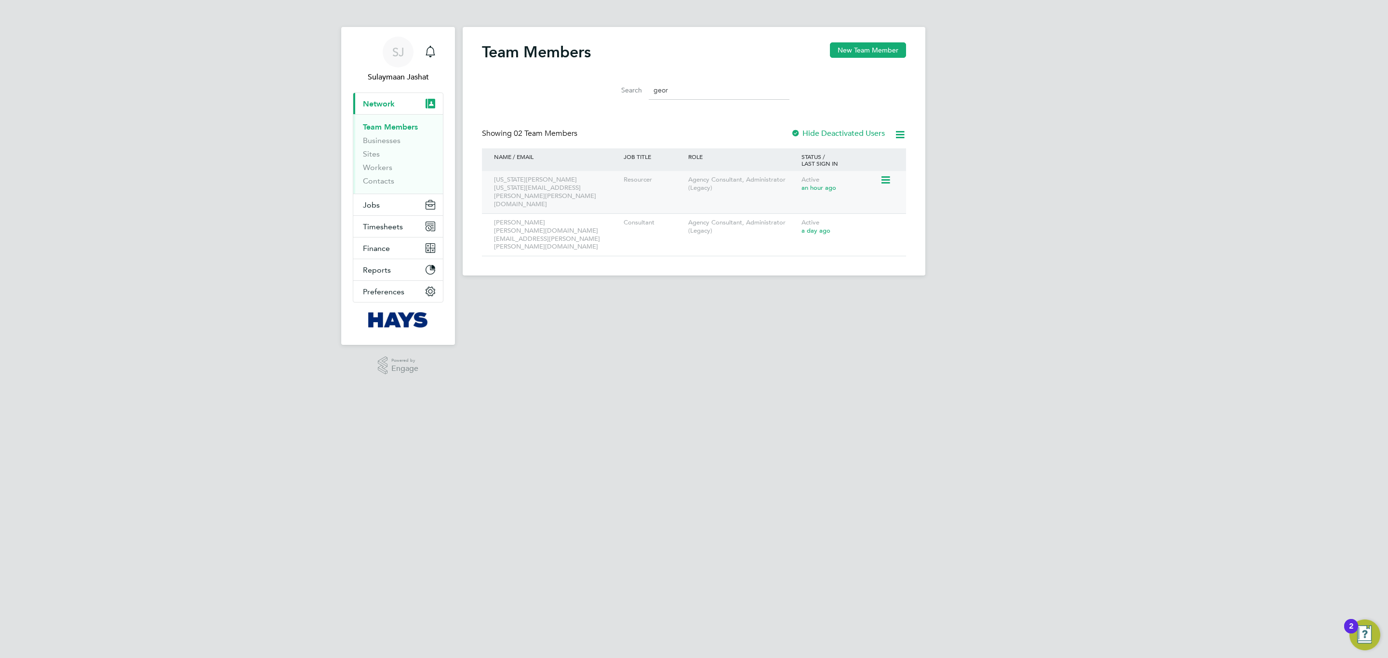
type input "geor"
click at [883, 186] on icon at bounding box center [885, 180] width 10 height 12
click at [819, 201] on li "Edit User" at bounding box center [831, 202] width 116 height 13
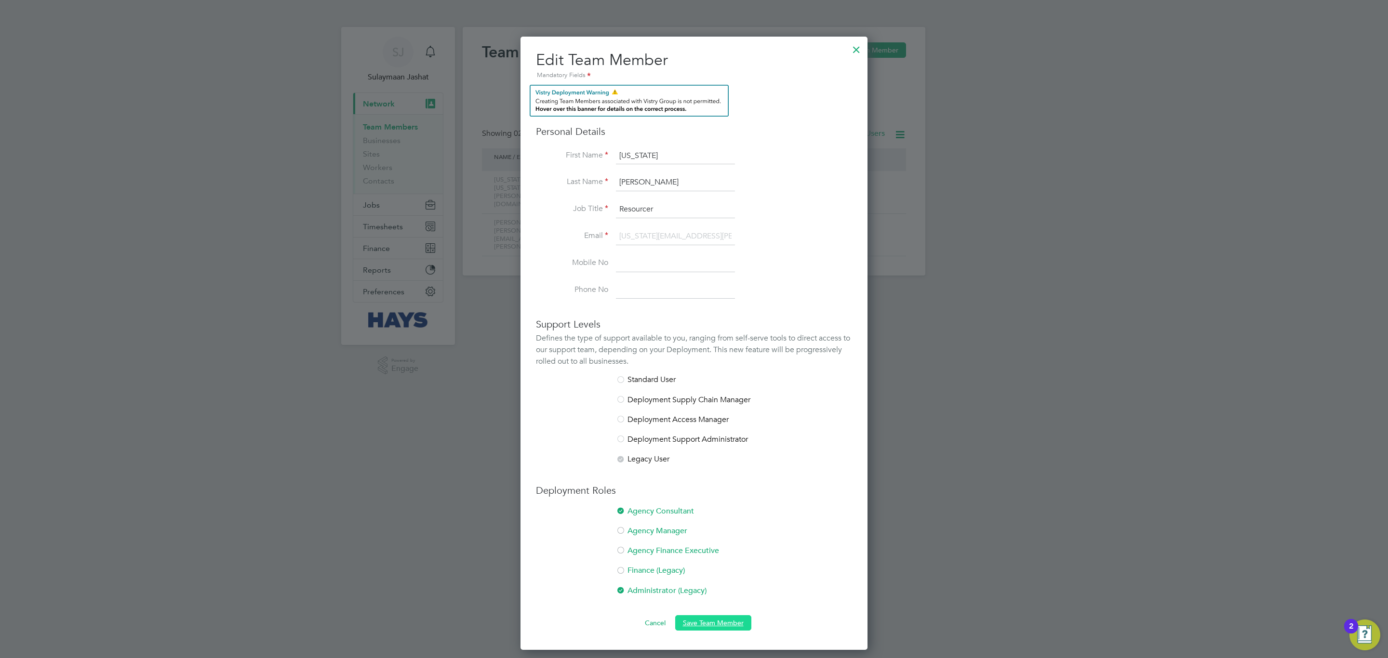
click at [709, 625] on button "Save Team Member" at bounding box center [713, 623] width 76 height 15
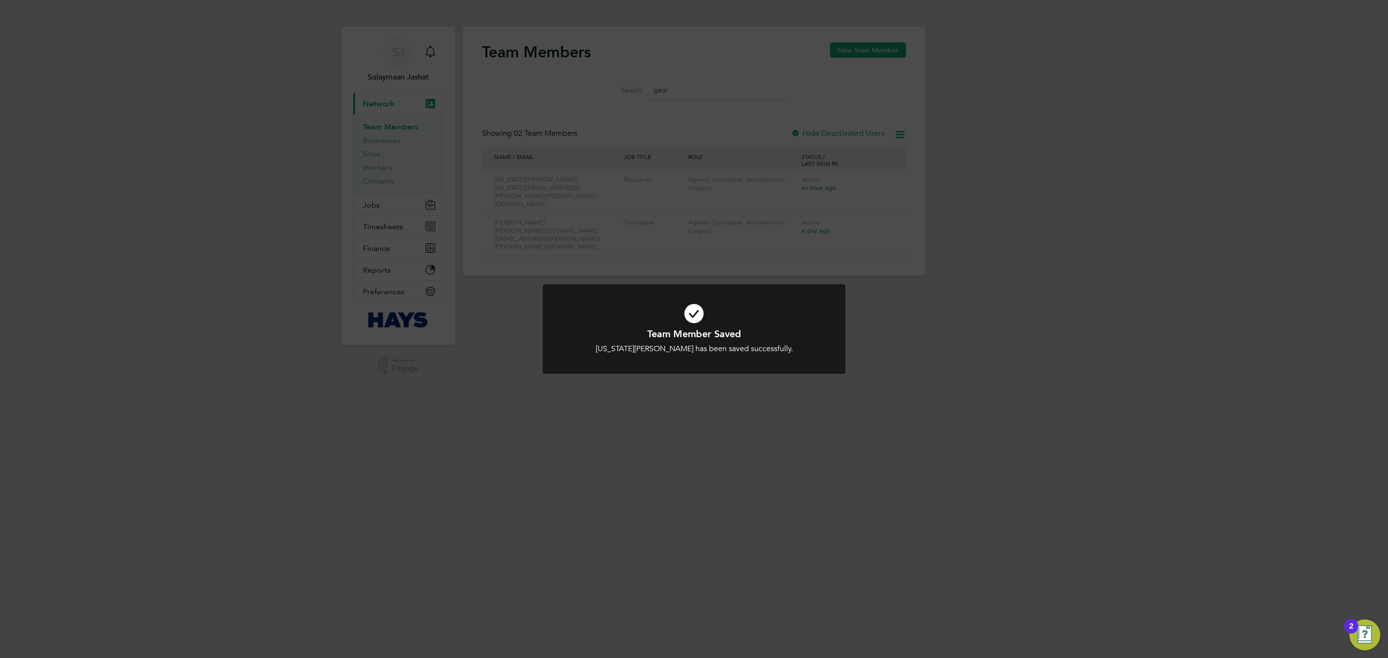
click at [703, 410] on div "Team Member Saved Georgia Doherty has been saved successfully. Cancel Okay" at bounding box center [694, 329] width 1388 height 658
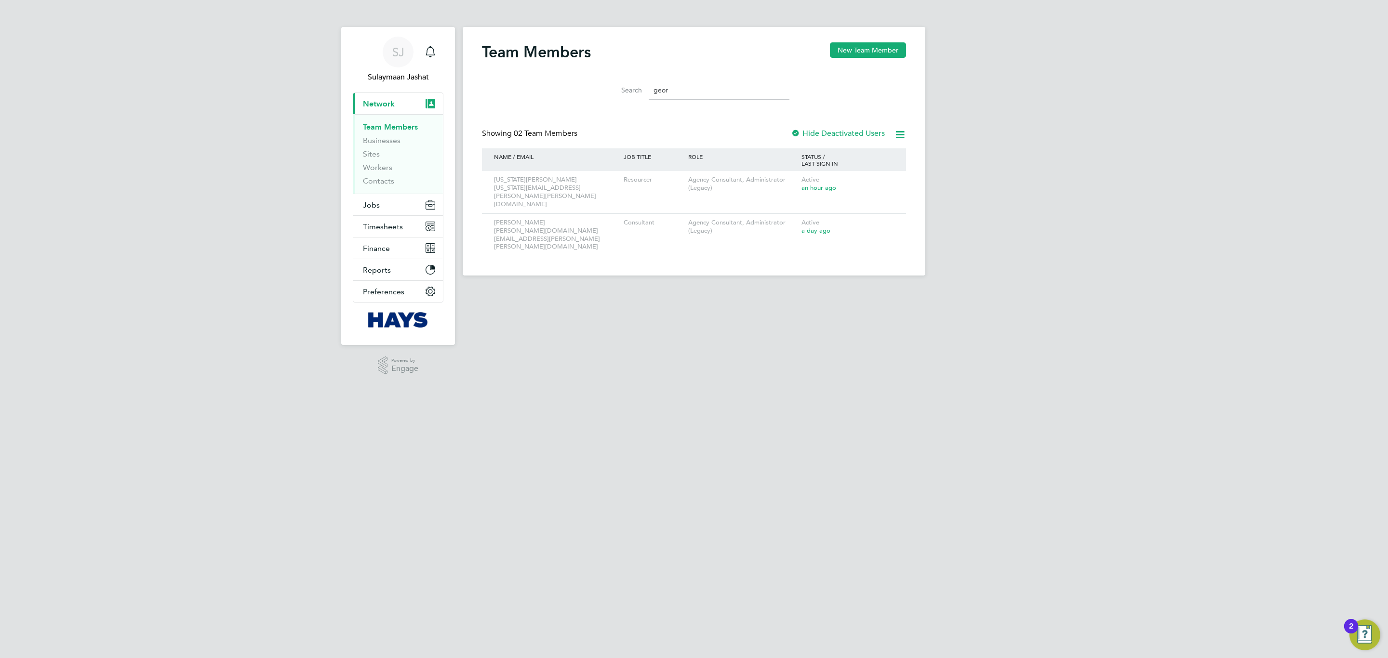
click at [859, 291] on html "SJ Sulaymaan Jashat Notifications Applications: Current page: Network Team Memb…" at bounding box center [694, 145] width 1388 height 291
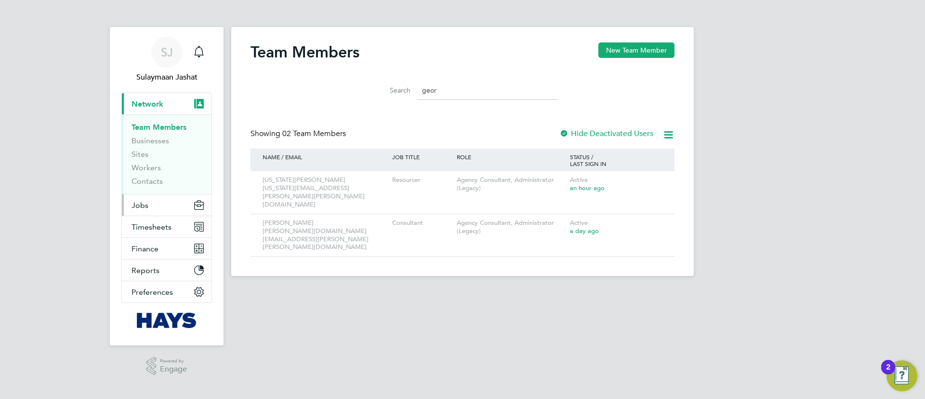
click at [155, 202] on button "Jobs" at bounding box center [167, 204] width 90 height 21
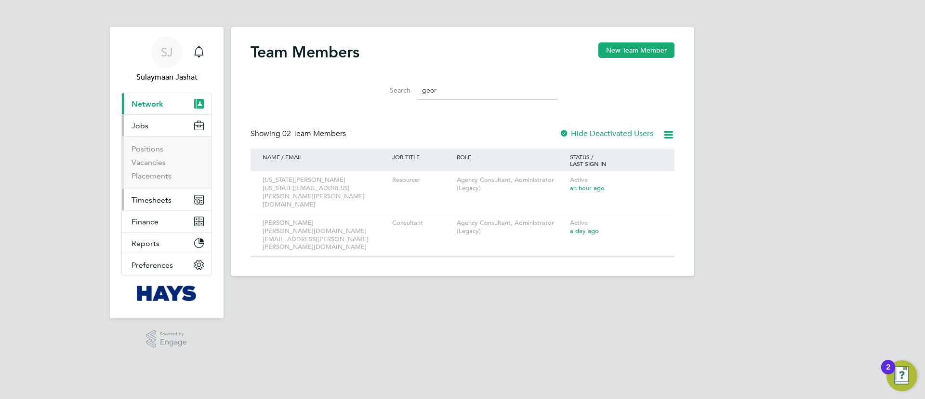
click at [155, 194] on button "Timesheets" at bounding box center [167, 199] width 90 height 21
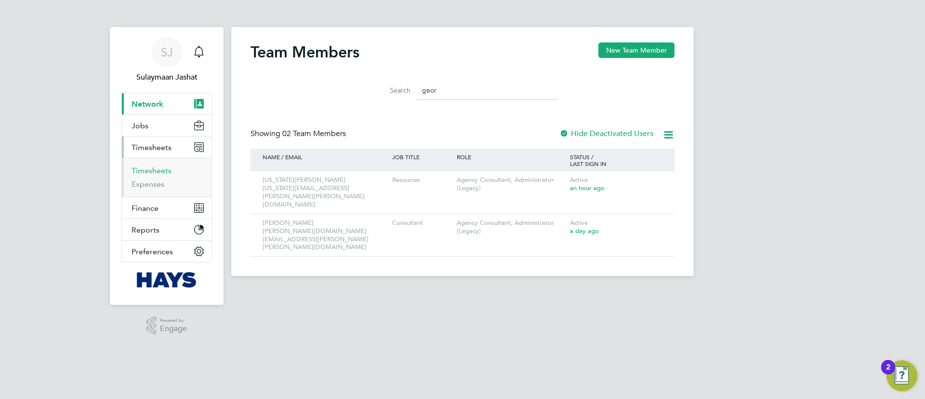
click at [156, 171] on link "Timesheets" at bounding box center [152, 170] width 40 height 9
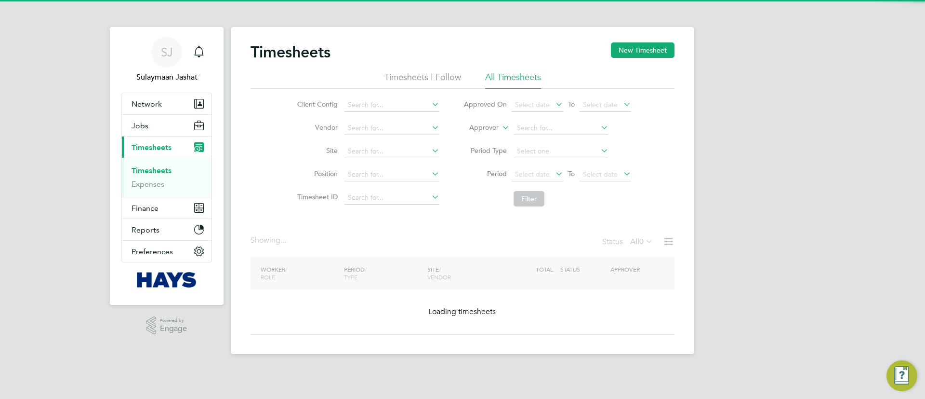
click at [500, 129] on icon at bounding box center [500, 125] width 0 height 9
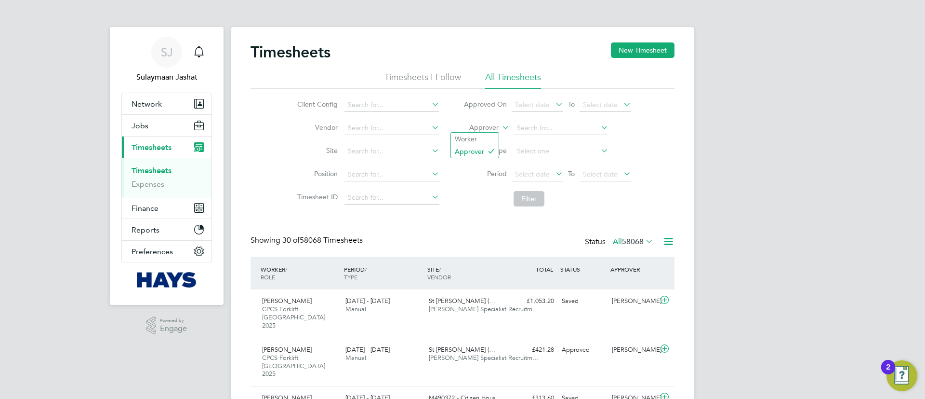
scroll to position [25, 84]
click at [483, 136] on li "Worker" at bounding box center [475, 139] width 48 height 13
click at [539, 133] on input at bounding box center [561, 127] width 95 height 13
click at [546, 138] on b "Mc" at bounding box center [541, 141] width 10 height 8
type input "[PERSON_NAME]"
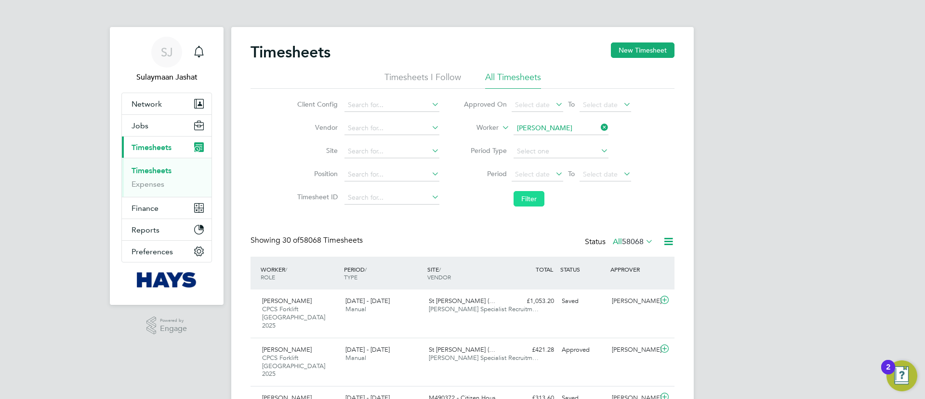
click at [531, 194] on button "Filter" at bounding box center [529, 198] width 31 height 15
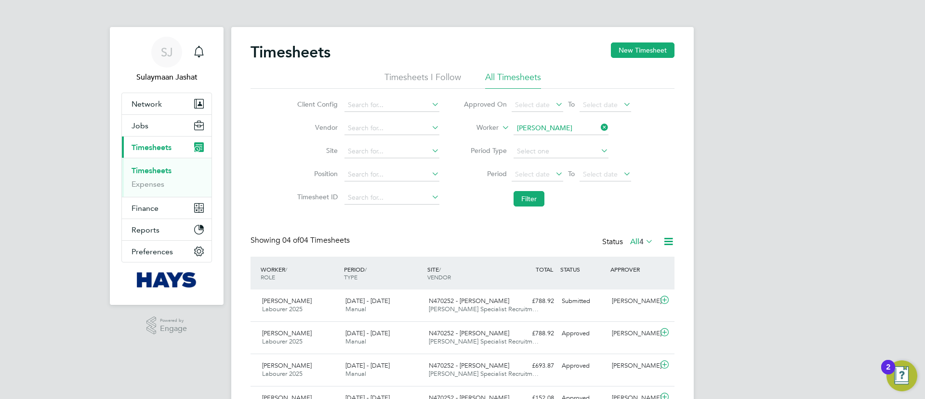
click at [632, 244] on label "All 4" at bounding box center [641, 242] width 23 height 10
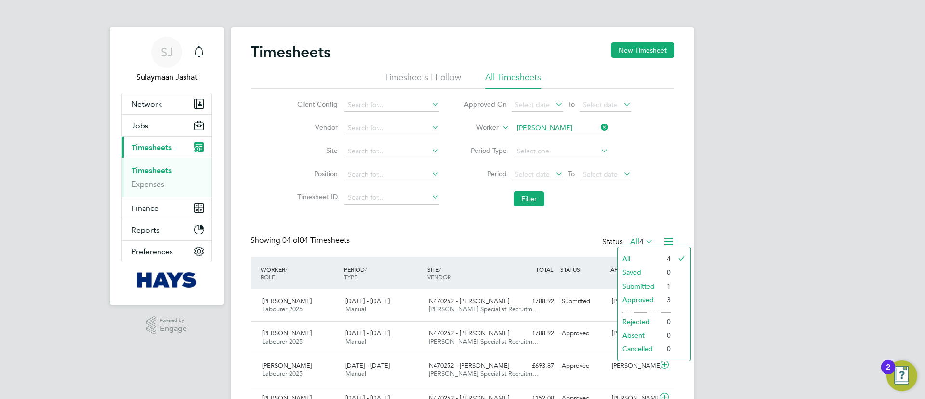
click at [632, 244] on label "All 4" at bounding box center [641, 242] width 23 height 10
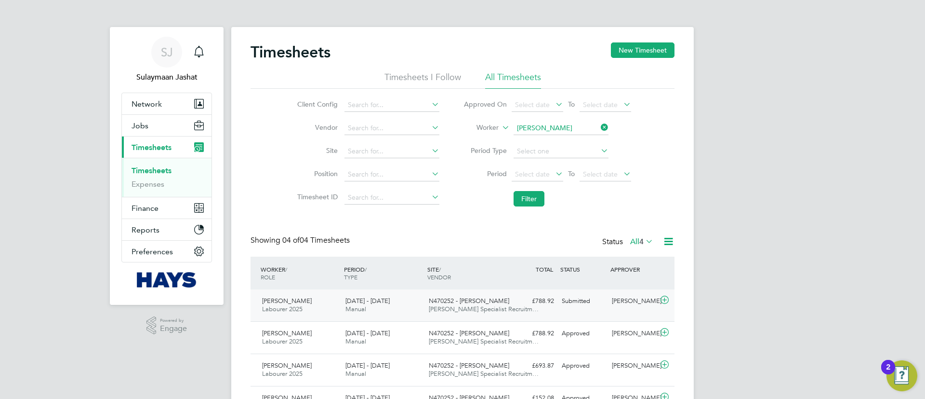
click at [498, 302] on div "N470252 - Basford Hays Specialist Recruitm…" at bounding box center [466, 305] width 83 height 24
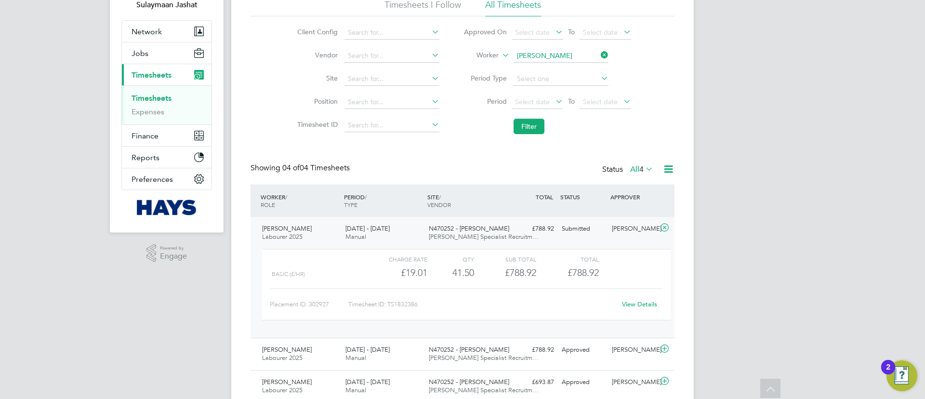
click at [642, 304] on link "View Details" at bounding box center [639, 304] width 35 height 8
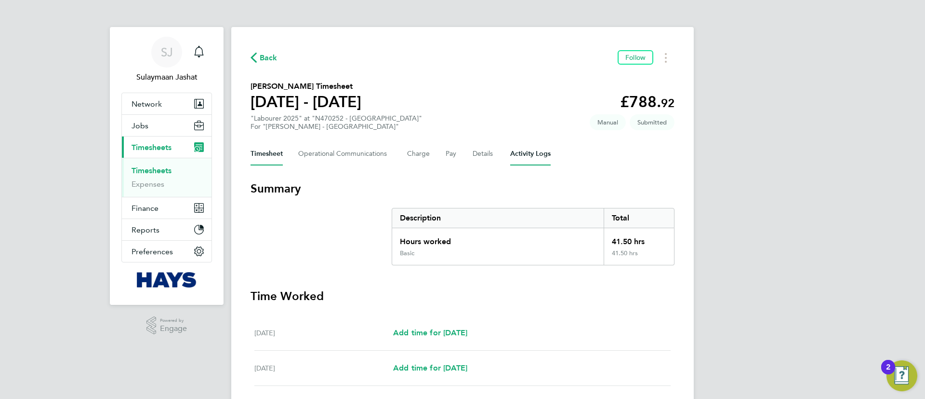
click at [516, 148] on Logs-tab "Activity Logs" at bounding box center [530, 153] width 40 height 23
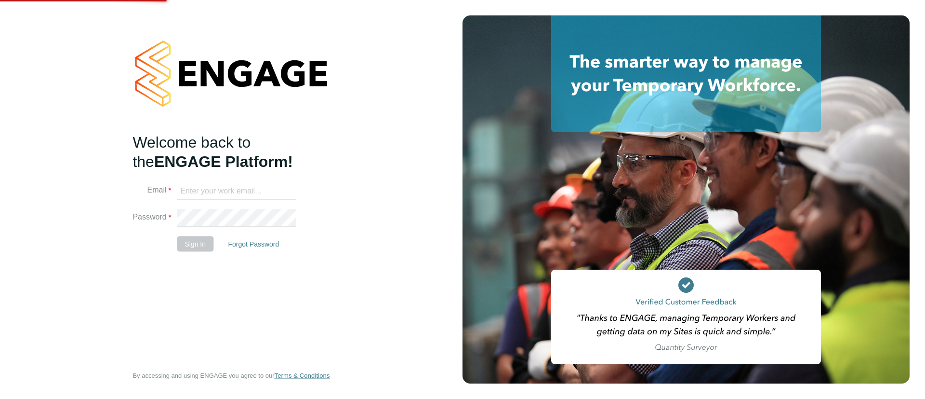
click at [254, 190] on input at bounding box center [236, 190] width 119 height 17
type input "[EMAIL_ADDRESS][PERSON_NAME][DOMAIN_NAME]"
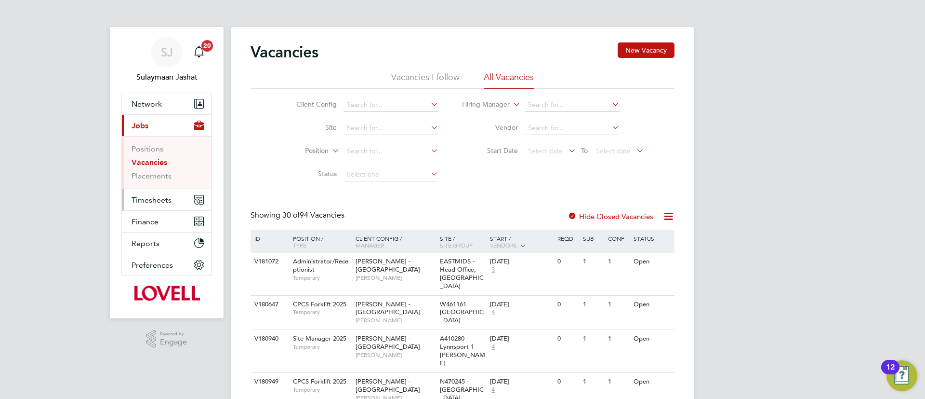
click at [153, 206] on button "Timesheets" at bounding box center [167, 199] width 90 height 21
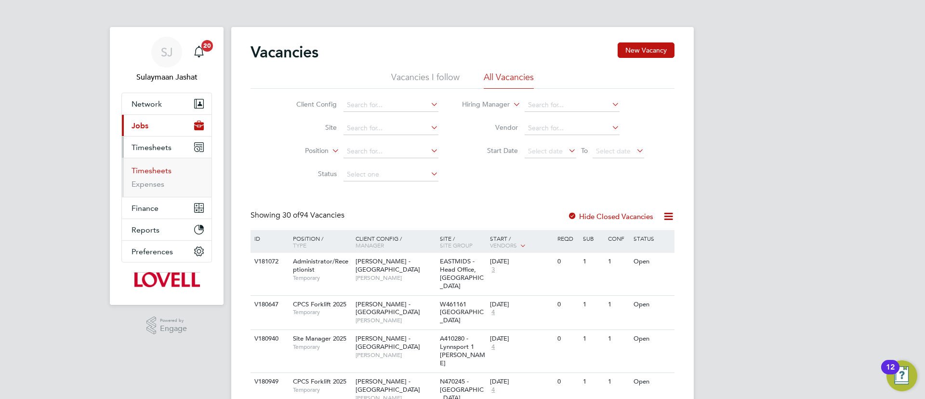
click at [157, 172] on link "Timesheets" at bounding box center [152, 170] width 40 height 9
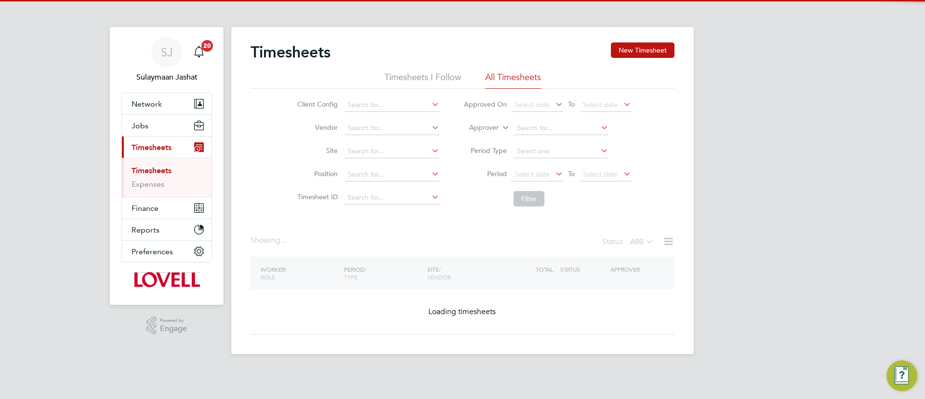
click at [491, 133] on li "Approver" at bounding box center [548, 128] width 192 height 23
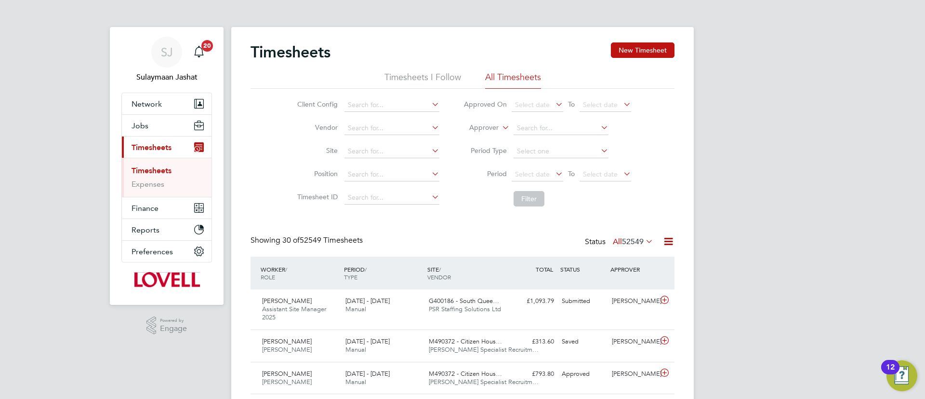
click at [496, 127] on label "Approver" at bounding box center [476, 128] width 43 height 10
click at [482, 133] on li "Worker" at bounding box center [475, 139] width 48 height 13
click at [544, 131] on input at bounding box center [561, 127] width 95 height 13
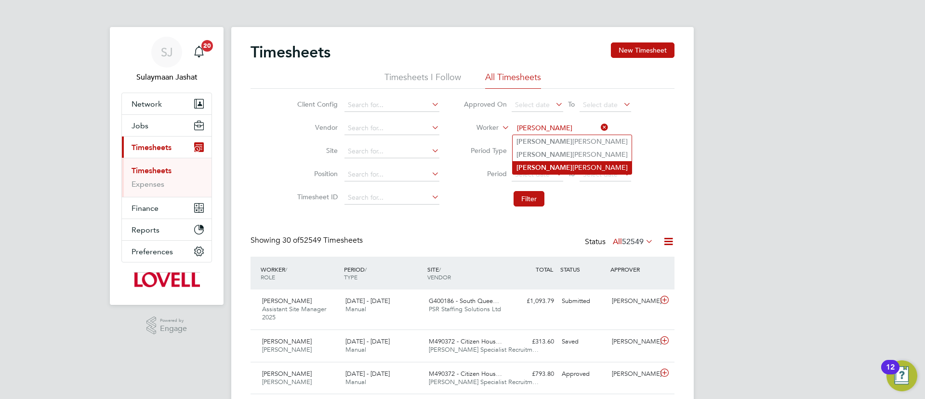
click at [553, 164] on li "[PERSON_NAME] [PERSON_NAME]" at bounding box center [572, 167] width 119 height 13
type input "[PERSON_NAME]"
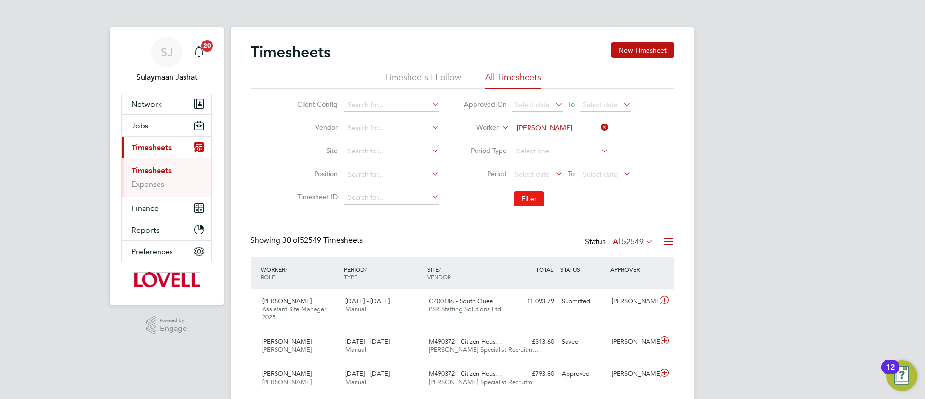
click at [520, 196] on button "Filter" at bounding box center [529, 198] width 31 height 15
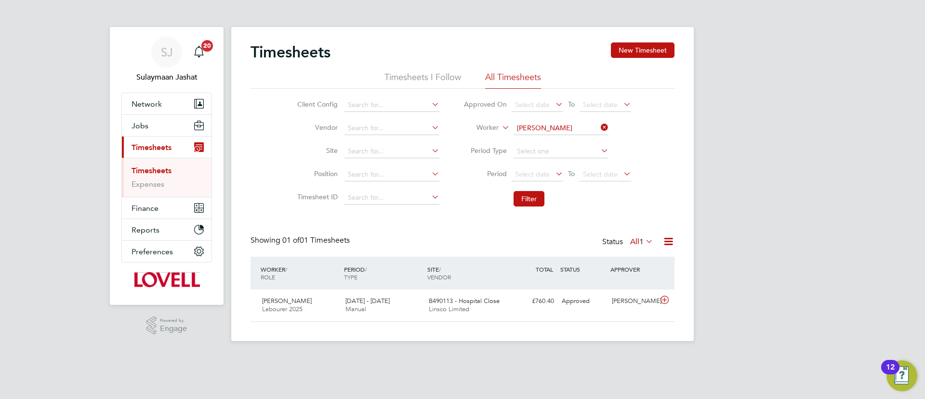
click at [565, 286] on div "WORKER / ROLE WORKER / PERIOD PERIOD / TYPE SITE / VENDOR TOTAL TOTAL / STATUS …" at bounding box center [463, 272] width 424 height 33
click at [543, 309] on div "[PERSON_NAME] Labourer 2025 [DATE] - [DATE] [DATE] - [DATE] Manual B490113 - Ho…" at bounding box center [463, 305] width 424 height 32
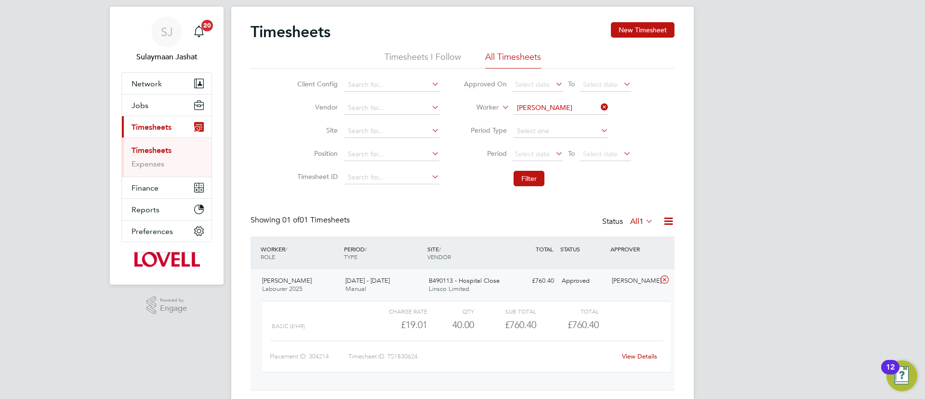
click at [637, 356] on link "View Details" at bounding box center [639, 356] width 35 height 8
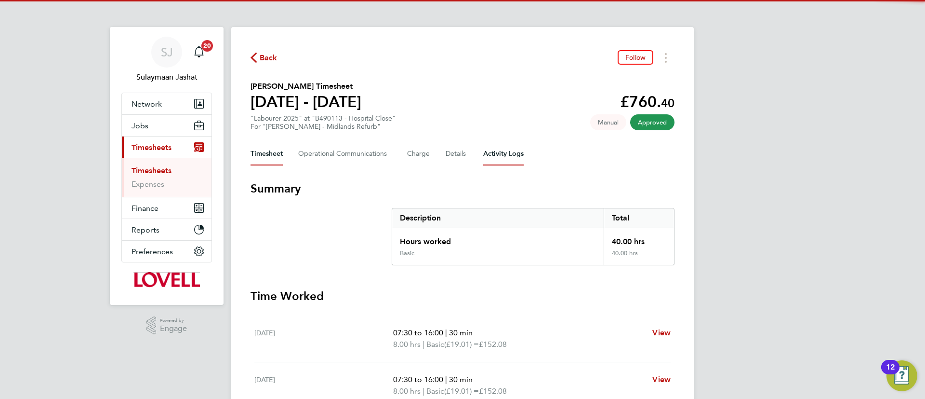
click at [506, 145] on Logs-tab "Activity Logs" at bounding box center [503, 153] width 40 height 23
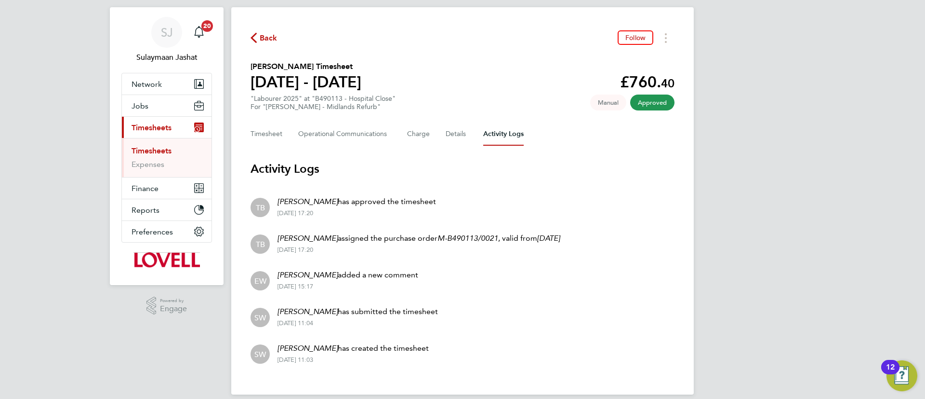
scroll to position [31, 0]
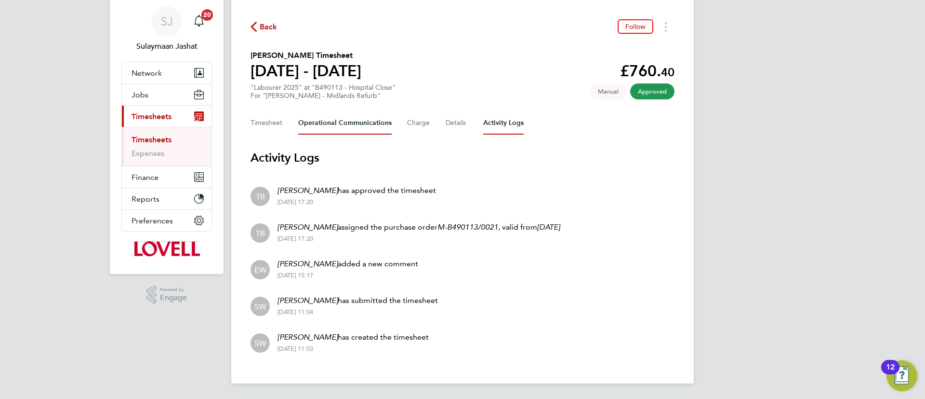
click at [318, 125] on Communications-tab "Operational Communications" at bounding box center [345, 122] width 94 height 23
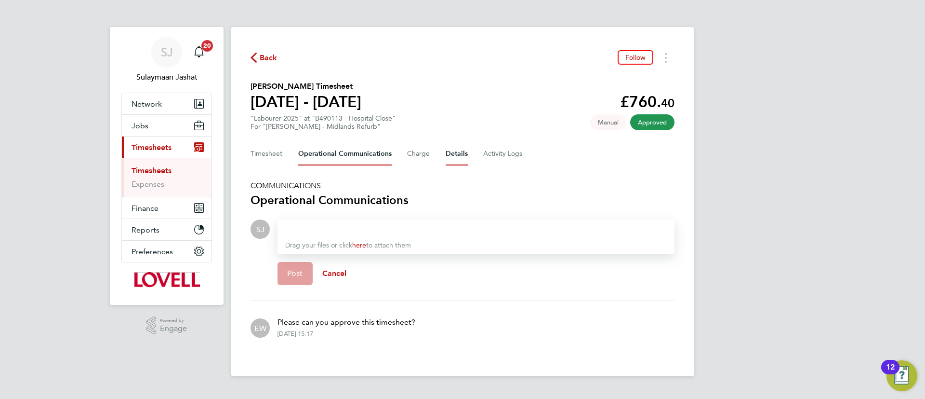
click at [446, 149] on button "Details" at bounding box center [457, 153] width 22 height 23
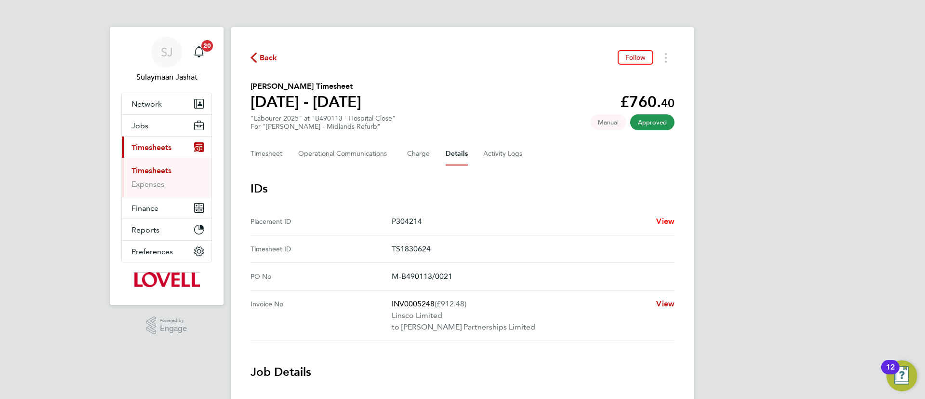
click at [670, 226] on link "View" at bounding box center [665, 221] width 18 height 12
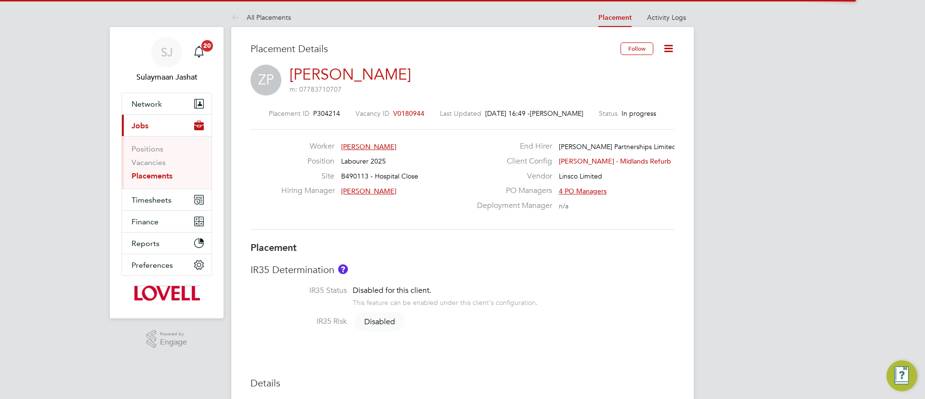
click at [399, 117] on span "V0180944" at bounding box center [408, 113] width 31 height 9
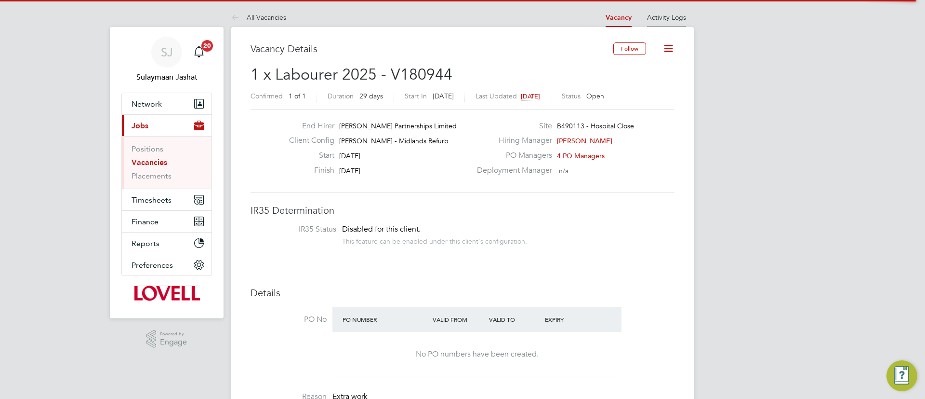
click at [665, 20] on link "Activity Logs" at bounding box center [666, 17] width 39 height 9
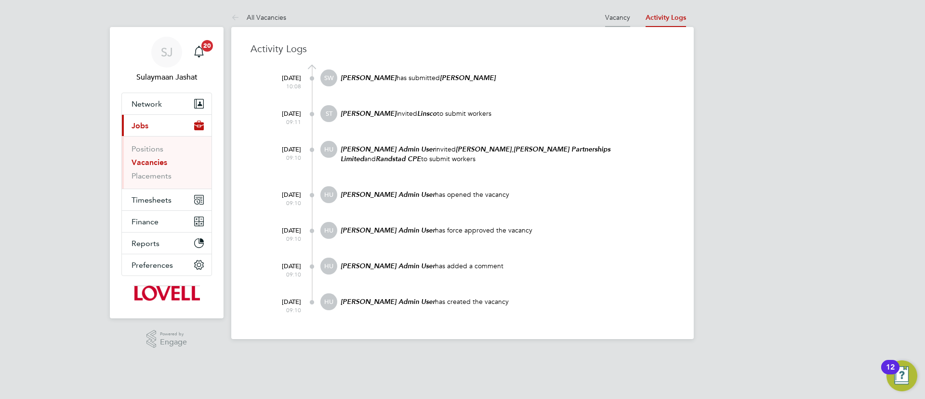
click at [626, 22] on li "Vacancy" at bounding box center [617, 17] width 25 height 19
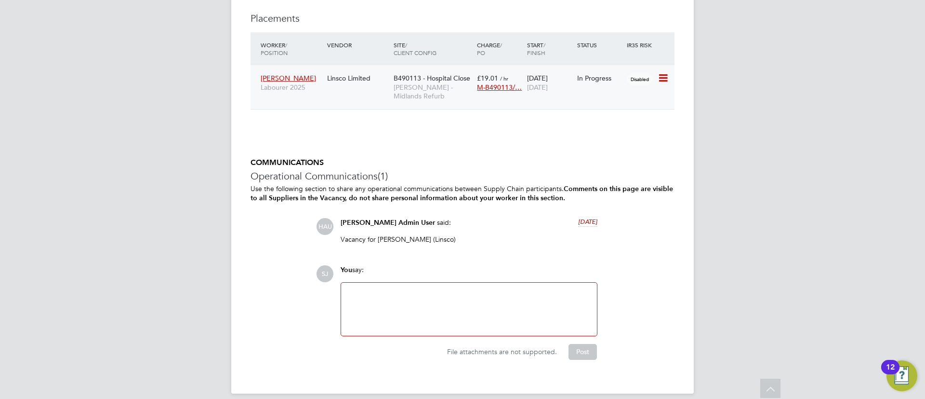
click at [350, 93] on div "[PERSON_NAME] Labourer 2025 Linsco Limited B490113 - Hospital Close [PERSON_NAM…" at bounding box center [463, 87] width 424 height 44
click at [439, 84] on span "[PERSON_NAME] - Midlands Refurb" at bounding box center [433, 91] width 79 height 17
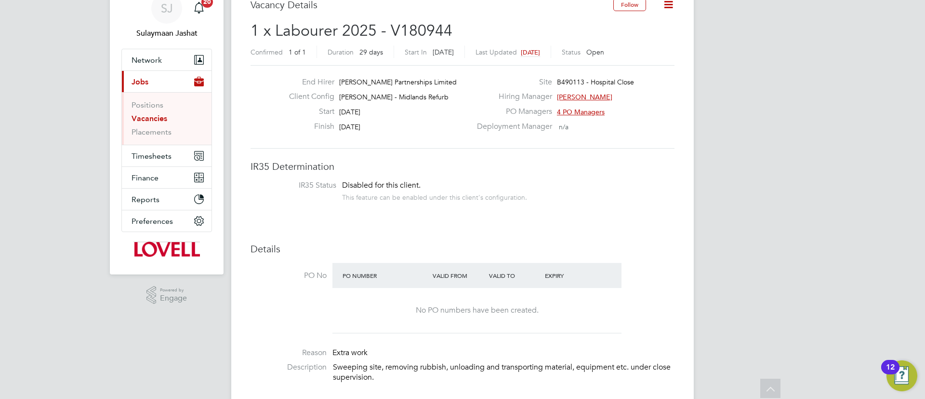
click at [154, 116] on link "Vacancies" at bounding box center [150, 118] width 36 height 9
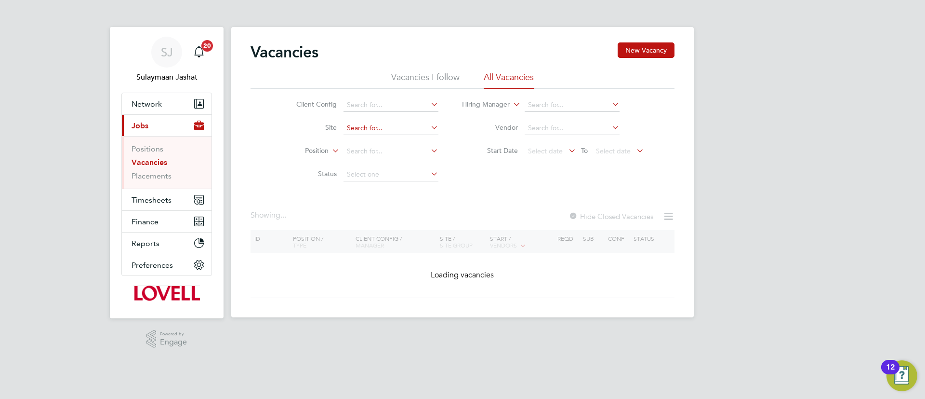
click at [362, 128] on input at bounding box center [391, 127] width 95 height 13
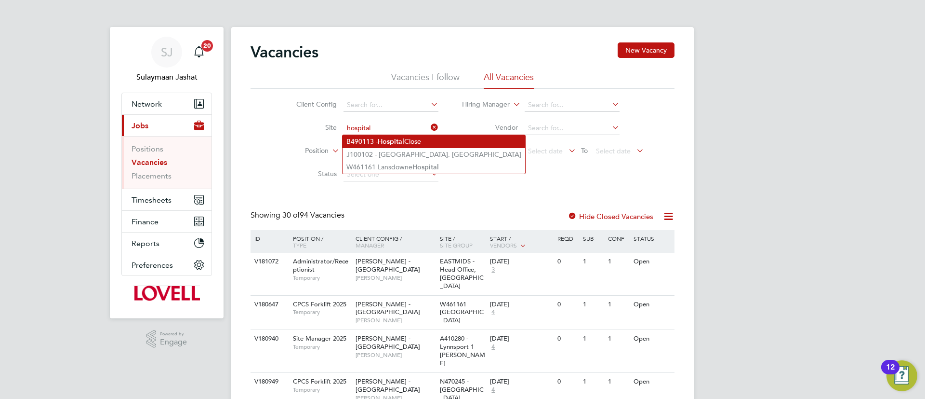
click at [416, 138] on li "B490113 - Hospital Close" at bounding box center [434, 141] width 183 height 13
type input "B490113 - Hospital Close"
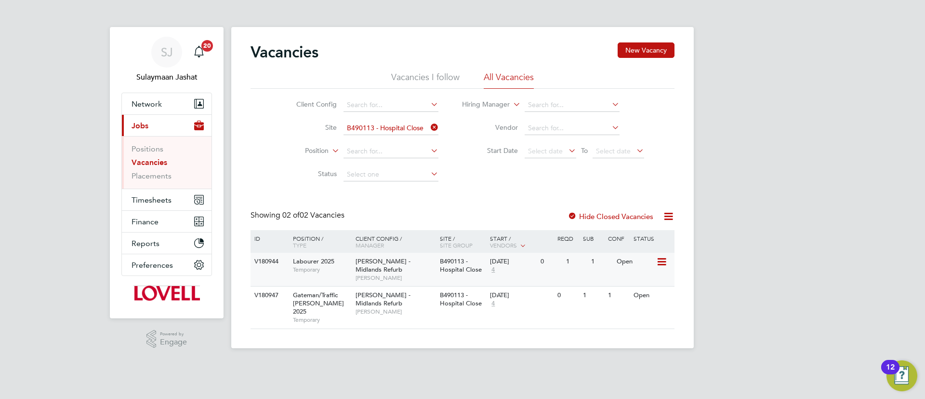
click at [455, 255] on div "B490113 - Hospital Close" at bounding box center [463, 266] width 51 height 26
click at [347, 294] on div "Gateman/Traffic [PERSON_NAME] 2025 Temporary" at bounding box center [319, 306] width 67 height 41
click at [413, 127] on input at bounding box center [391, 127] width 95 height 13
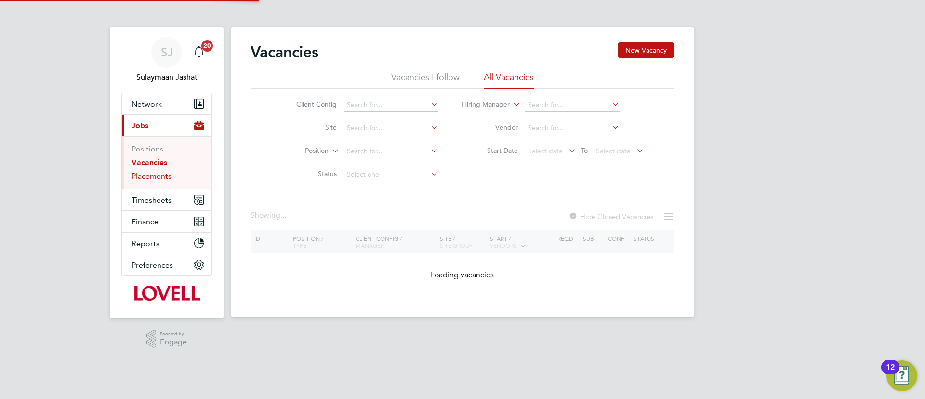
click at [166, 177] on link "Placements" at bounding box center [152, 175] width 40 height 9
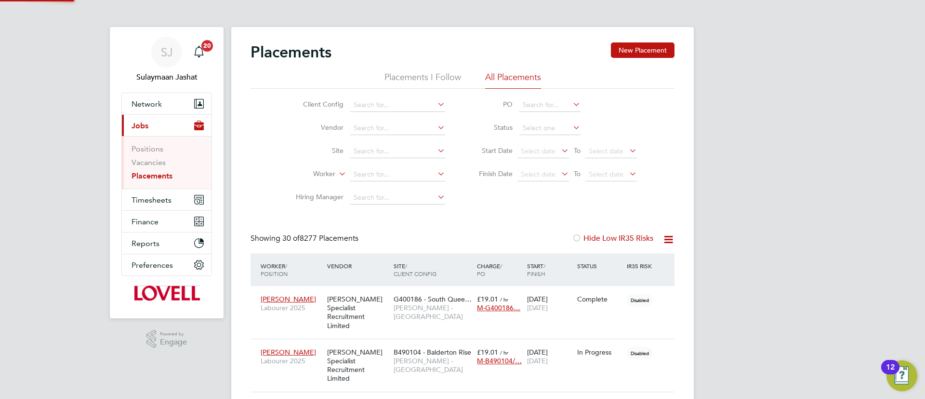
scroll to position [28, 84]
click at [382, 181] on li "Worker" at bounding box center [366, 174] width 181 height 23
click at [385, 177] on input at bounding box center [397, 174] width 95 height 13
click at [421, 188] on li "Mark Mac rae" at bounding box center [398, 187] width 96 height 13
type input "Mark Macrae"
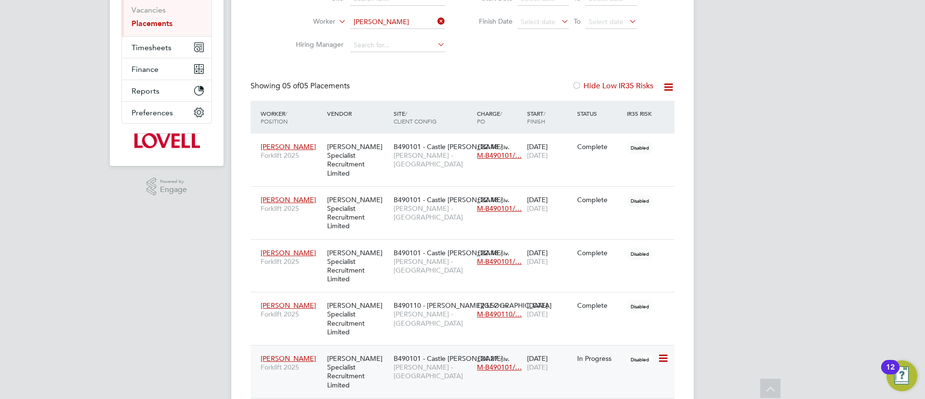
click at [411, 349] on div "B490101 - Castle Gresl… Lovell - East Midlands" at bounding box center [432, 367] width 83 height 36
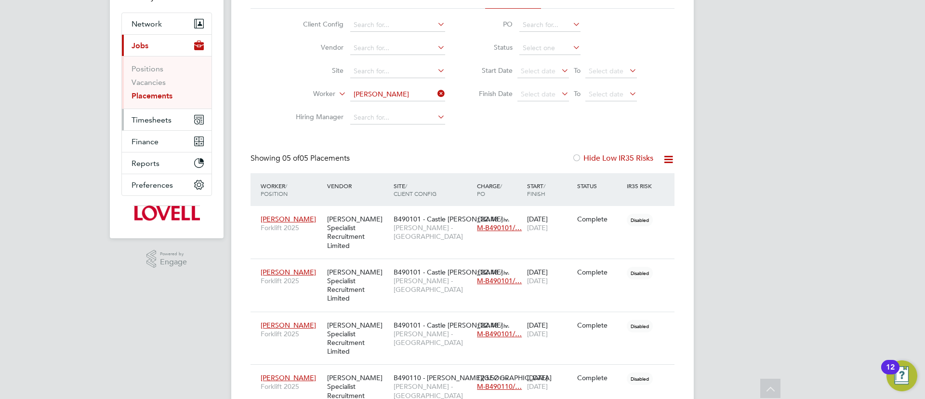
click at [160, 117] on span "Timesheets" at bounding box center [152, 119] width 40 height 9
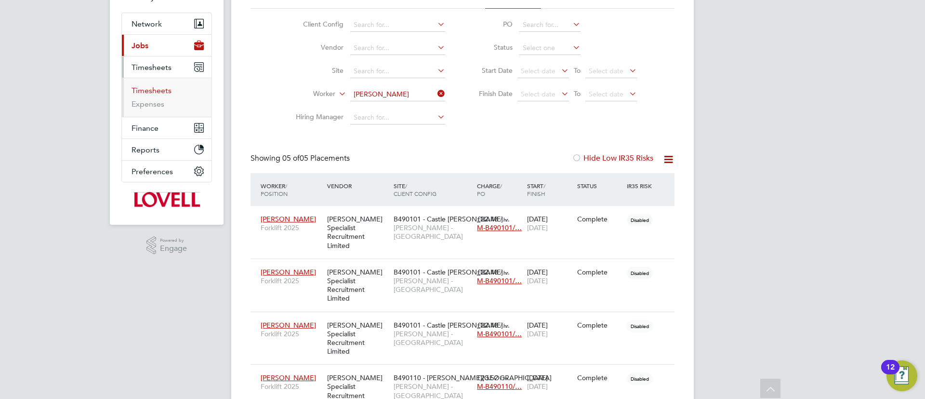
click at [155, 91] on link "Timesheets" at bounding box center [152, 90] width 40 height 9
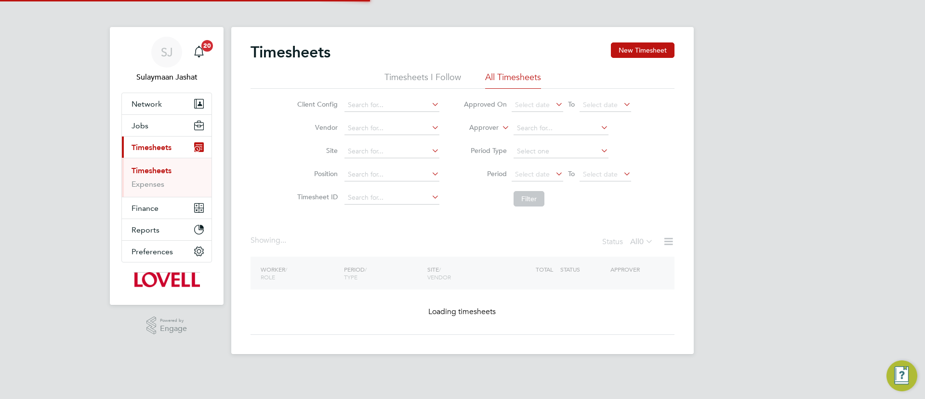
click at [481, 124] on label "Approver" at bounding box center [476, 128] width 43 height 10
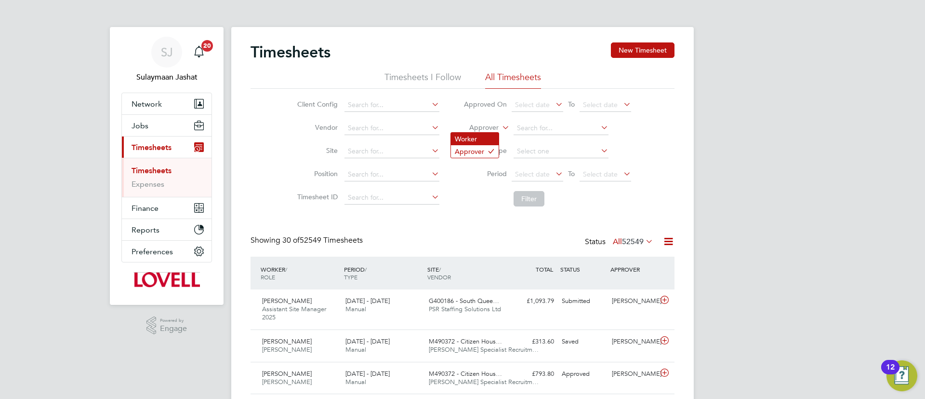
click at [488, 139] on li "Worker" at bounding box center [475, 139] width 48 height 13
click at [563, 128] on input at bounding box center [561, 127] width 95 height 13
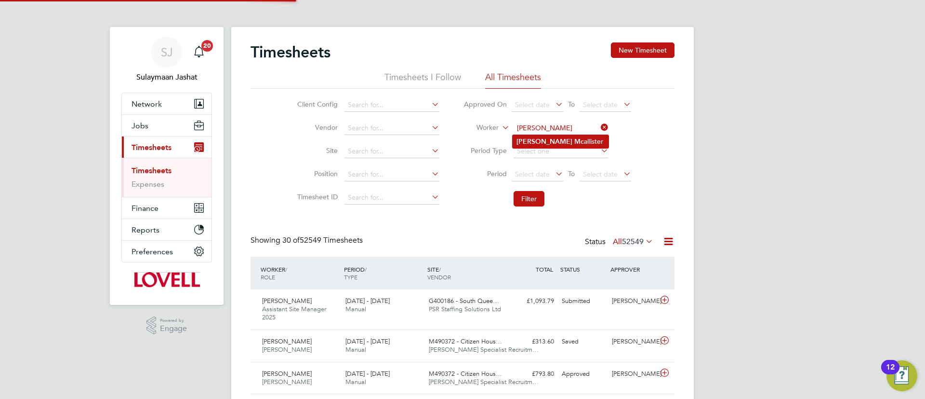
click at [550, 142] on li "Ashley Mc allister" at bounding box center [561, 141] width 96 height 13
type input "Ashley Mcallister"
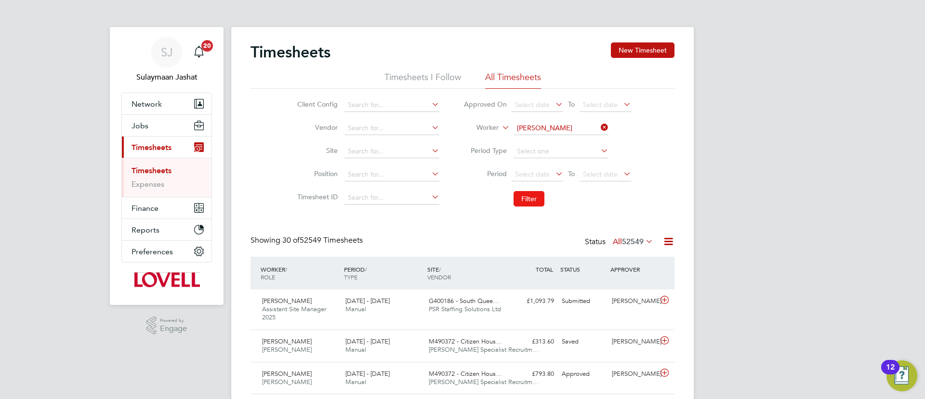
click at [527, 204] on button "Filter" at bounding box center [529, 198] width 31 height 15
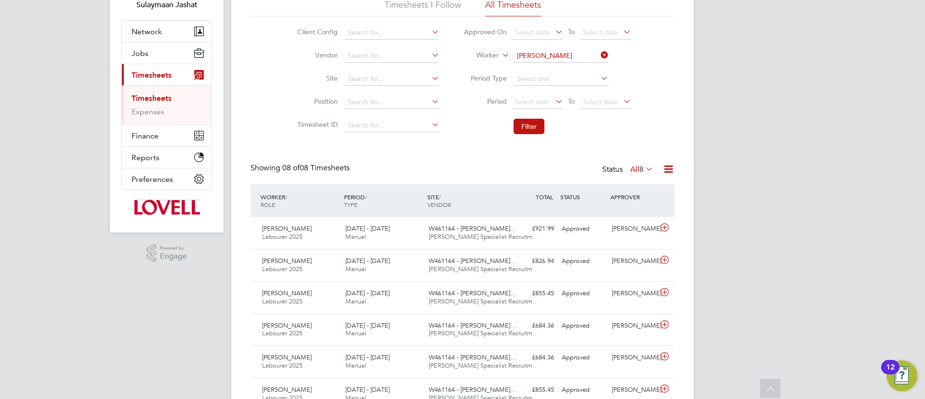
click at [626, 167] on div "Status All 8" at bounding box center [629, 169] width 53 height 13
click at [644, 169] on icon at bounding box center [644, 168] width 0 height 13
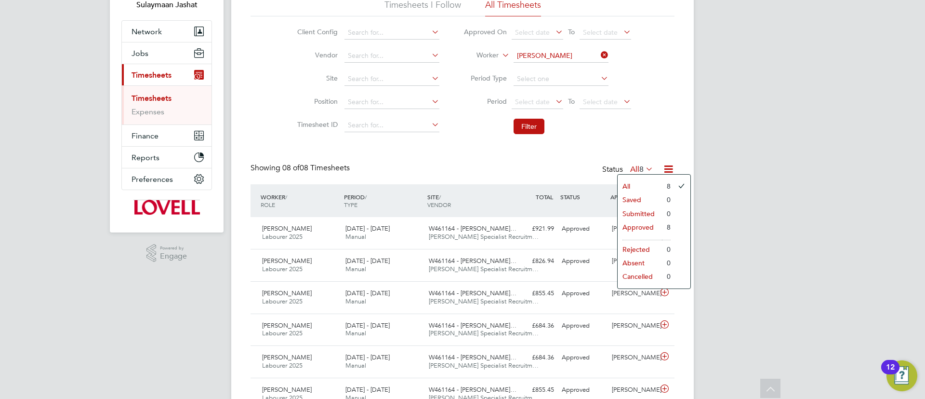
click at [644, 169] on icon at bounding box center [644, 168] width 0 height 13
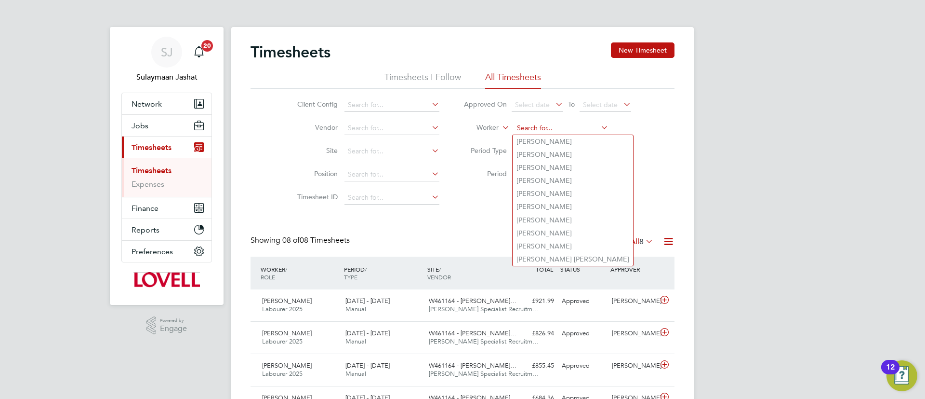
click at [583, 130] on input at bounding box center [561, 127] width 95 height 13
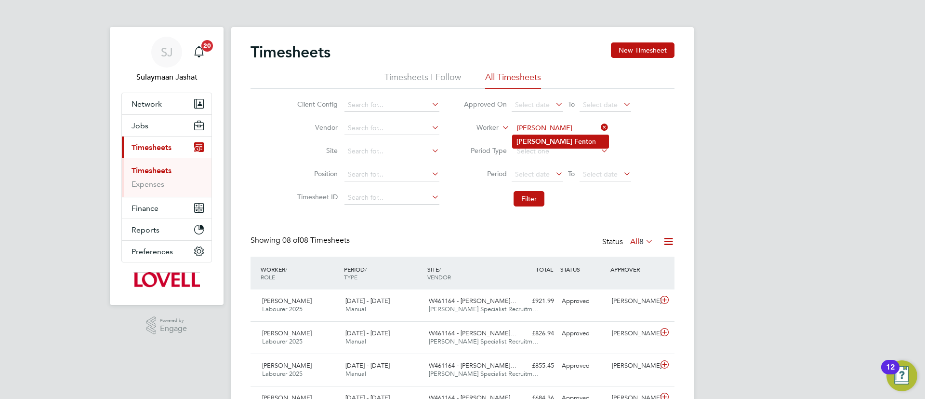
click at [575, 140] on b "Fen" at bounding box center [581, 141] width 12 height 8
type input "Tyler Fenton"
click at [526, 200] on button "Filter" at bounding box center [529, 198] width 31 height 15
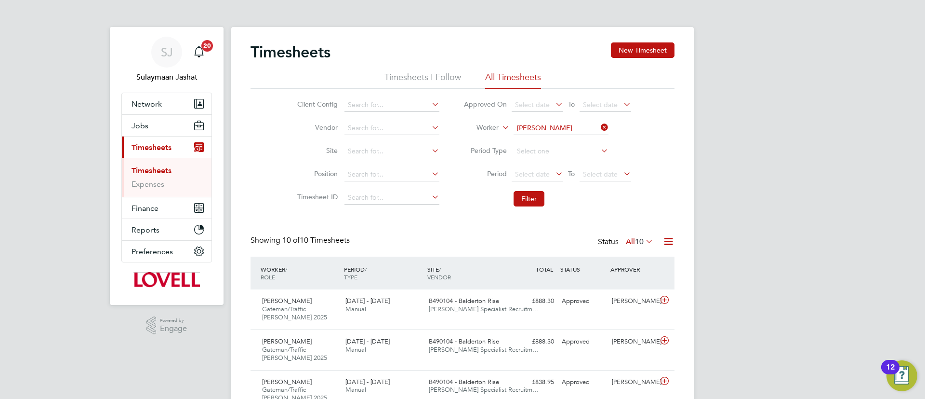
click at [630, 240] on label "All 10" at bounding box center [639, 242] width 27 height 10
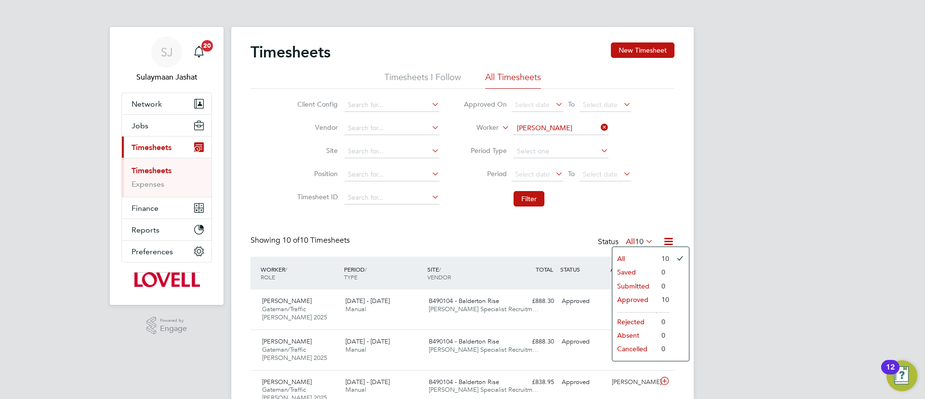
click at [630, 240] on label "All 10" at bounding box center [639, 242] width 27 height 10
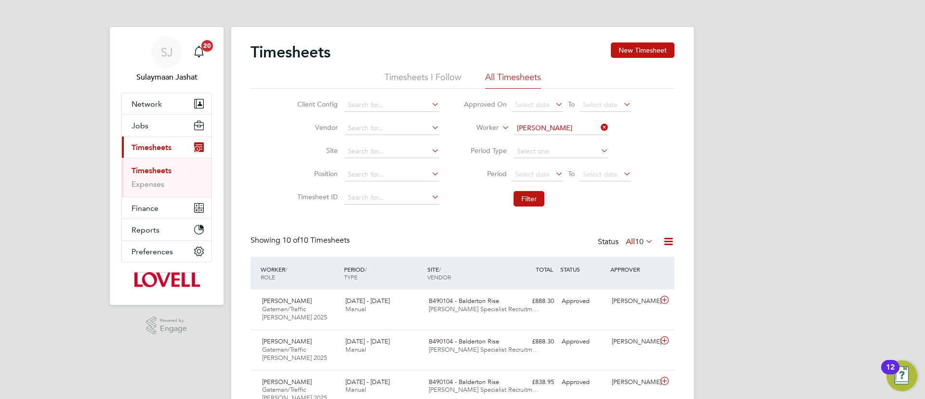
click at [626, 242] on label "All 10" at bounding box center [639, 242] width 27 height 10
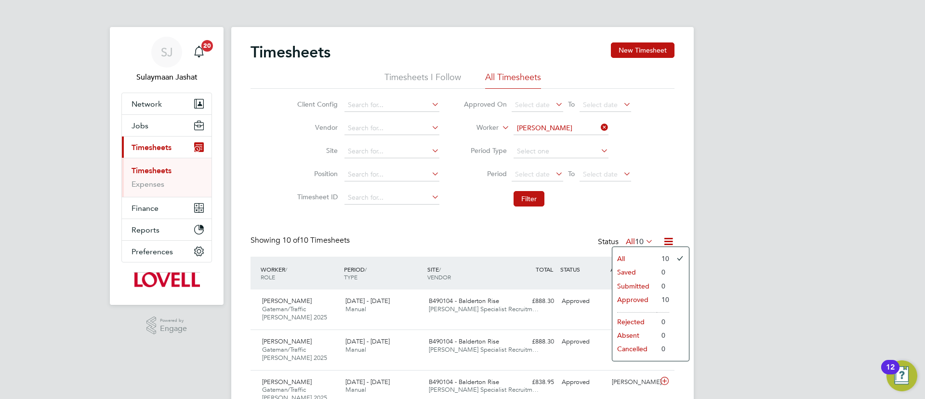
click at [632, 300] on li "Approved" at bounding box center [635, 299] width 44 height 13
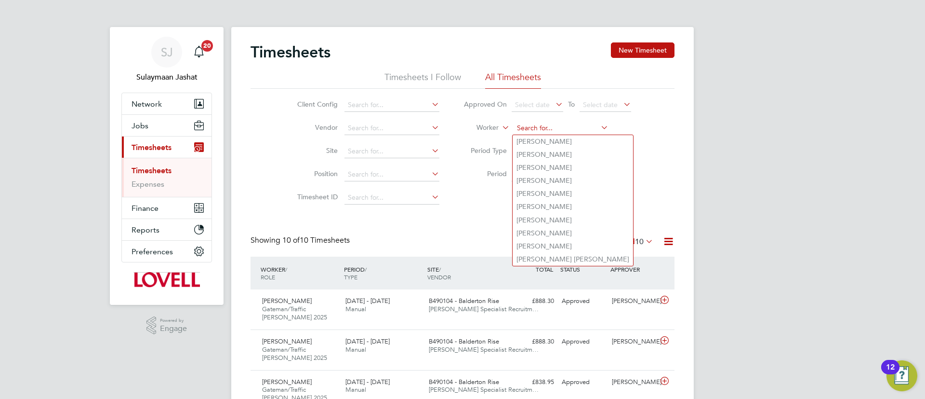
click at [563, 125] on input at bounding box center [561, 127] width 95 height 13
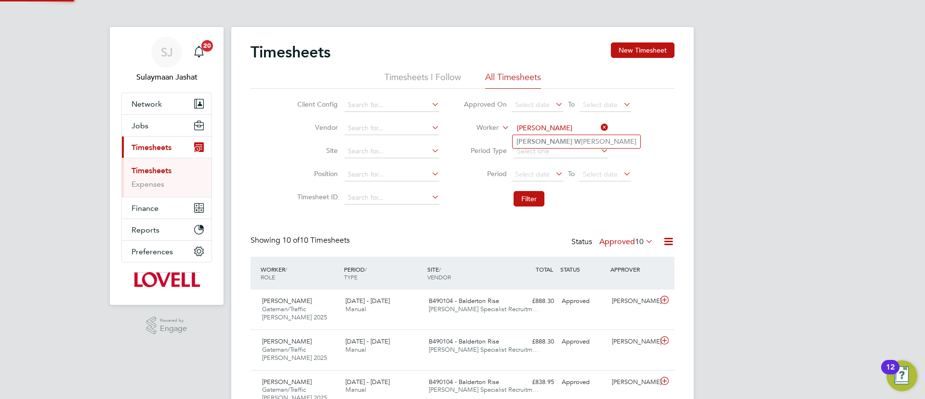
click at [583, 138] on li "Antony W hyler" at bounding box center [577, 141] width 128 height 13
type input "Antony Whyler"
click at [533, 206] on li "Filter" at bounding box center [548, 198] width 192 height 25
click at [533, 196] on button "Filter" at bounding box center [529, 198] width 31 height 15
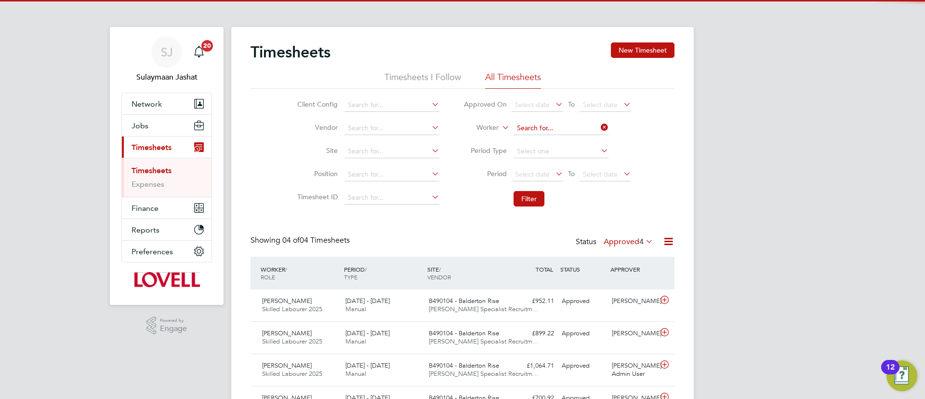
click at [576, 133] on input at bounding box center [561, 127] width 95 height 13
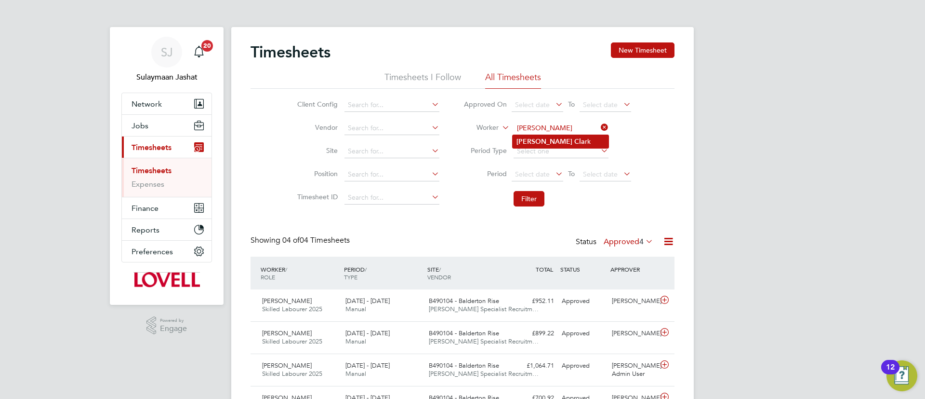
click at [576, 140] on li "Simon Cla rk" at bounding box center [561, 141] width 96 height 13
type input "Simon Clark"
click at [525, 193] on button "Filter" at bounding box center [529, 198] width 31 height 15
click at [561, 133] on input at bounding box center [561, 127] width 95 height 13
click at [561, 142] on li "Jason Co rcoran" at bounding box center [561, 141] width 96 height 13
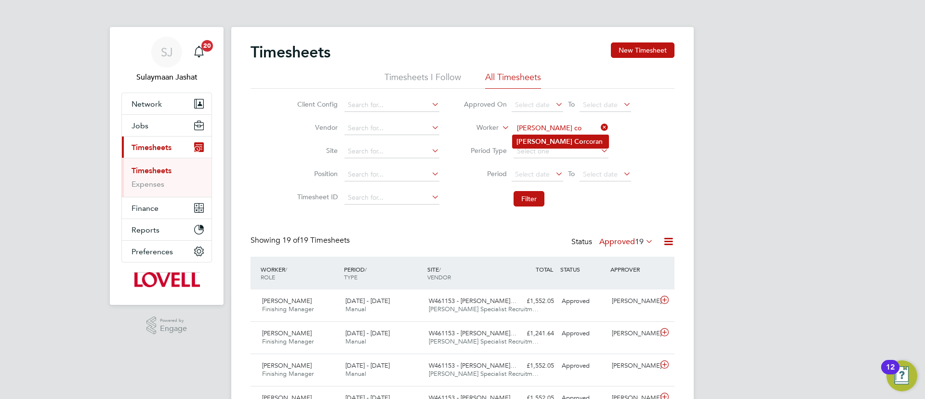
type input "Jason Corcoran"
drag, startPoint x: 535, startPoint y: 179, endPoint x: 534, endPoint y: 202, distance: 23.2
click at [534, 190] on ul "Approved On Select date To Select date Worker Jason Corcoran Period Type Period…" at bounding box center [548, 153] width 192 height 118
click at [534, 202] on button "Filter" at bounding box center [529, 198] width 31 height 15
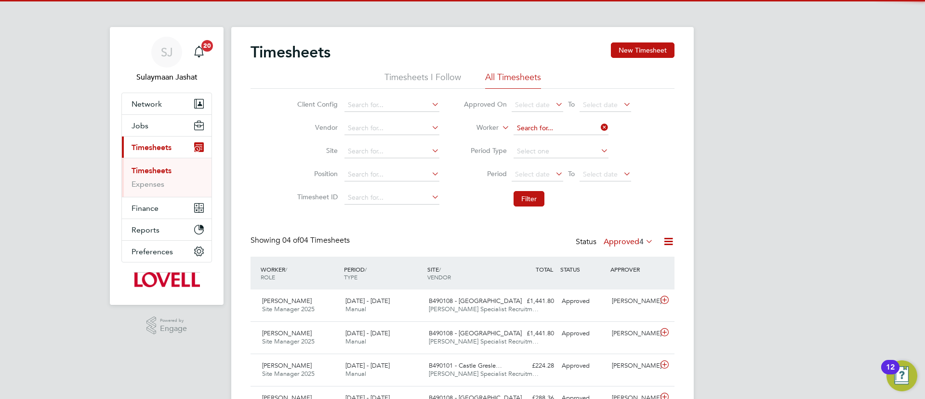
click at [559, 133] on input at bounding box center [561, 127] width 95 height 13
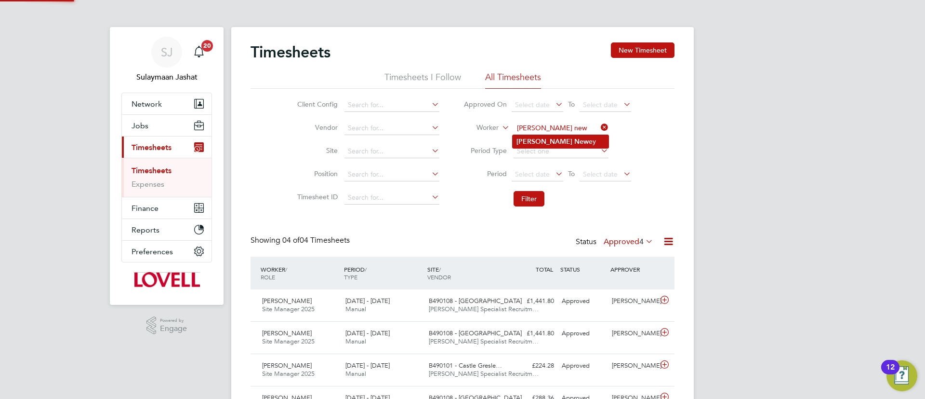
click at [559, 135] on li "Adam New ey" at bounding box center [561, 141] width 96 height 13
type input "Adam Newey"
click at [522, 193] on button "Filter" at bounding box center [529, 198] width 31 height 15
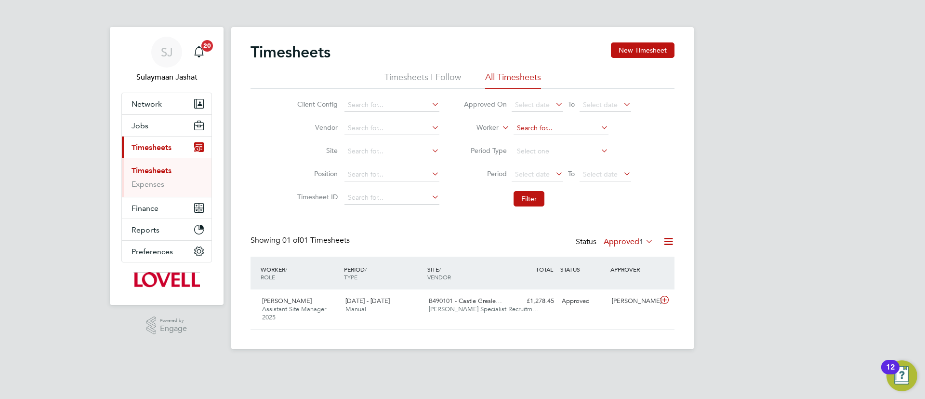
click at [546, 123] on input at bounding box center [561, 127] width 95 height 13
click at [528, 138] on b "Gerry" at bounding box center [545, 141] width 56 height 8
type input "Gerry Mcelhinney"
click at [534, 197] on button "Filter" at bounding box center [529, 198] width 31 height 15
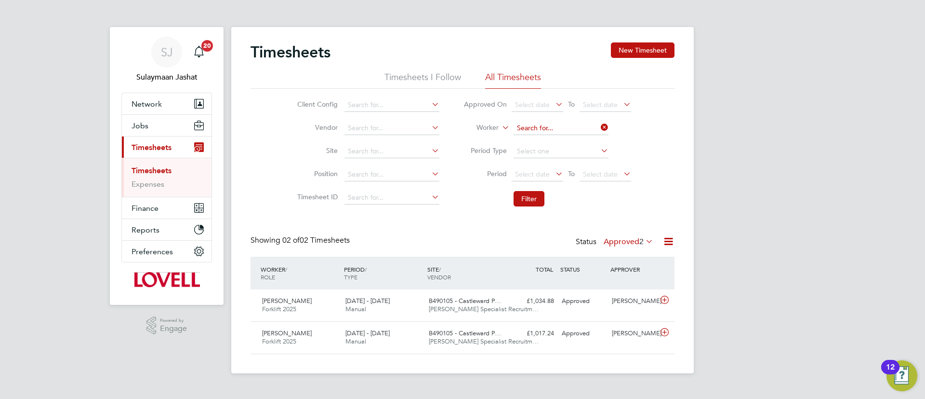
click at [566, 127] on input at bounding box center [561, 127] width 95 height 13
click at [552, 153] on li "Er n est Niemiec" at bounding box center [561, 154] width 96 height 13
type input "Ernest Niemiec"
click at [545, 193] on li "Filter" at bounding box center [548, 198] width 192 height 25
click at [537, 193] on button "Filter" at bounding box center [529, 198] width 31 height 15
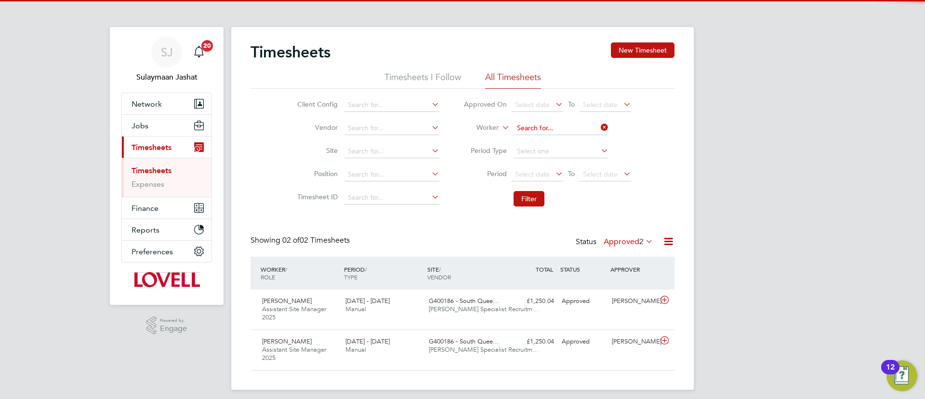
click at [571, 121] on input at bounding box center [561, 127] width 95 height 13
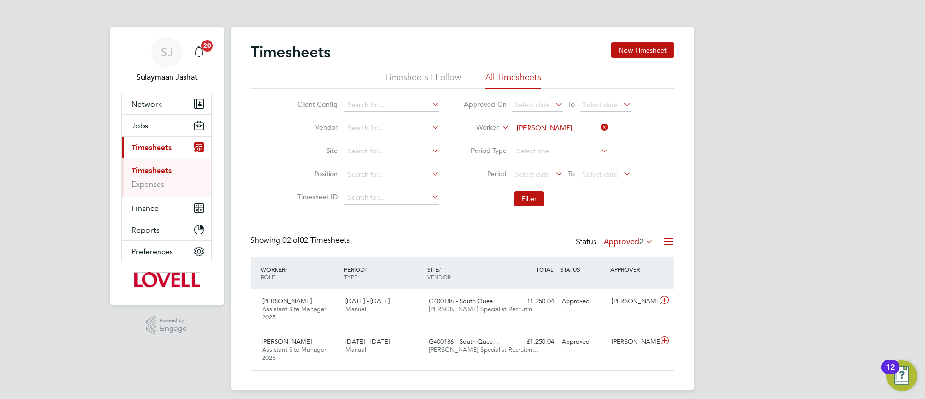
click at [558, 143] on li "Raymond Hi ggins" at bounding box center [561, 141] width 96 height 13
type input "Raymond Higgins"
click at [531, 196] on button "Filter" at bounding box center [529, 198] width 31 height 15
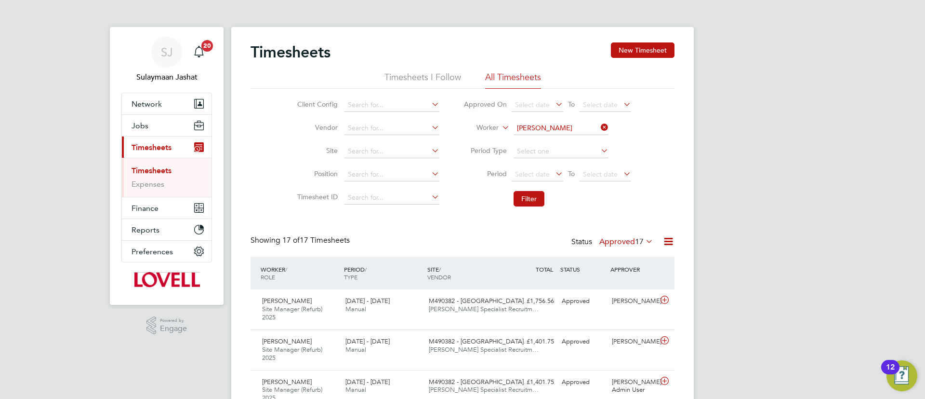
click at [616, 239] on label "Approved 17" at bounding box center [627, 242] width 54 height 10
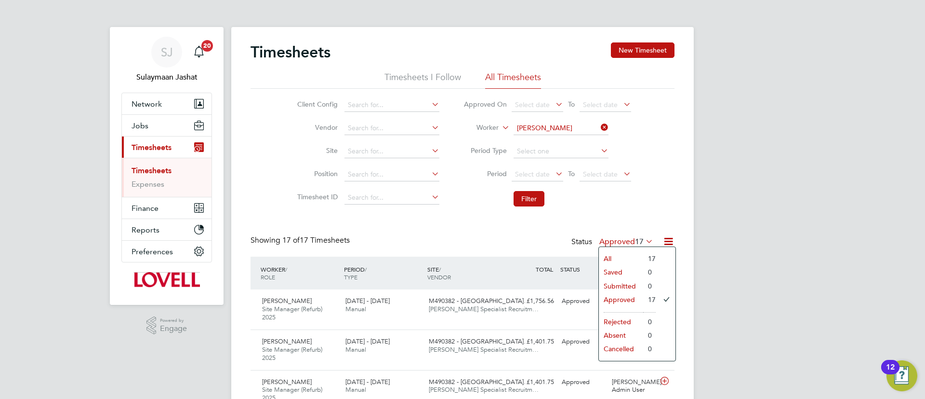
click at [614, 237] on label "Approved 17" at bounding box center [627, 242] width 54 height 10
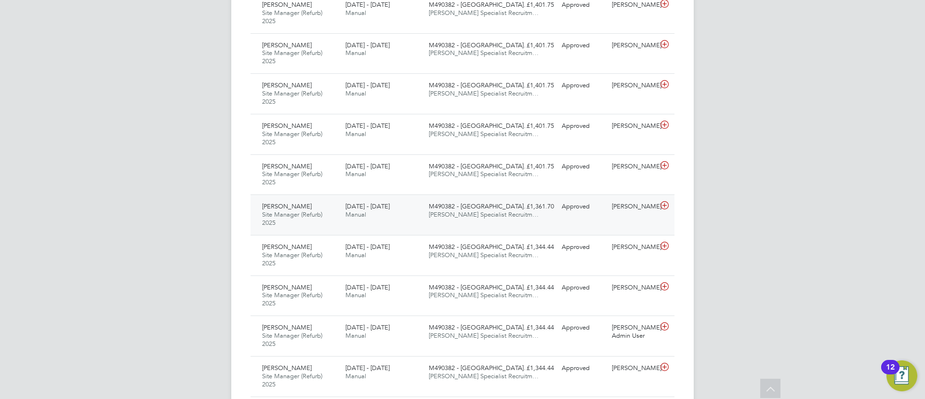
click at [410, 204] on div "28 Jun - 4 Jul 2025 Manual" at bounding box center [383, 211] width 83 height 24
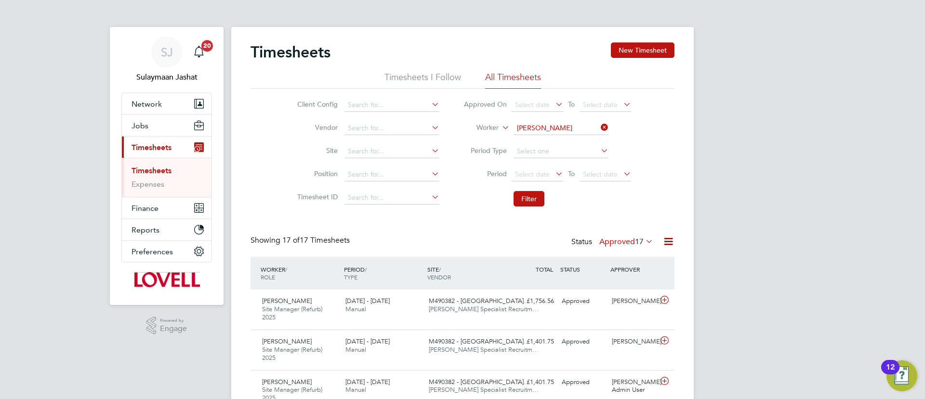
click at [554, 174] on icon at bounding box center [554, 173] width 0 height 13
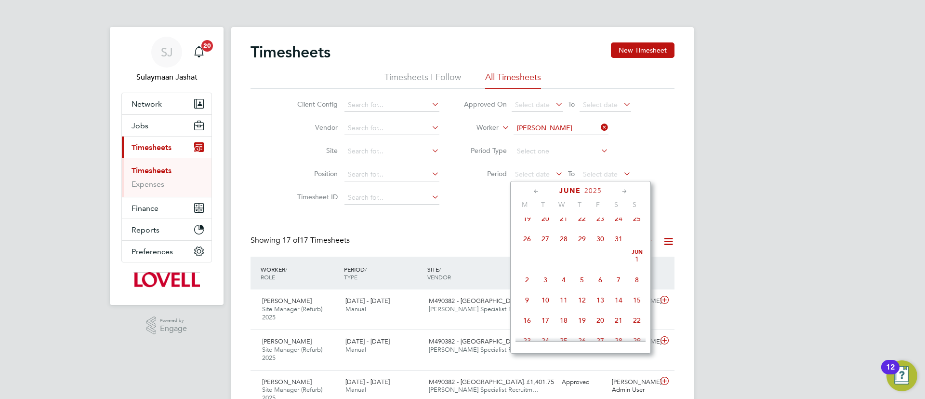
click at [520, 281] on span "2" at bounding box center [527, 279] width 18 height 18
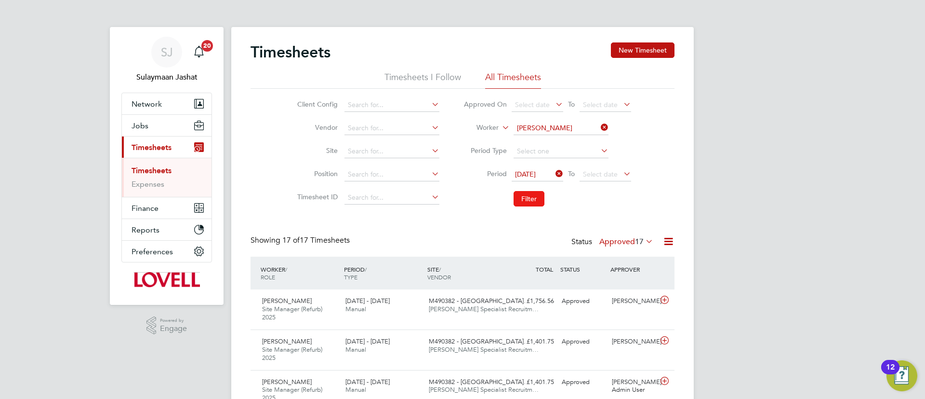
click at [532, 194] on button "Filter" at bounding box center [529, 198] width 31 height 15
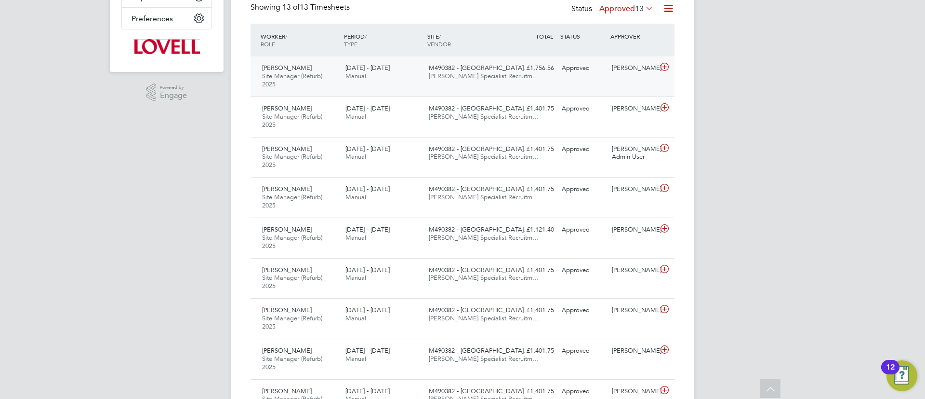
click at [511, 74] on div "£1,756.56 Approved" at bounding box center [533, 68] width 50 height 16
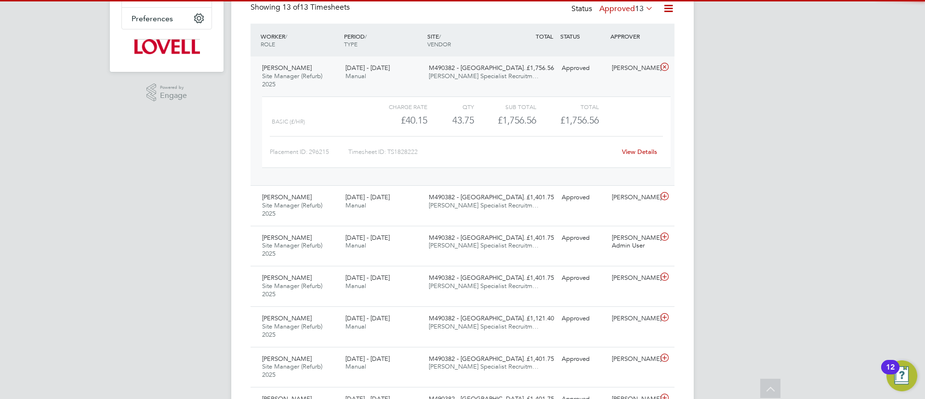
click at [646, 152] on link "View Details" at bounding box center [639, 151] width 35 height 8
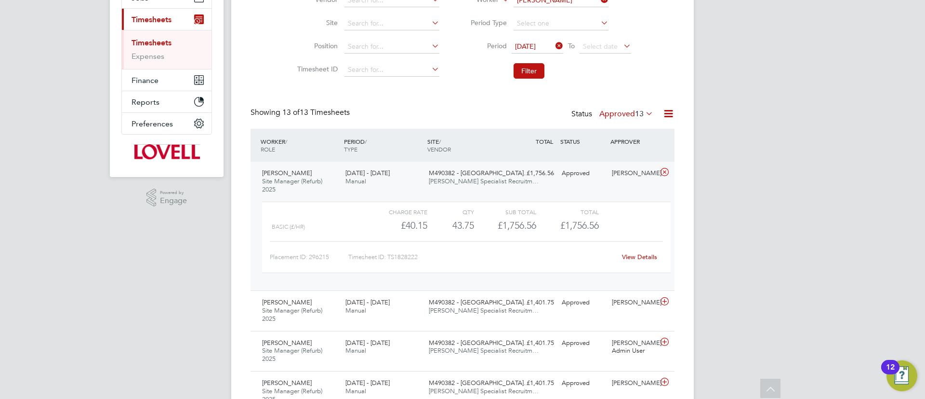
scroll to position [16, 0]
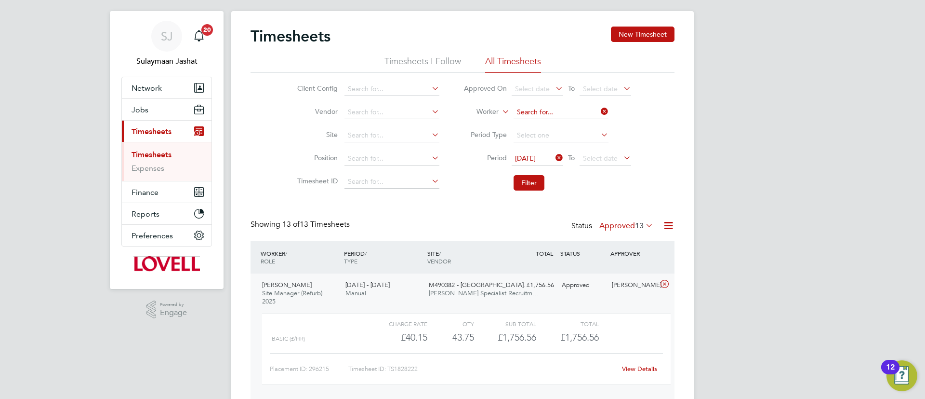
click at [553, 111] on input at bounding box center [561, 112] width 95 height 13
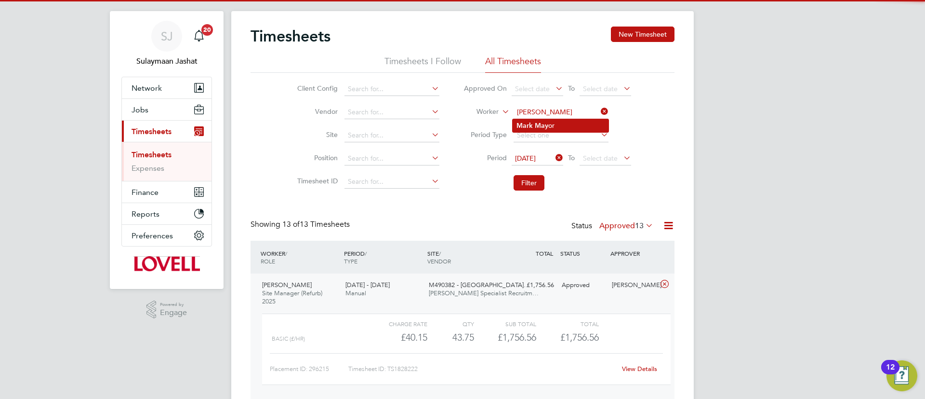
click at [552, 126] on li "Mark May or" at bounding box center [561, 125] width 96 height 13
type input "Mark Mayor"
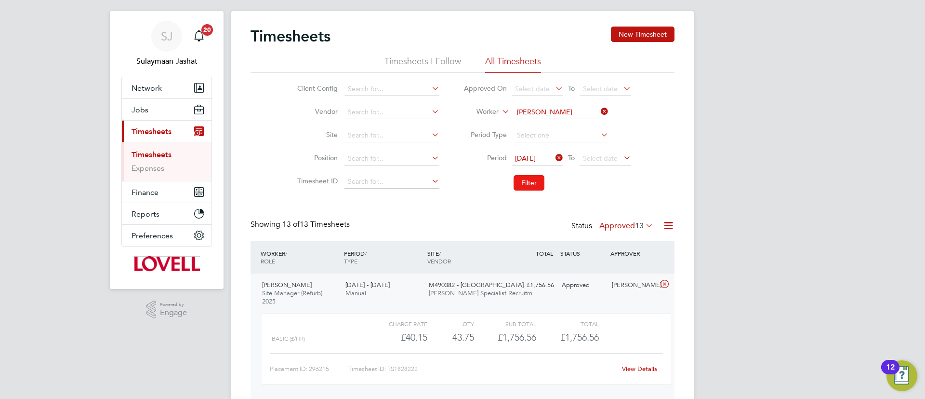
click at [535, 189] on button "Filter" at bounding box center [529, 182] width 31 height 15
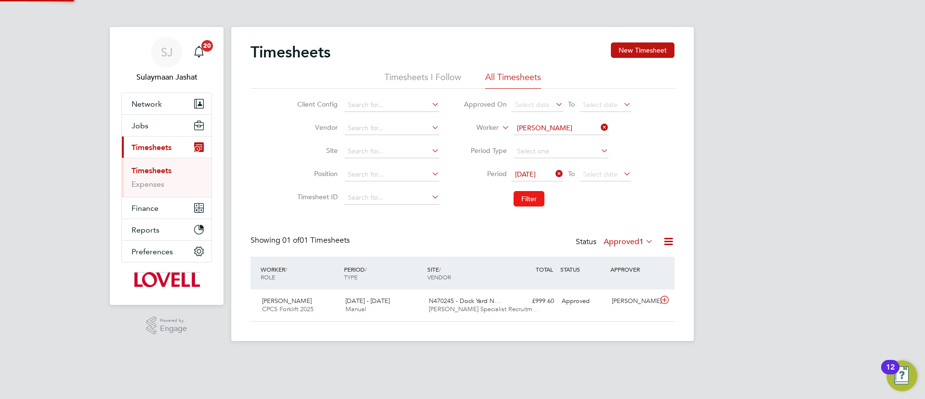
scroll to position [25, 84]
click at [569, 129] on input at bounding box center [561, 127] width 95 height 13
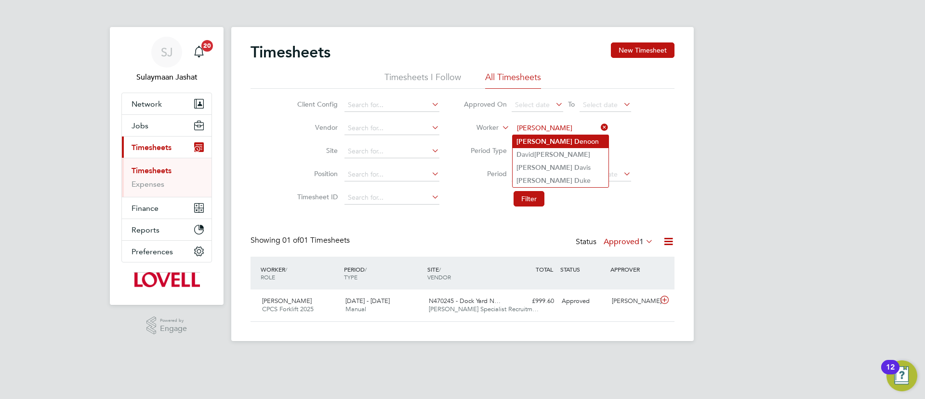
click at [562, 136] on li "James D enoon" at bounding box center [561, 141] width 96 height 13
type input "James Denoon"
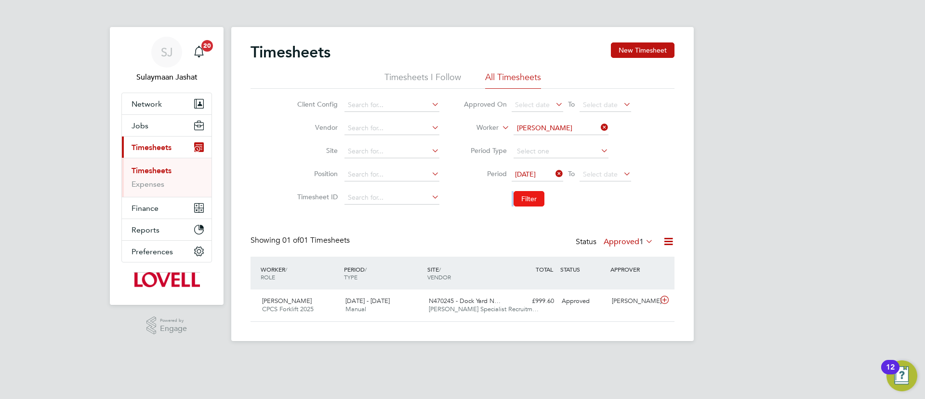
drag, startPoint x: 528, startPoint y: 182, endPoint x: 523, endPoint y: 200, distance: 18.1
click at [524, 191] on ul "Approved On Select date To Select date Worker James Denoon Period Type Period 0…" at bounding box center [548, 153] width 192 height 118
click at [523, 200] on button "Filter" at bounding box center [529, 198] width 31 height 15
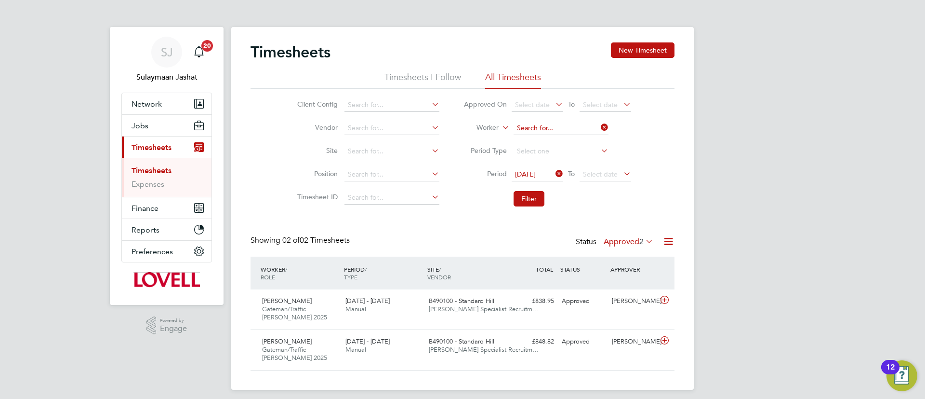
click at [553, 134] on div "Timesheets New Timesheet Timesheets I Follow All Timesheets Client Config Vendo…" at bounding box center [462, 208] width 463 height 362
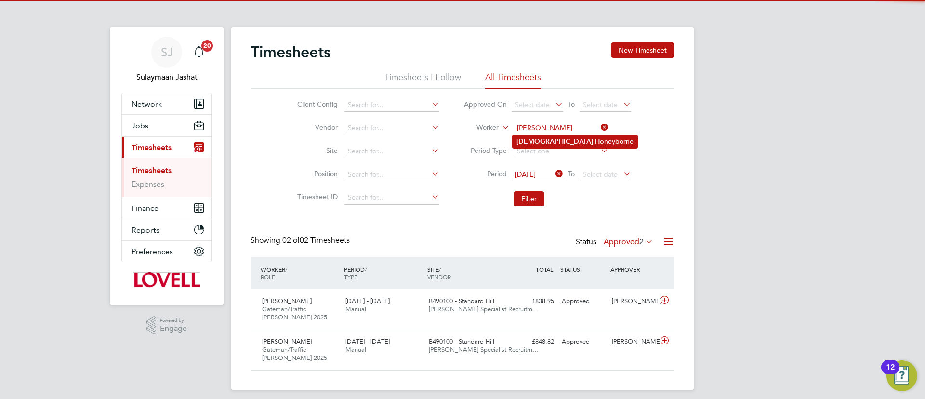
click at [555, 136] on li "Amon Ho neyborne" at bounding box center [575, 141] width 125 height 13
type input "Amon Honeyborne"
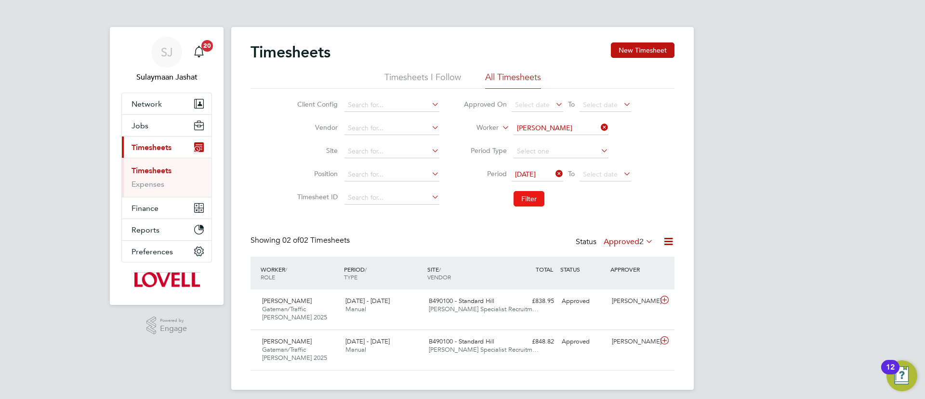
click at [528, 203] on button "Filter" at bounding box center [529, 198] width 31 height 15
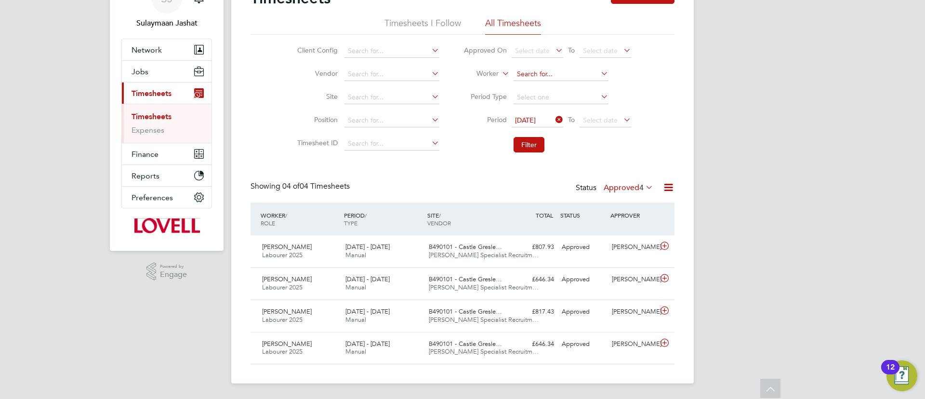
click at [557, 77] on input at bounding box center [561, 73] width 95 height 13
click at [552, 86] on li "Romu lus Burducea" at bounding box center [561, 87] width 96 height 13
type input "Romulus Burducea"
click at [531, 137] on button "Filter" at bounding box center [529, 144] width 31 height 15
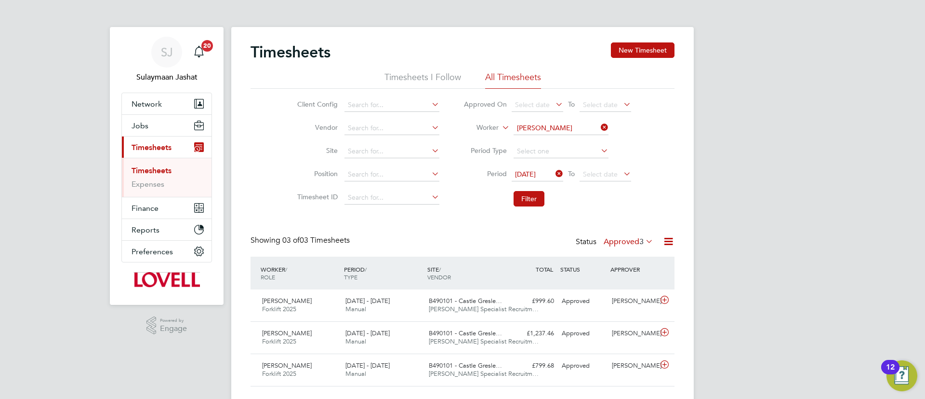
drag, startPoint x: 549, startPoint y: 119, endPoint x: 549, endPoint y: 134, distance: 15.4
click at [549, 120] on li "Worker Romulus Burducea" at bounding box center [548, 128] width 192 height 23
click at [549, 135] on li "Worker Romulus Burducea" at bounding box center [548, 128] width 192 height 23
click at [555, 132] on input at bounding box center [561, 127] width 95 height 13
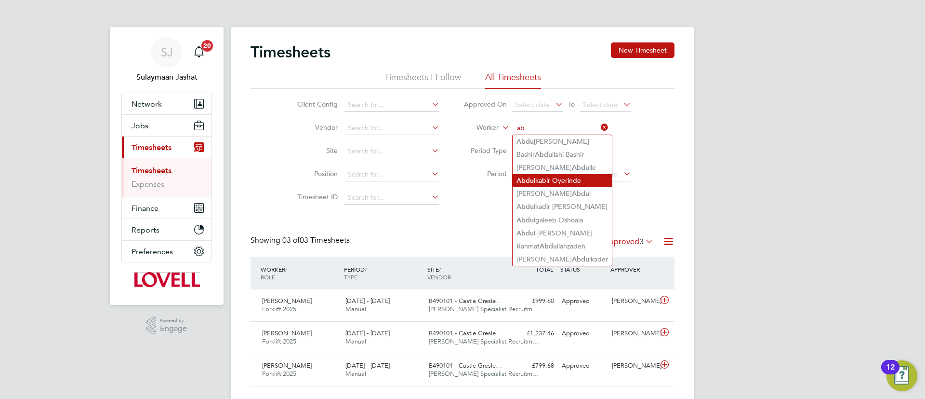
type input "a"
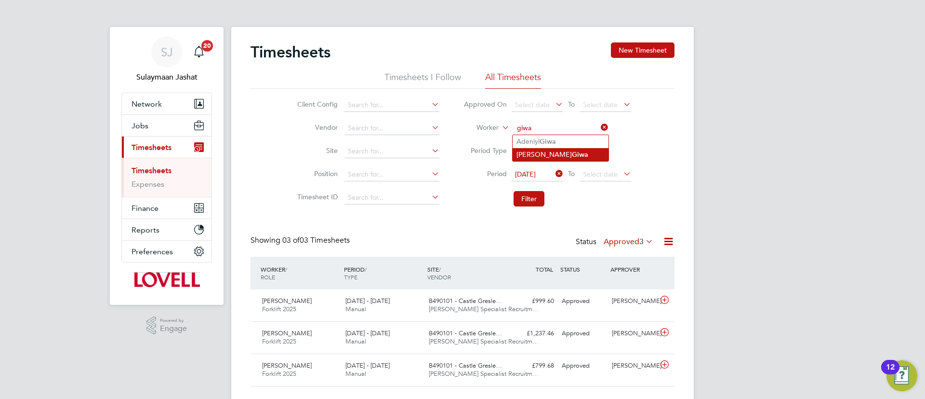
click at [541, 154] on li "Abdulahi Giwa" at bounding box center [561, 154] width 96 height 13
type input "Abdulahi Giwa"
click at [538, 198] on button "Filter" at bounding box center [529, 198] width 31 height 15
click at [567, 128] on input at bounding box center [561, 127] width 95 height 13
click at [556, 135] on div "Timesheets New Timesheet Timesheets I Follow All Timesheets Client Config Vendo…" at bounding box center [462, 216] width 463 height 378
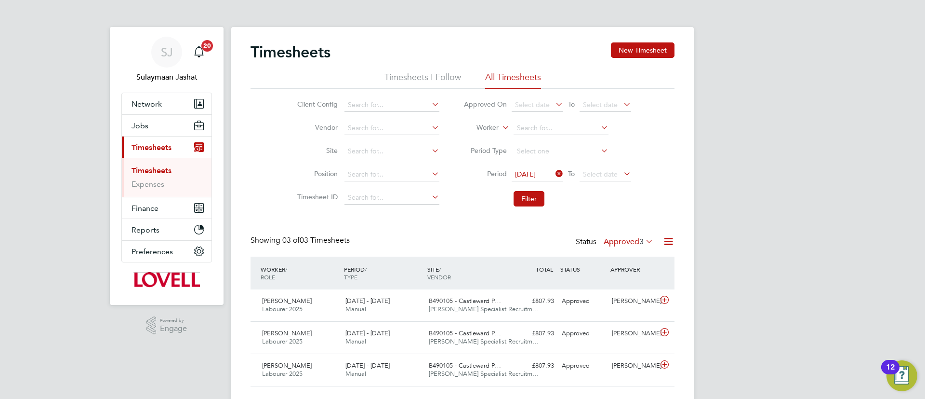
click at [556, 135] on li "Worker" at bounding box center [548, 128] width 192 height 23
click at [562, 130] on input at bounding box center [561, 127] width 95 height 13
click at [557, 139] on li "Phillip Mc latchy" at bounding box center [561, 141] width 96 height 13
type input "Phillip Mclatchy"
click at [529, 201] on button "Filter" at bounding box center [529, 198] width 31 height 15
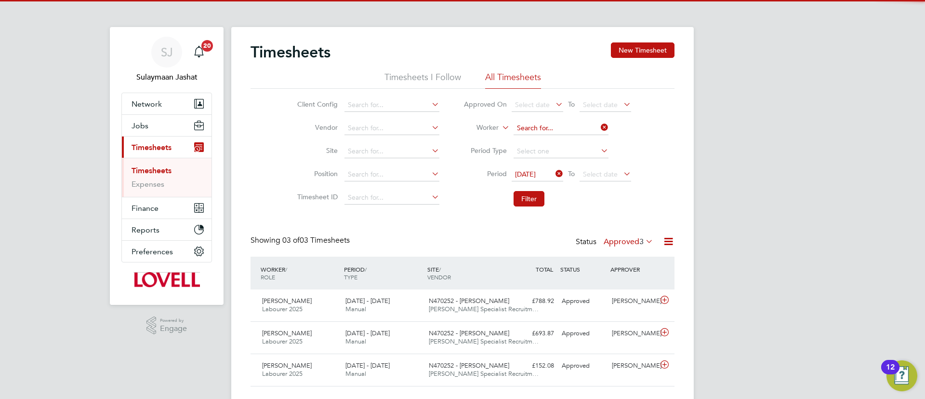
click at [548, 128] on input at bounding box center [561, 127] width 95 height 13
click at [575, 144] on b "Hen" at bounding box center [581, 141] width 13 height 8
type input "Louis Hendrickson"
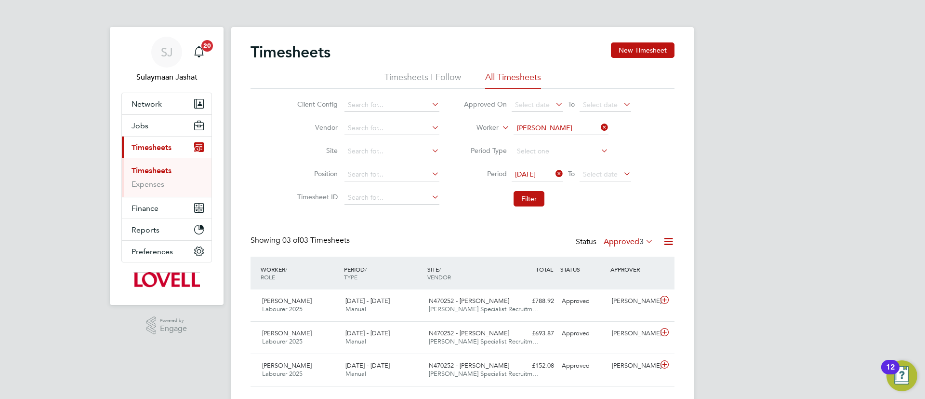
click at [535, 211] on li "Filter" at bounding box center [548, 198] width 192 height 25
click at [531, 202] on button "Filter" at bounding box center [529, 198] width 31 height 15
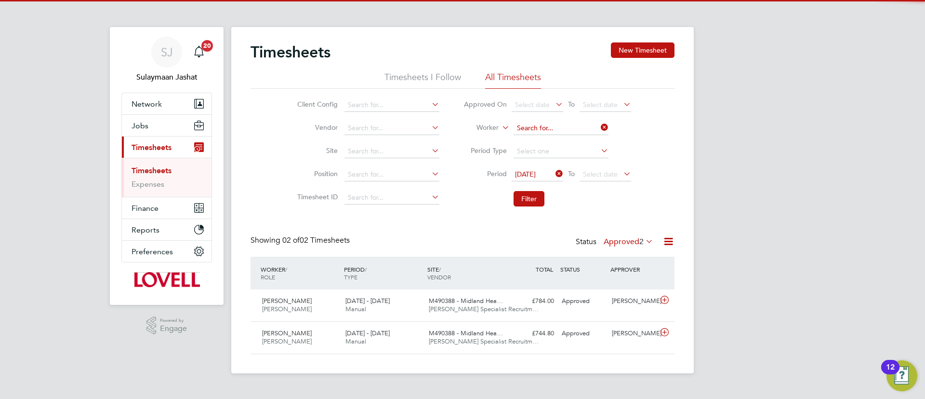
click at [564, 129] on input at bounding box center [561, 127] width 95 height 13
click at [556, 135] on li "Eldon J eandron" at bounding box center [561, 141] width 96 height 13
type input "Eldon Jeandron"
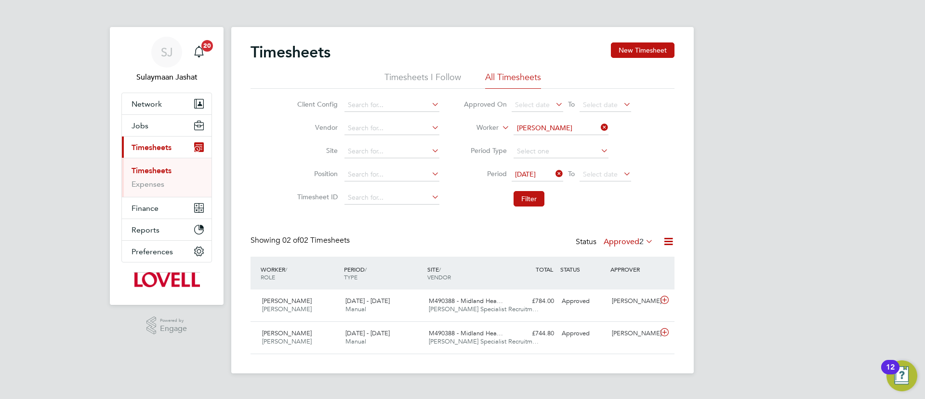
click at [523, 182] on li "Period 02 Jun 2025 To Select date" at bounding box center [548, 174] width 192 height 23
click at [521, 188] on li "Filter" at bounding box center [548, 198] width 192 height 25
click at [521, 191] on button "Filter" at bounding box center [529, 198] width 31 height 15
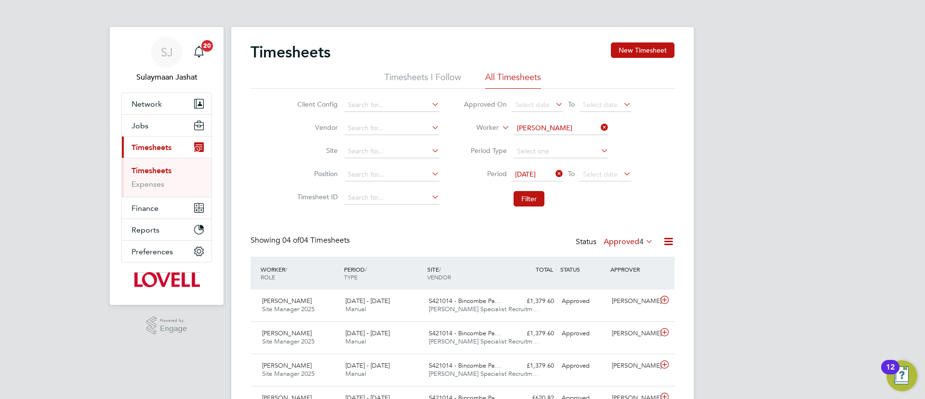
click at [554, 177] on icon at bounding box center [554, 173] width 0 height 13
click at [569, 124] on input at bounding box center [561, 127] width 95 height 13
click at [562, 145] on li "Louis Hen drickson" at bounding box center [565, 141] width 104 height 13
type input "Louis Hendrickson"
click at [525, 195] on button "Filter" at bounding box center [529, 198] width 31 height 15
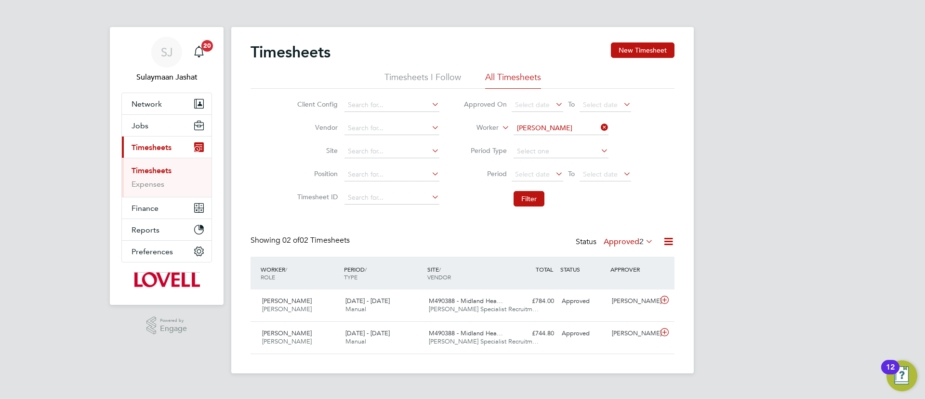
click at [611, 237] on label "Approved 2" at bounding box center [629, 242] width 50 height 10
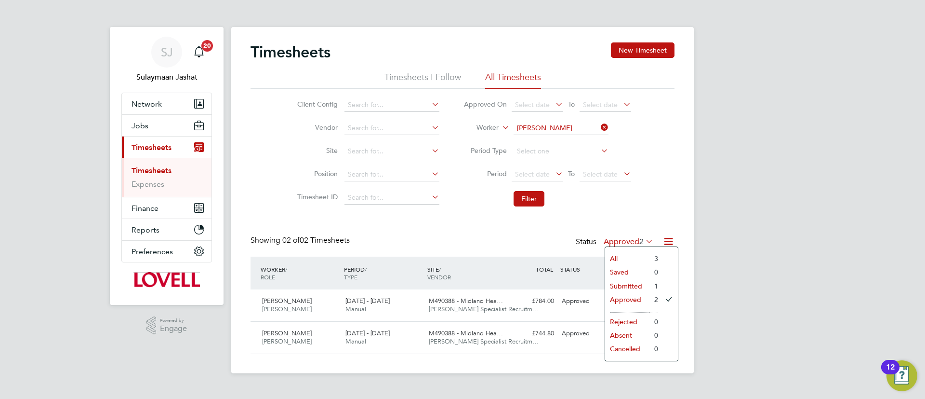
click at [618, 256] on li "All" at bounding box center [627, 258] width 44 height 13
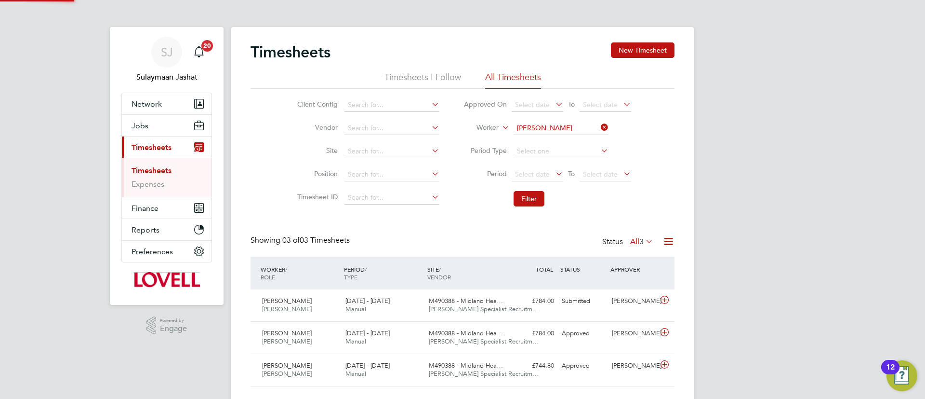
click at [613, 215] on div "Timesheets New Timesheet Timesheets I Follow All Timesheets Client Config Vendo…" at bounding box center [463, 214] width 424 height 344
click at [559, 134] on input at bounding box center [561, 127] width 95 height 13
click at [553, 137] on li "Simon Cla rk" at bounding box center [561, 141] width 96 height 13
type input "Simon Clark"
click at [524, 201] on button "Filter" at bounding box center [529, 198] width 31 height 15
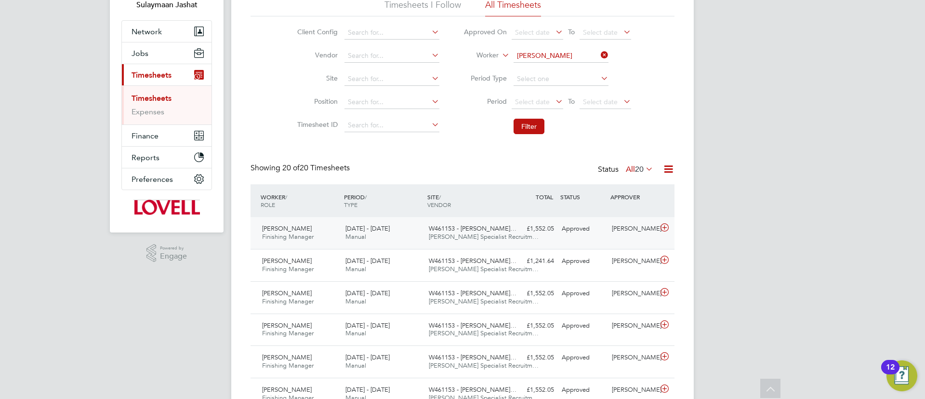
click at [515, 246] on div "Simon Clark Finishing Manager 20 - 26 Sep 2025 20 - 26 Sep 2025 Manual W461153 …" at bounding box center [463, 233] width 424 height 32
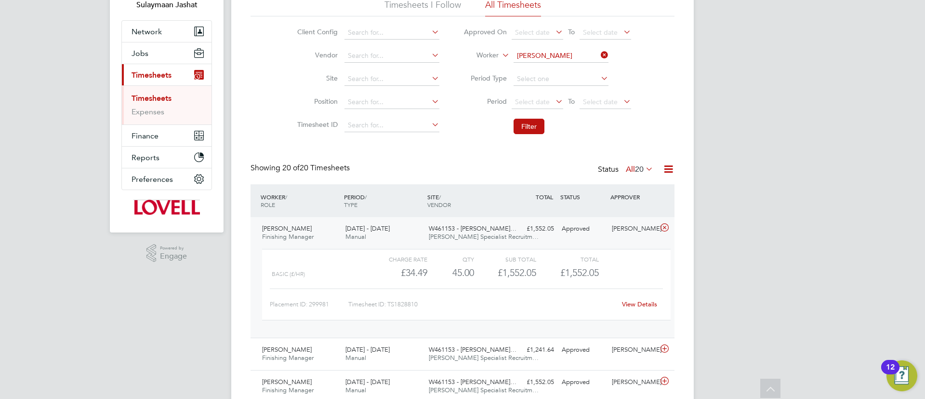
click at [650, 305] on link "View Details" at bounding box center [639, 304] width 35 height 8
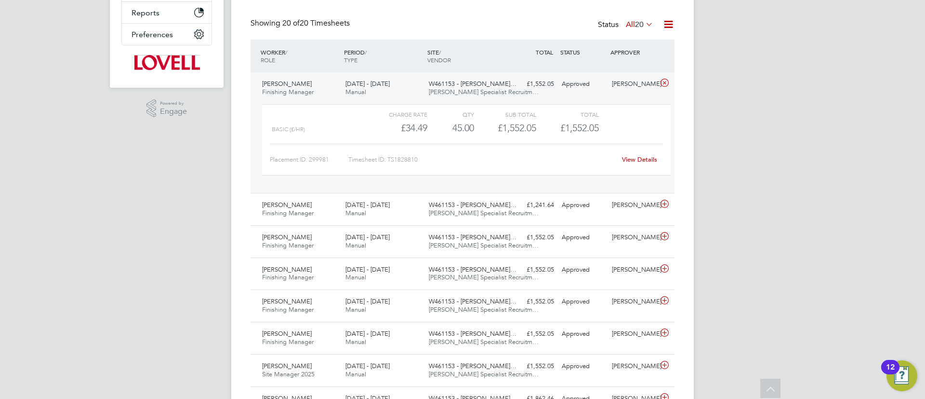
click at [492, 103] on div "Charge rate QTY Sub Total Total Basic (£/HR) £34.49 45 45.00 45 £1,552.05 £1,55…" at bounding box center [466, 144] width 416 height 89
click at [490, 203] on span "W461153 - Drummond…" at bounding box center [473, 205] width 88 height 8
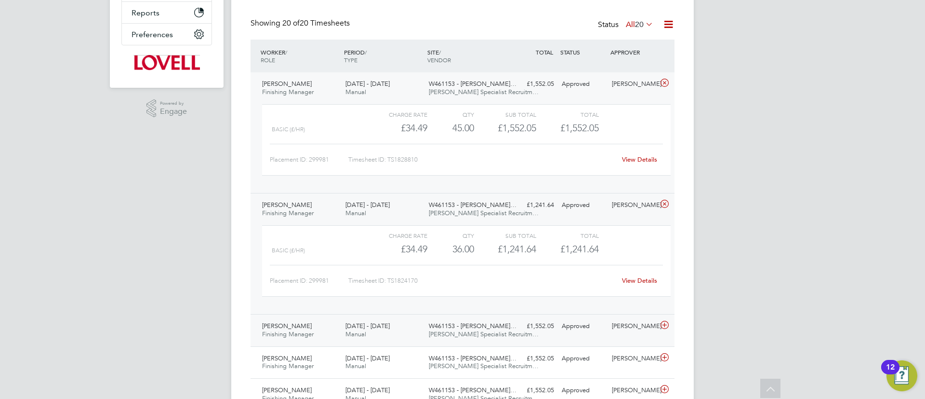
drag, startPoint x: 523, startPoint y: 328, endPoint x: 518, endPoint y: 333, distance: 6.5
click at [519, 331] on div "£1,552.05 Approved" at bounding box center [533, 326] width 50 height 16
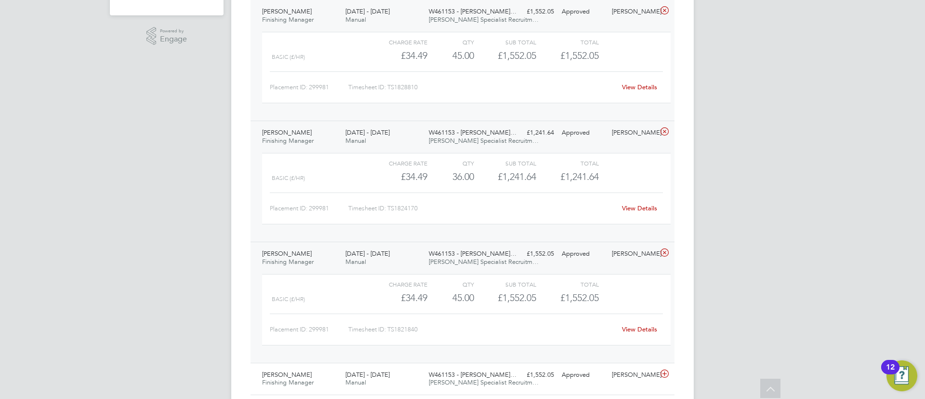
click at [636, 327] on link "View Details" at bounding box center [639, 329] width 35 height 8
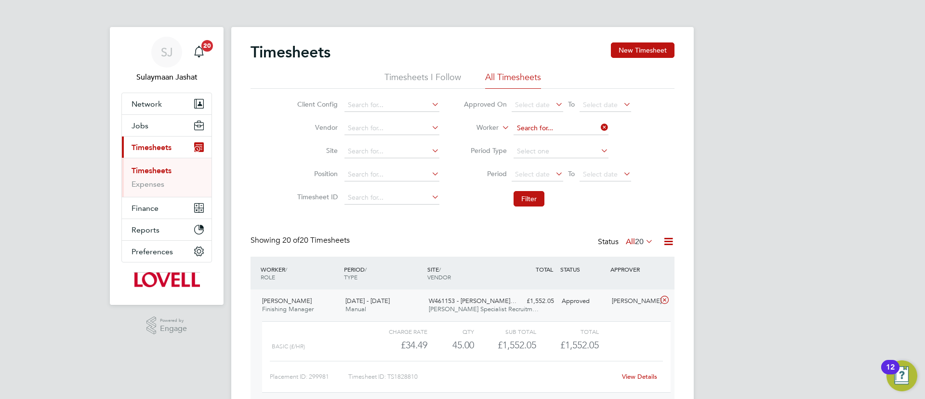
click at [552, 127] on input at bounding box center [561, 127] width 95 height 13
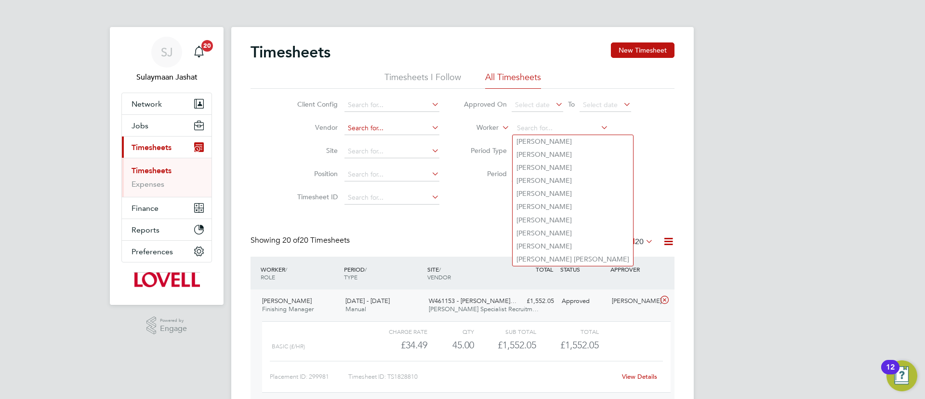
click at [384, 127] on input at bounding box center [392, 127] width 95 height 13
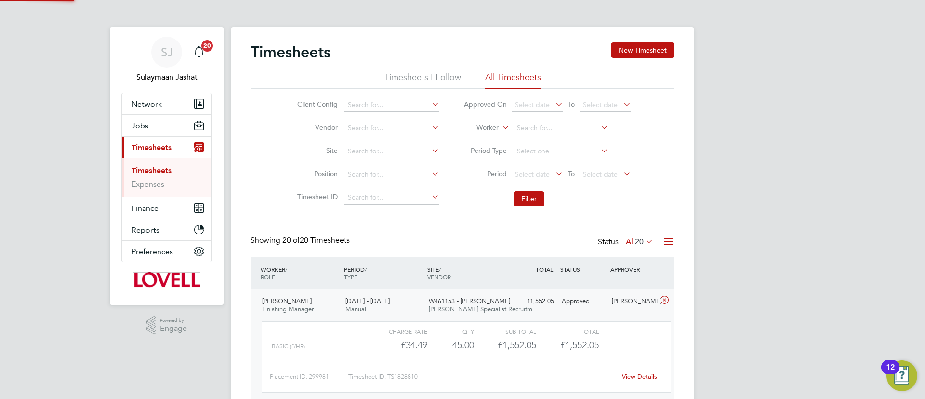
click at [272, 166] on div "Client Config Vendor Site Position Timesheet ID Approved On Select date To Sele…" at bounding box center [463, 150] width 424 height 122
click at [360, 152] on input at bounding box center [392, 151] width 95 height 13
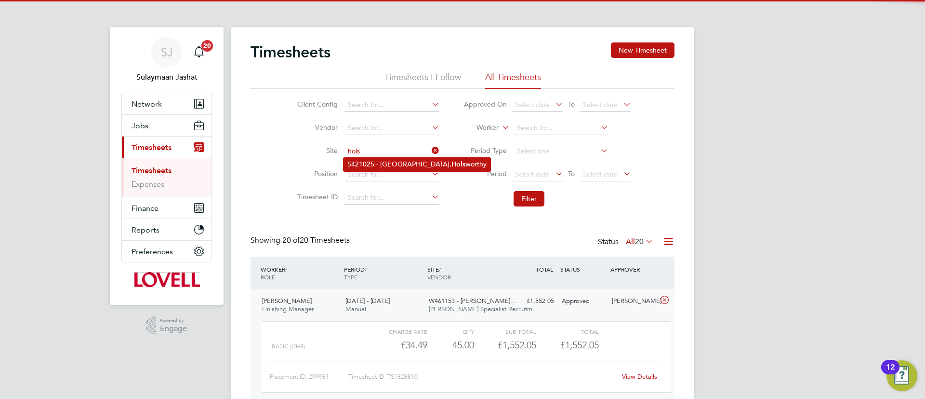
click at [406, 163] on li "S421025 - Ruby Meadow, North Road, Hols worthy" at bounding box center [417, 164] width 147 height 13
type input "S421025 - Ruby Meadow, North Road, Holsworthy"
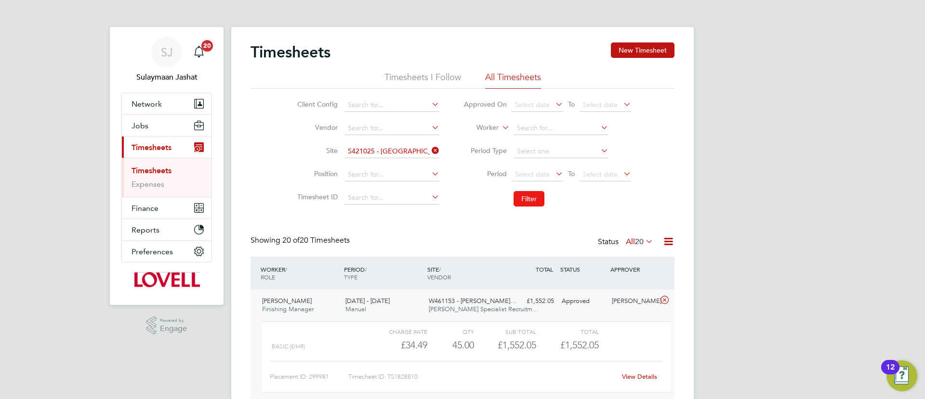
click at [529, 195] on button "Filter" at bounding box center [529, 198] width 31 height 15
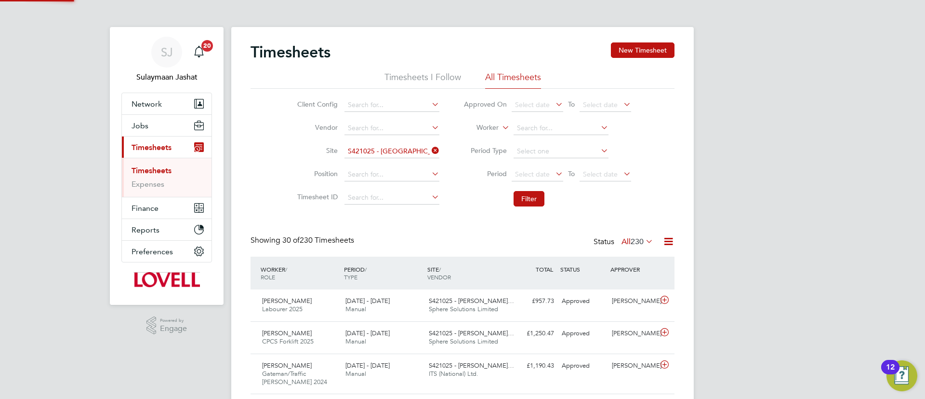
scroll to position [32, 84]
click at [452, 205] on li "Filter" at bounding box center [548, 198] width 192 height 25
click at [487, 207] on li "Filter" at bounding box center [548, 198] width 192 height 25
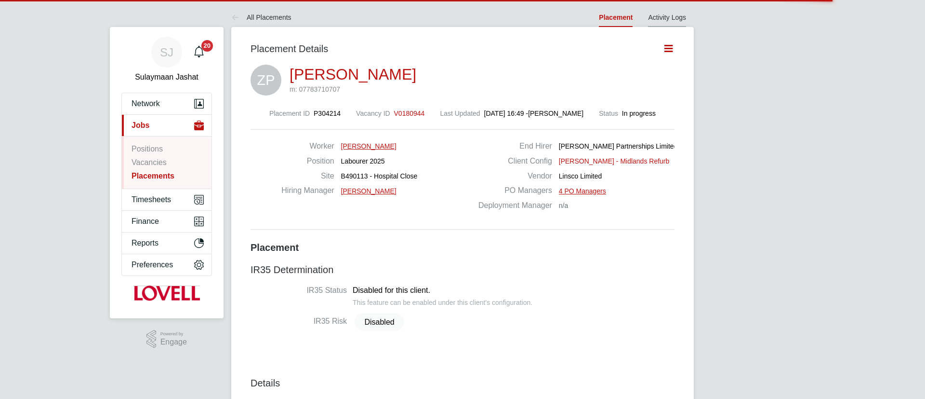
click at [670, 17] on link "Activity Logs" at bounding box center [667, 17] width 38 height 8
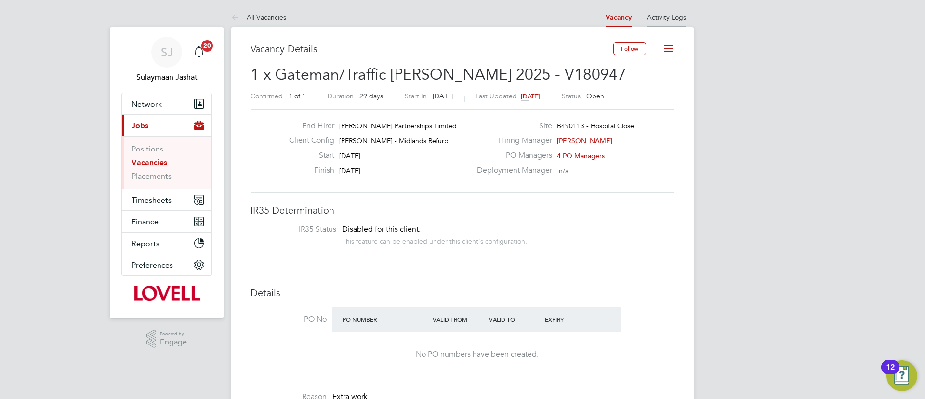
click at [680, 22] on li "Activity Logs" at bounding box center [666, 17] width 39 height 19
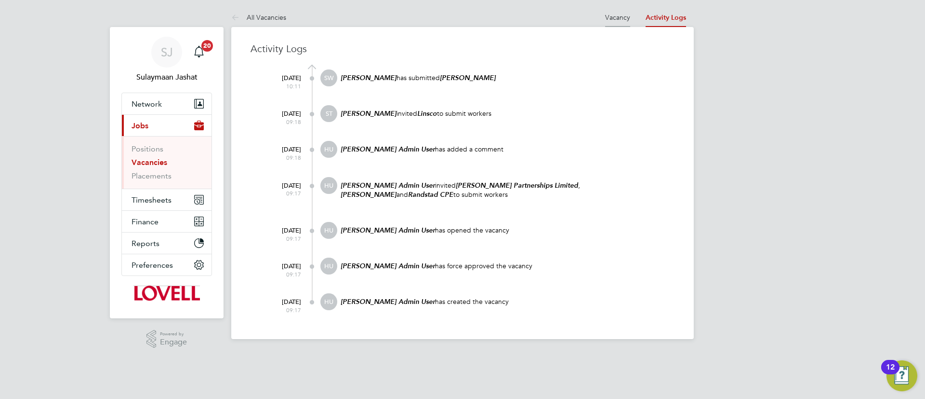
click at [612, 19] on link "Vacancy" at bounding box center [617, 17] width 25 height 9
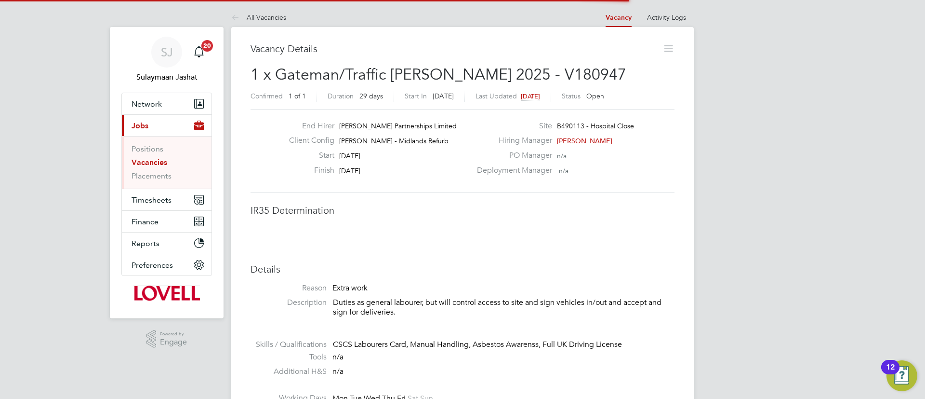
scroll to position [5, 5]
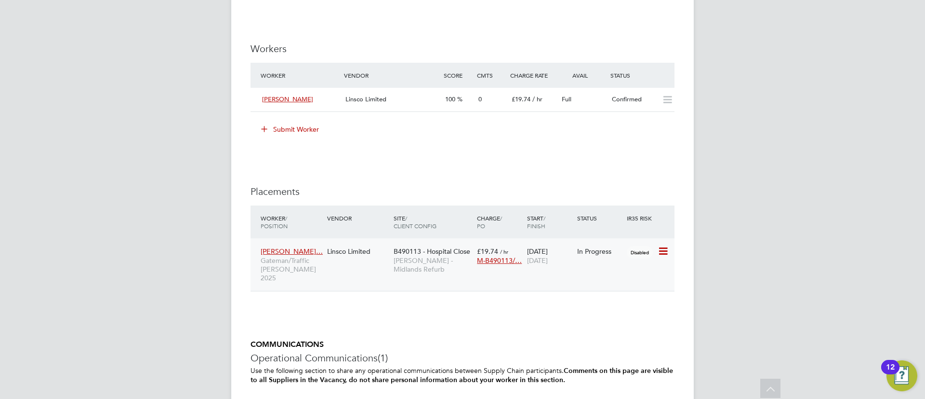
click at [390, 248] on div "Linsco Limited" at bounding box center [358, 251] width 67 height 18
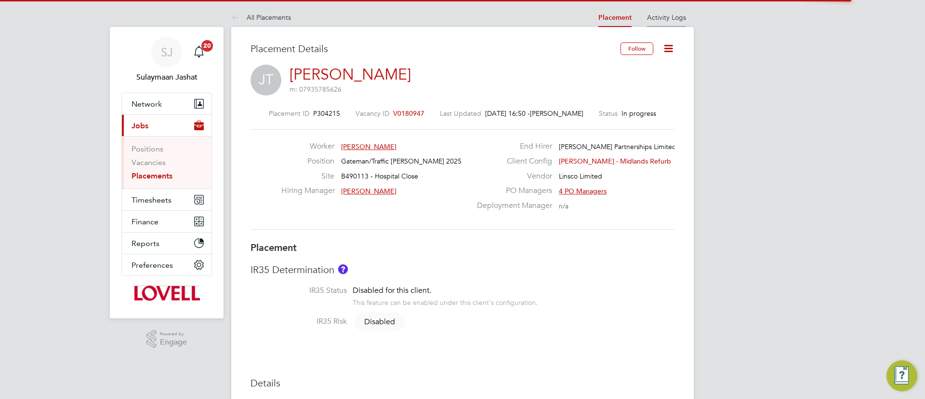
click at [662, 15] on link "Activity Logs" at bounding box center [666, 17] width 39 height 9
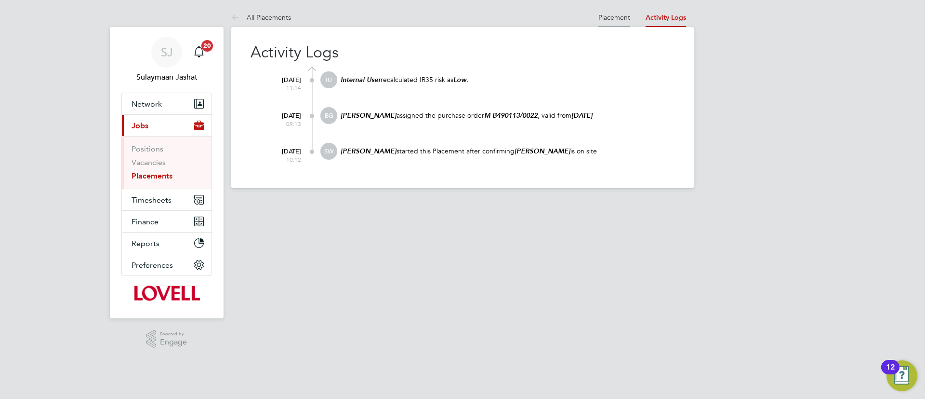
click at [616, 12] on li "Placement" at bounding box center [615, 17] width 32 height 19
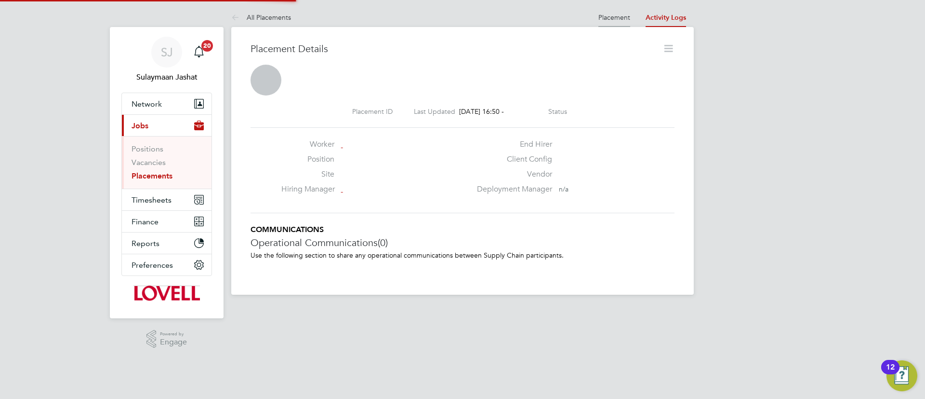
scroll to position [5, 5]
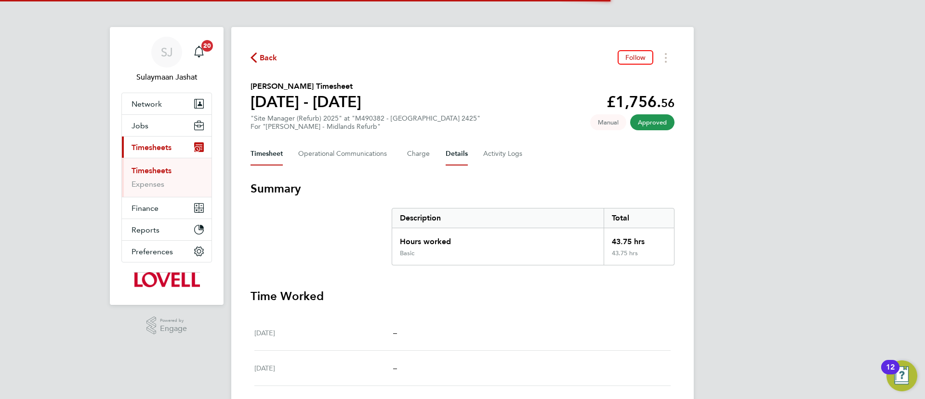
drag, startPoint x: 456, startPoint y: 154, endPoint x: 452, endPoint y: 158, distance: 5.5
click at [453, 156] on button "Details" at bounding box center [457, 153] width 22 height 23
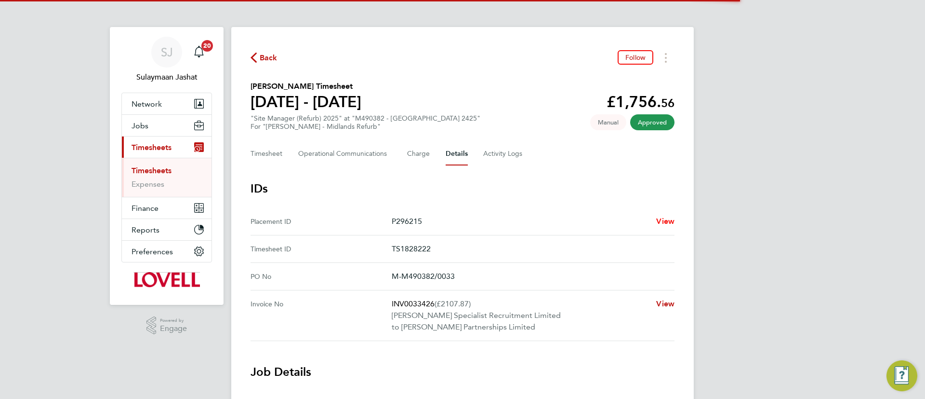
click at [660, 221] on span "View" at bounding box center [665, 220] width 18 height 9
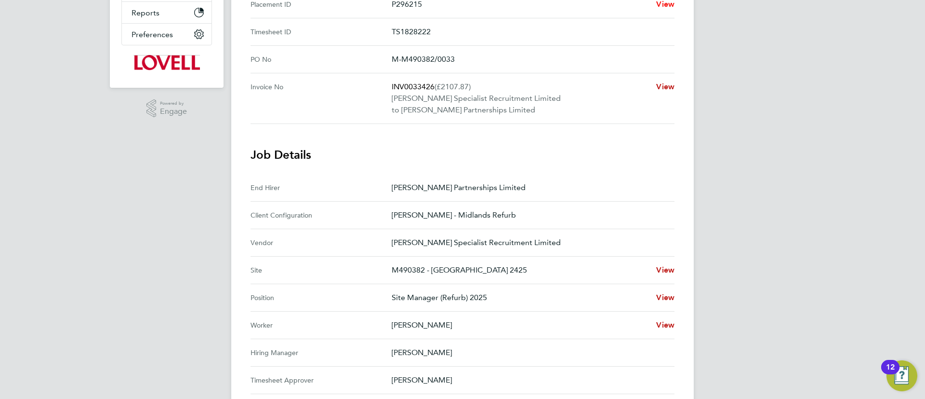
scroll to position [72, 0]
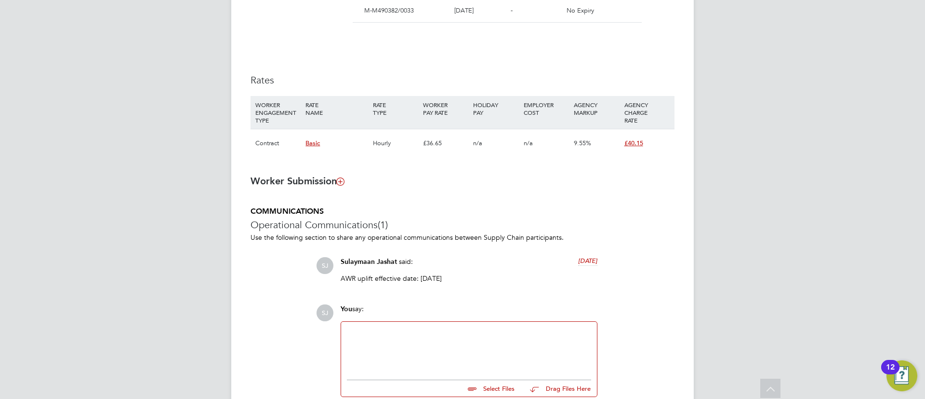
scroll to position [636, 0]
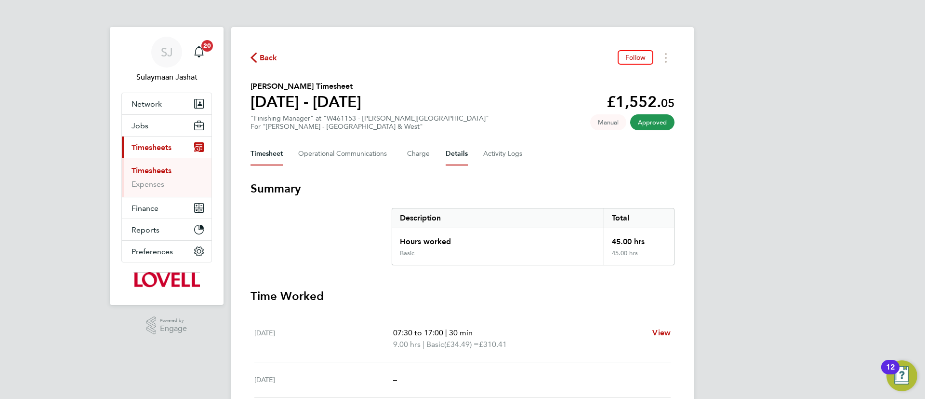
click at [456, 156] on button "Details" at bounding box center [457, 153] width 22 height 23
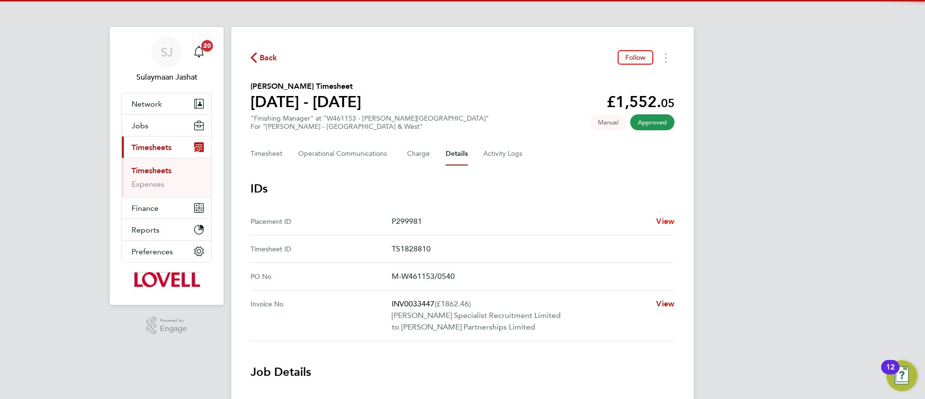
click at [661, 222] on span "View" at bounding box center [665, 220] width 18 height 9
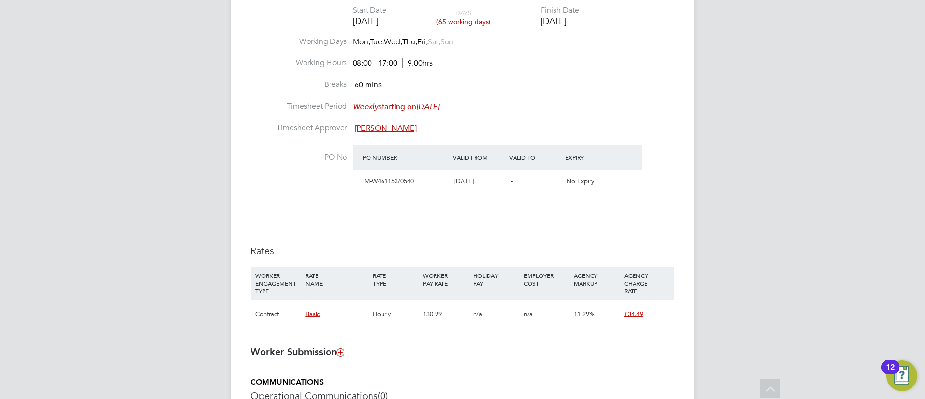
scroll to position [506, 0]
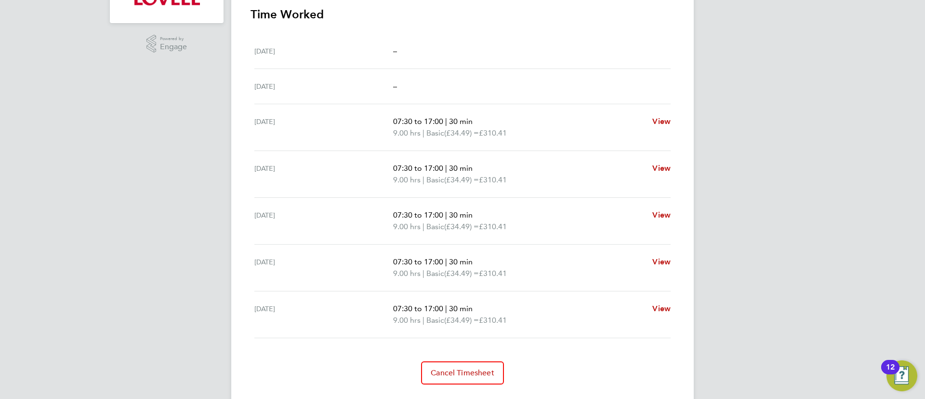
scroll to position [289, 0]
